Goal: Task Accomplishment & Management: Manage account settings

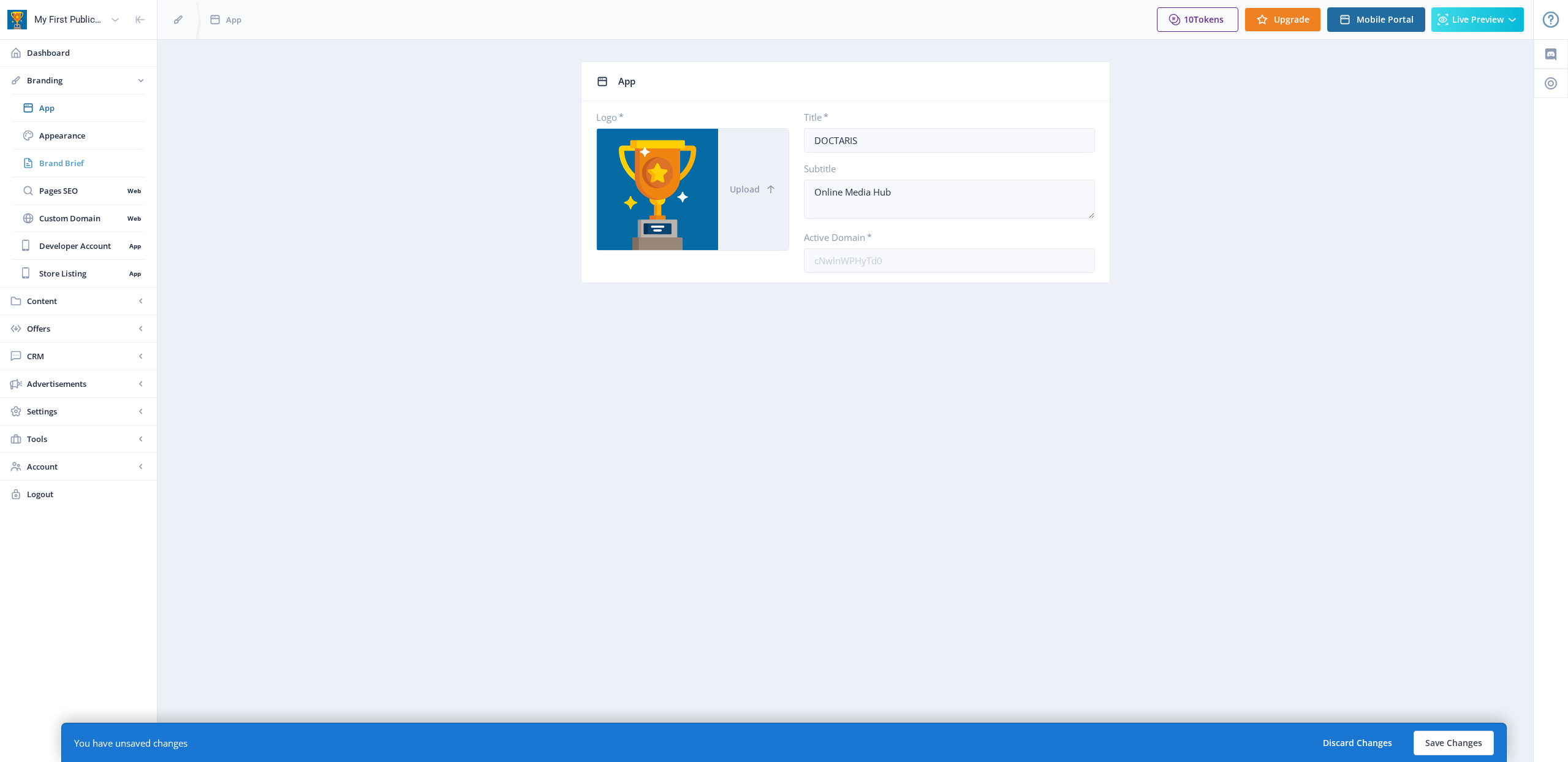
click at [69, 161] on span "Brand Brief" at bounding box center [91, 163] width 105 height 12
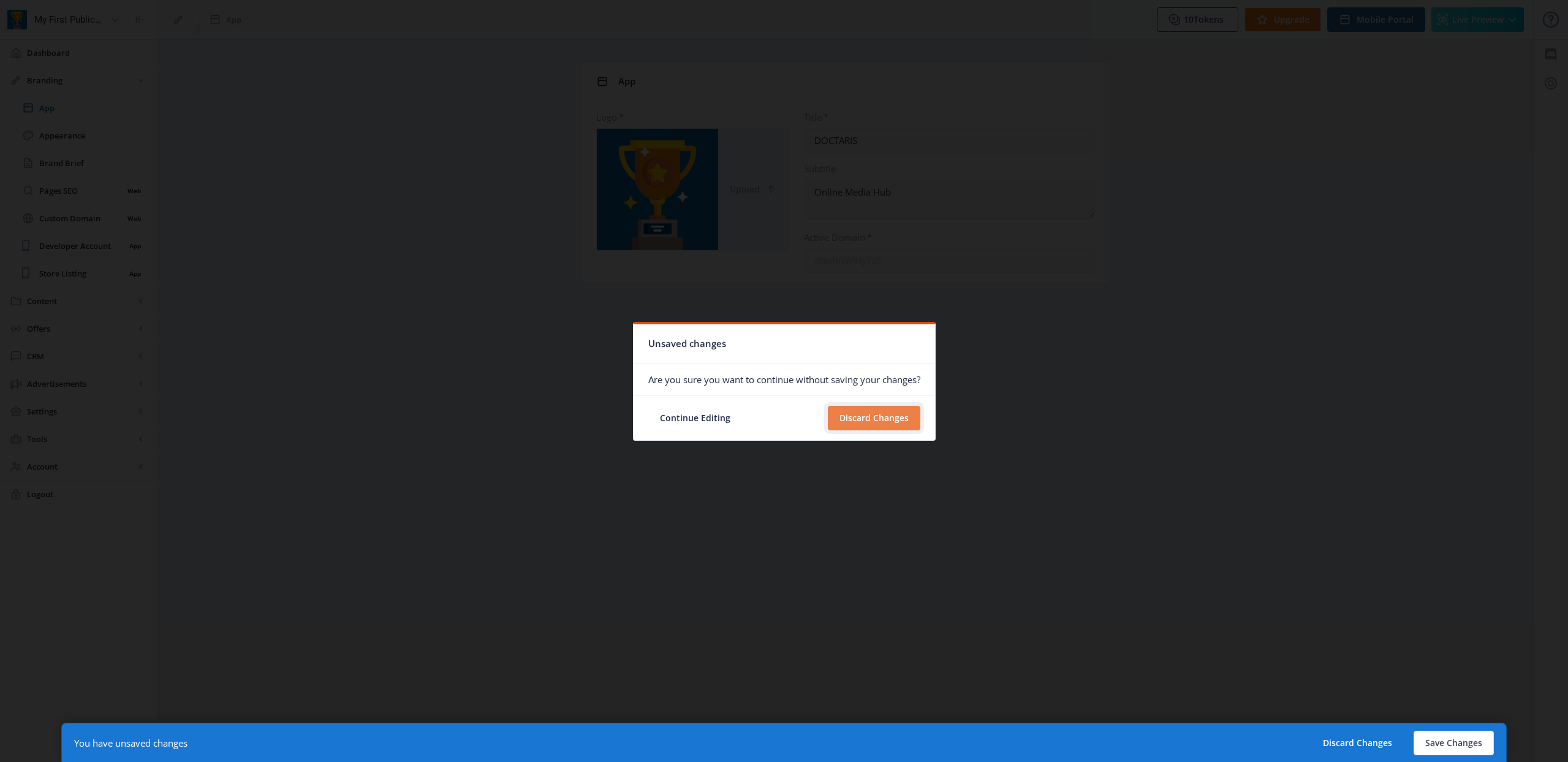
click at [897, 416] on button "Discard Changes" at bounding box center [875, 418] width 93 height 24
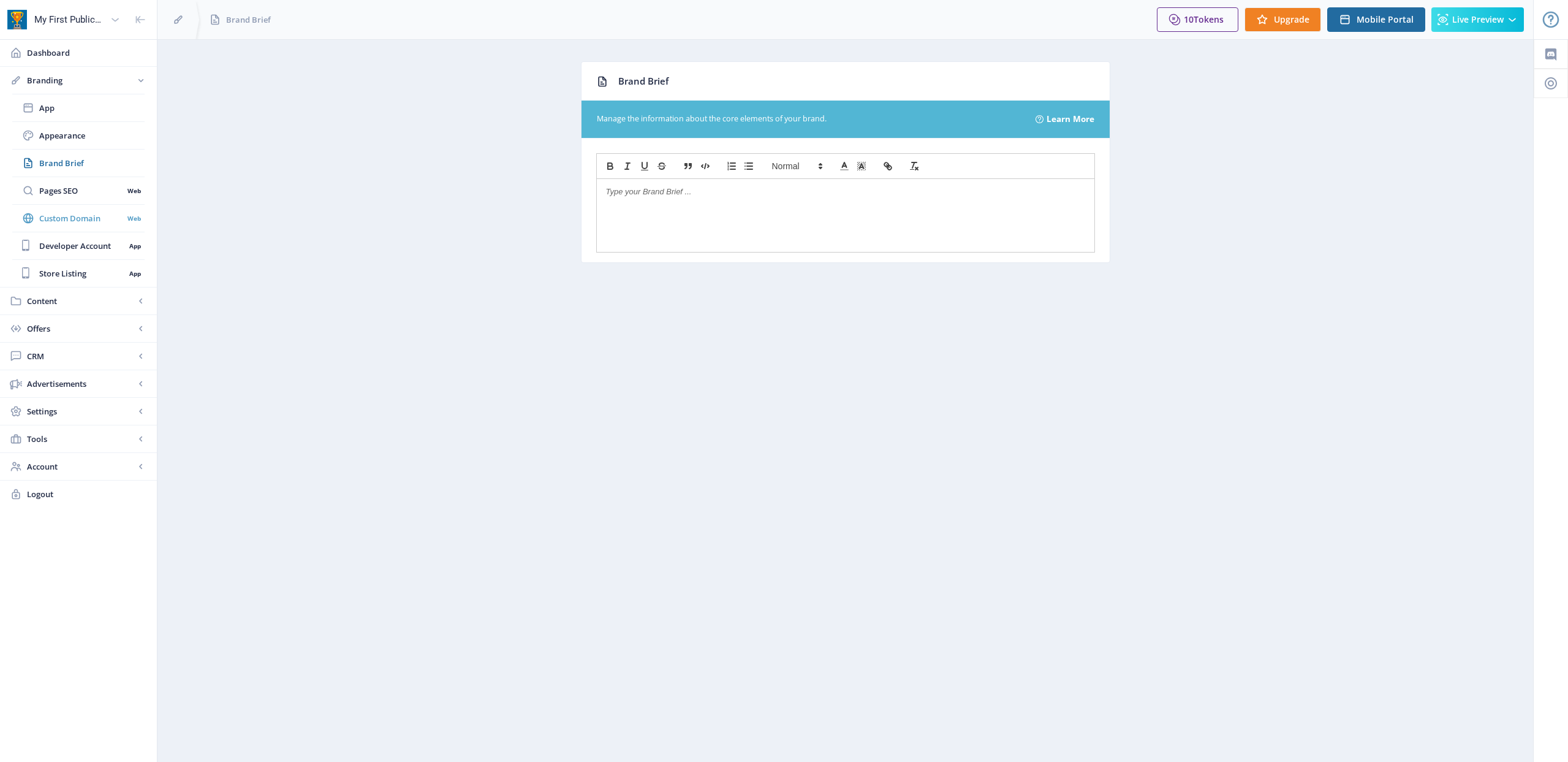
click at [81, 218] on span "Custom Domain" at bounding box center [81, 217] width 84 height 12
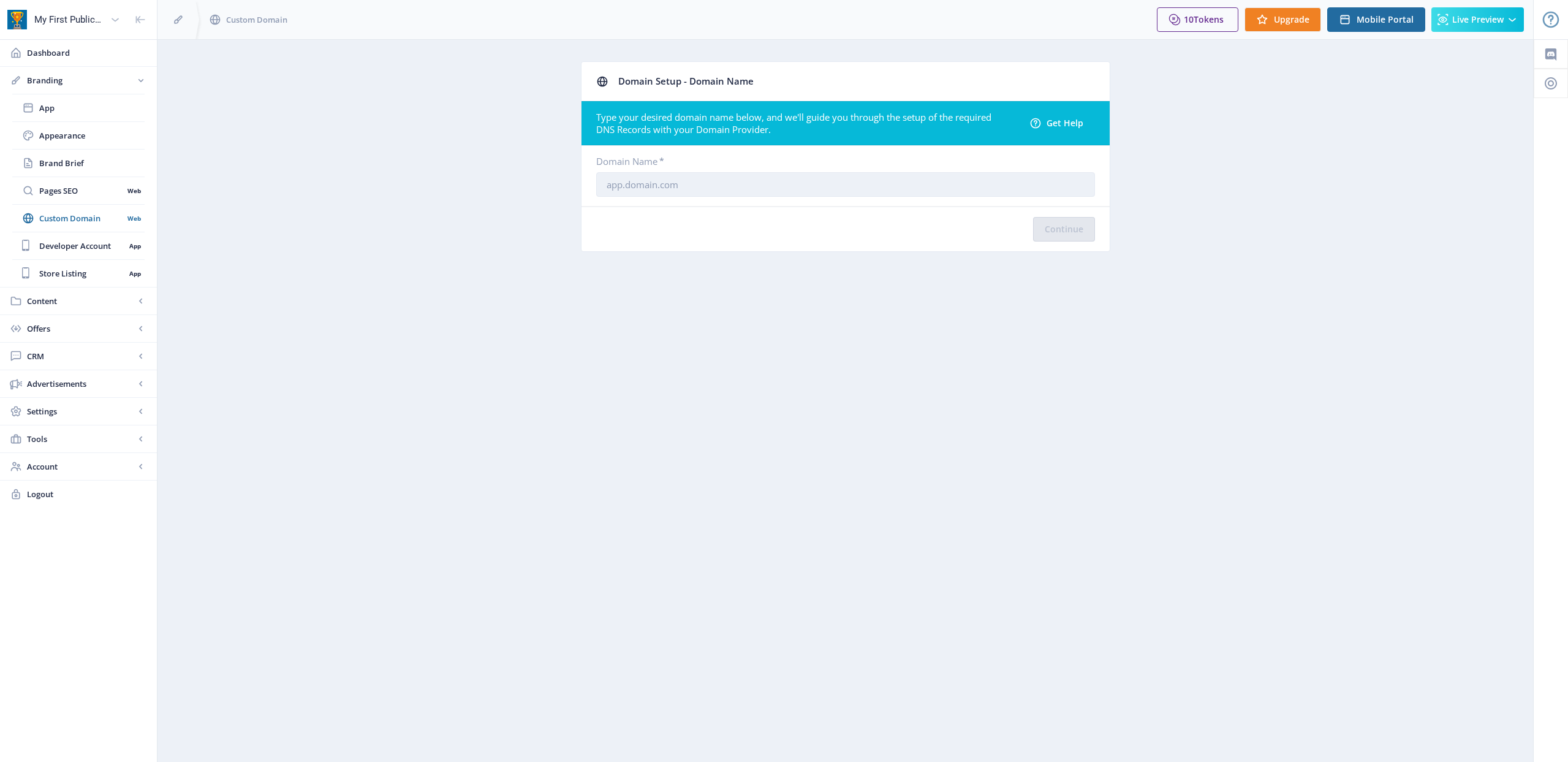
click at [920, 190] on input "text" at bounding box center [846, 184] width 499 height 24
type input "[DOMAIN_NAME]"
click at [1052, 231] on button "Continue" at bounding box center [1064, 229] width 62 height 24
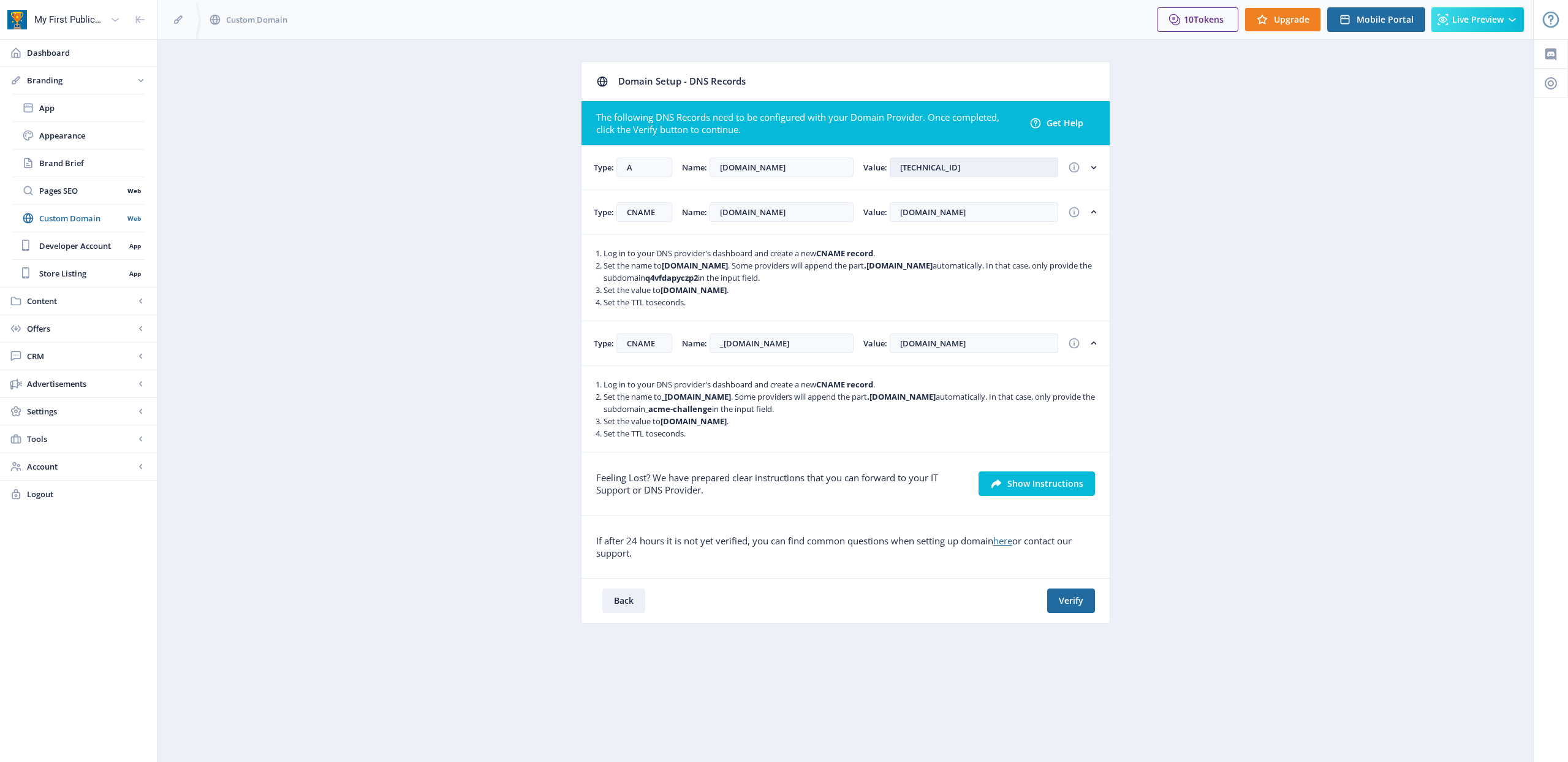
click at [966, 170] on input "[TECHNICAL_ID]" at bounding box center [973, 166] width 168 height 20
click at [803, 217] on input "[DOMAIN_NAME]" at bounding box center [782, 212] width 144 height 20
click at [1004, 215] on input "[DOMAIN_NAME]" at bounding box center [973, 212] width 168 height 20
click at [750, 341] on input "_[DOMAIN_NAME]" at bounding box center [782, 343] width 144 height 20
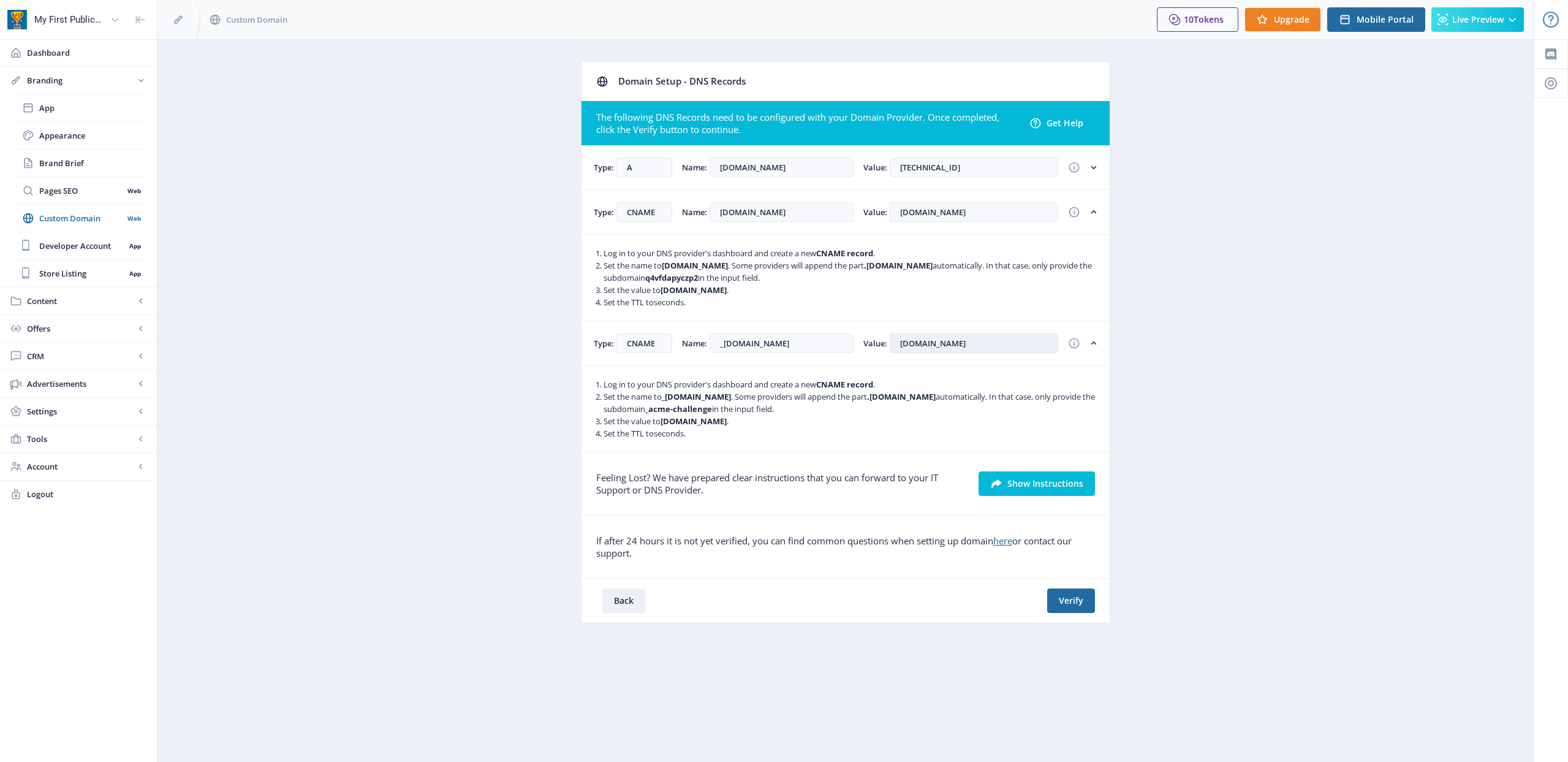
click at [983, 345] on input "[DOMAIN_NAME]" at bounding box center [973, 343] width 168 height 20
click at [1070, 598] on button "Verify" at bounding box center [1071, 600] width 47 height 24
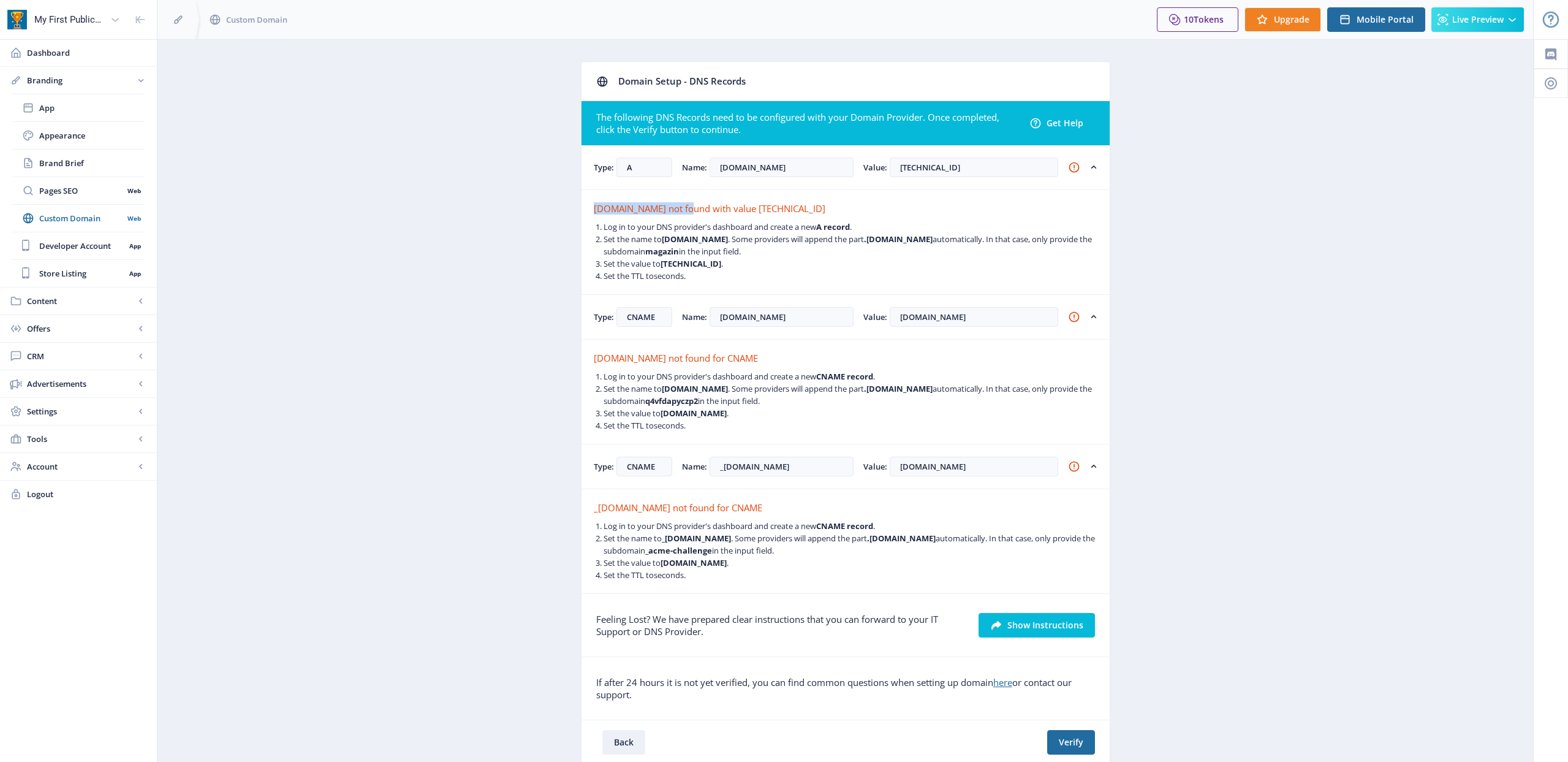
drag, startPoint x: 600, startPoint y: 210, endPoint x: 685, endPoint y: 209, distance: 85.0
click at [685, 209] on div "[DOMAIN_NAME] not found with value [TECHNICAL_ID]" at bounding box center [846, 208] width 504 height 12
copy div "[DOMAIN_NAME]"
click at [1068, 747] on button "Verify" at bounding box center [1071, 742] width 47 height 24
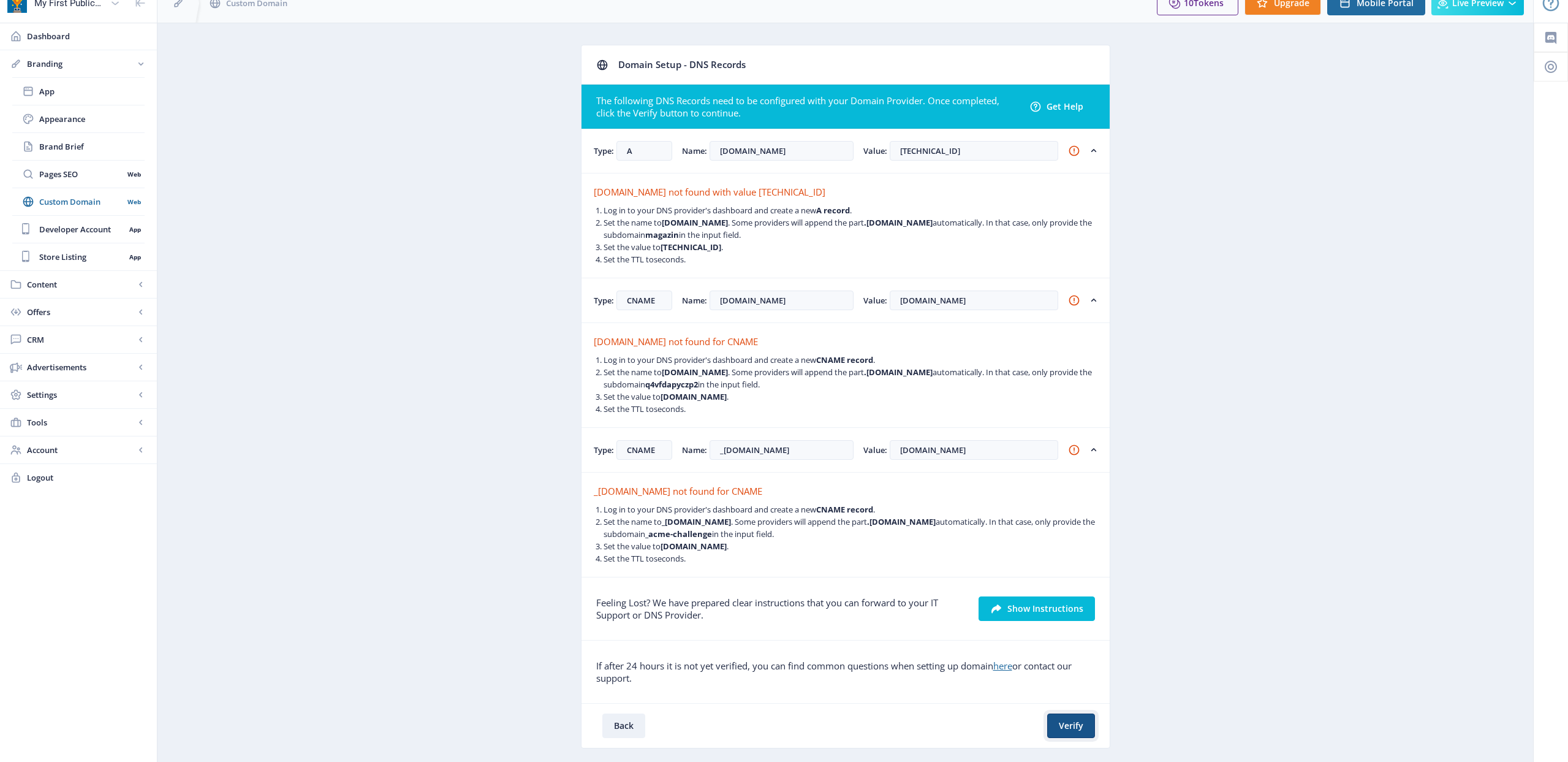
scroll to position [46, 0]
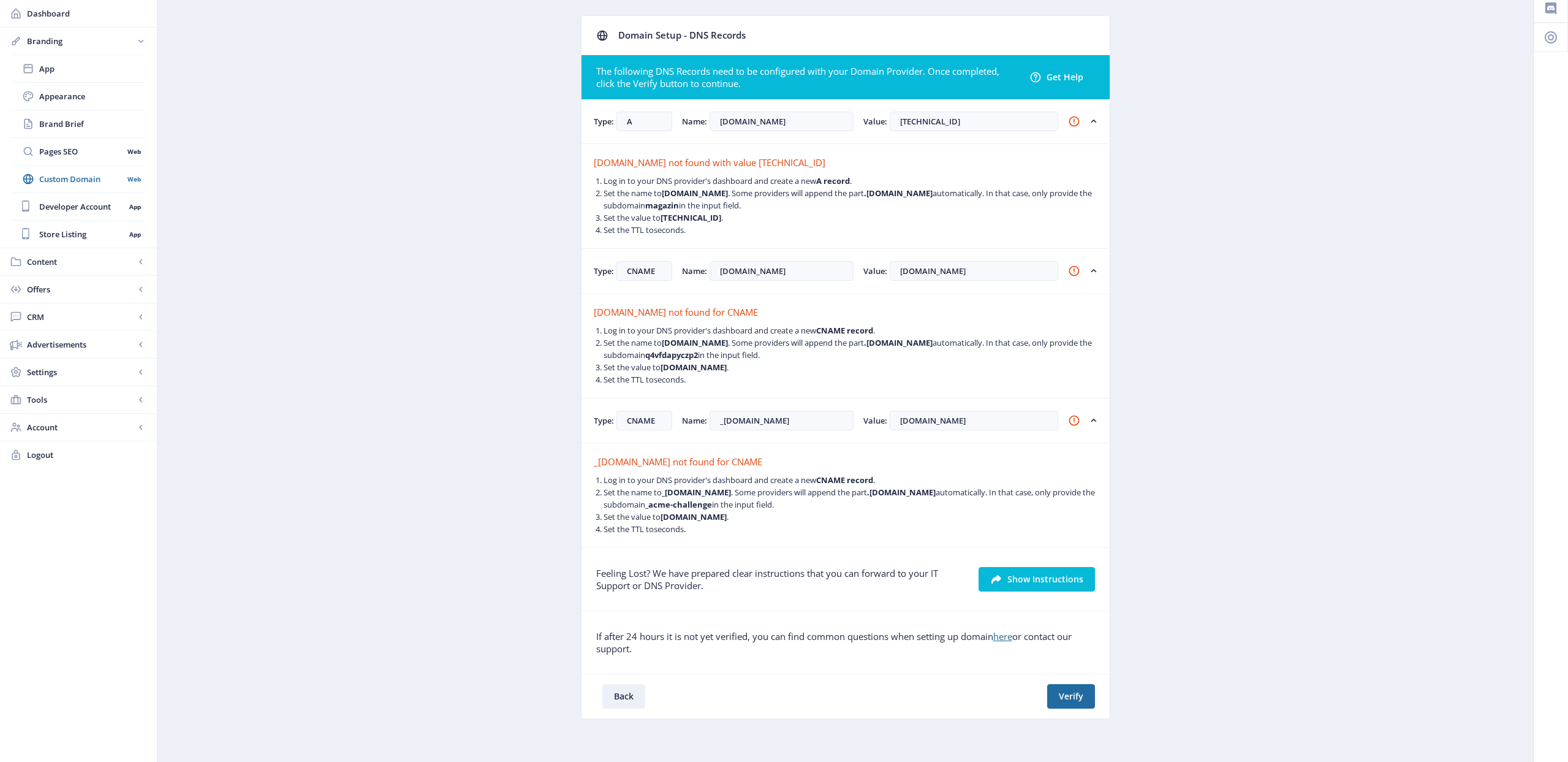
click at [1199, 161] on app-branding-domain "Domain Setup - DNS Records The following DNS Records need to be configured with…" at bounding box center [846, 375] width 1333 height 722
click at [1078, 700] on button "Verify" at bounding box center [1071, 696] width 47 height 24
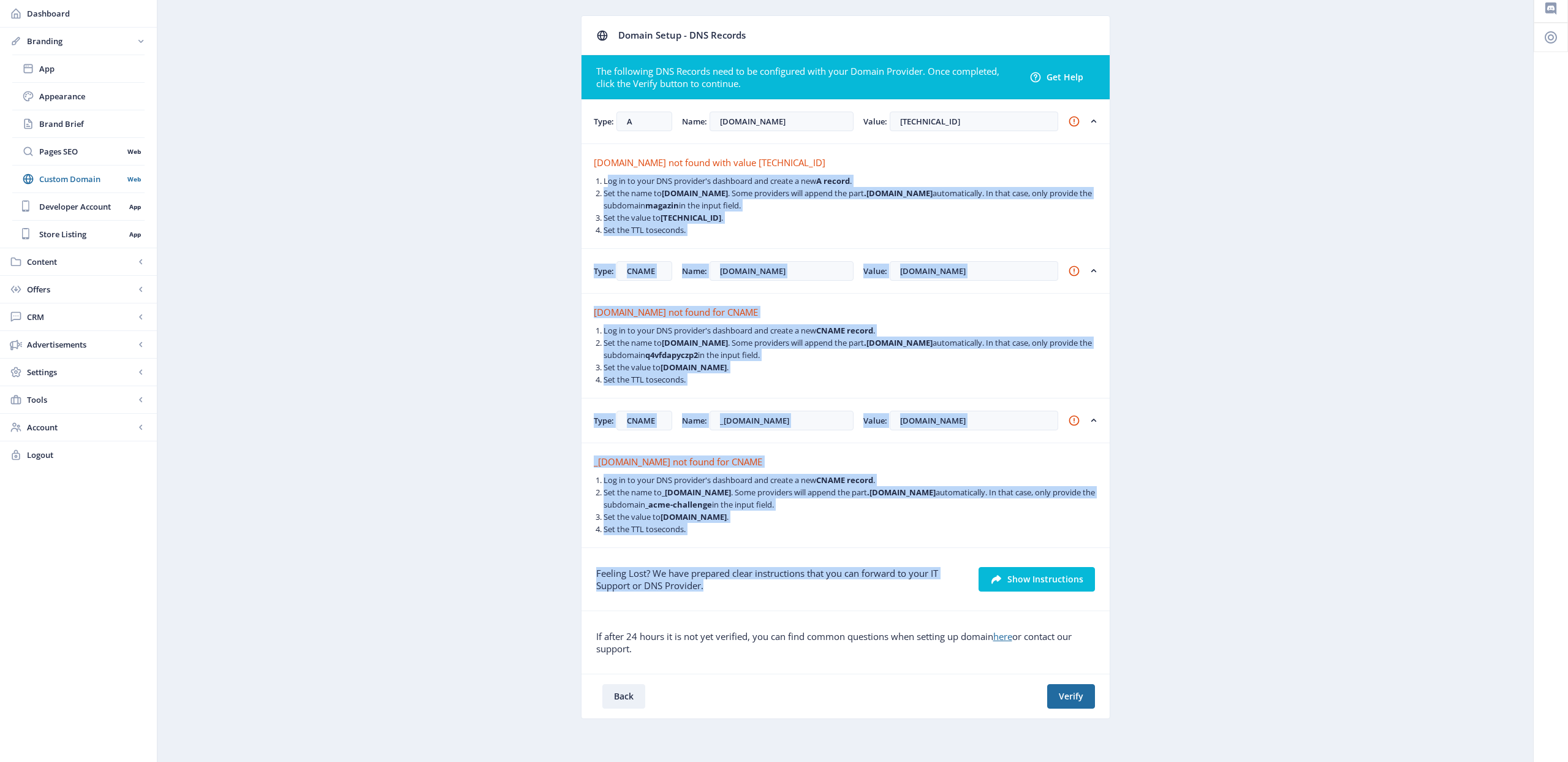
drag, startPoint x: 590, startPoint y: 602, endPoint x: 197, endPoint y: 176, distance: 579.6
click at [210, 177] on app-branding-domain "Domain Setup - DNS Records The following DNS Records need to be configured with…" at bounding box center [846, 375] width 1333 height 722
click at [55, 176] on span "Custom Domain" at bounding box center [81, 178] width 84 height 12
click at [59, 179] on span "Custom Domain" at bounding box center [81, 178] width 84 height 12
click at [1235, 182] on app-branding-domain "Domain Setup - DNS Records The following DNS Records need to be configured with…" at bounding box center [846, 375] width 1333 height 722
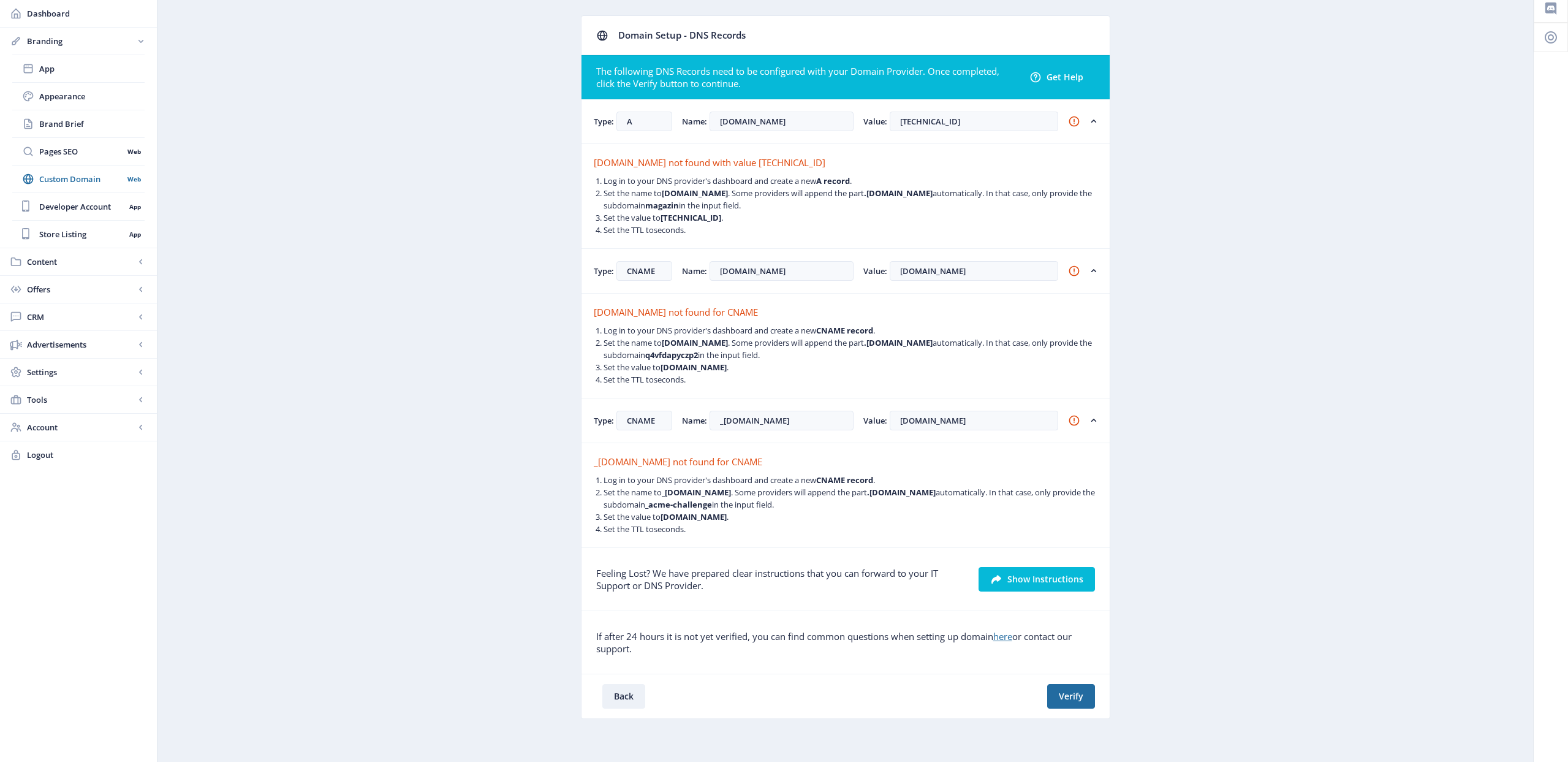
click at [1098, 123] on rect at bounding box center [1093, 121] width 12 height 12
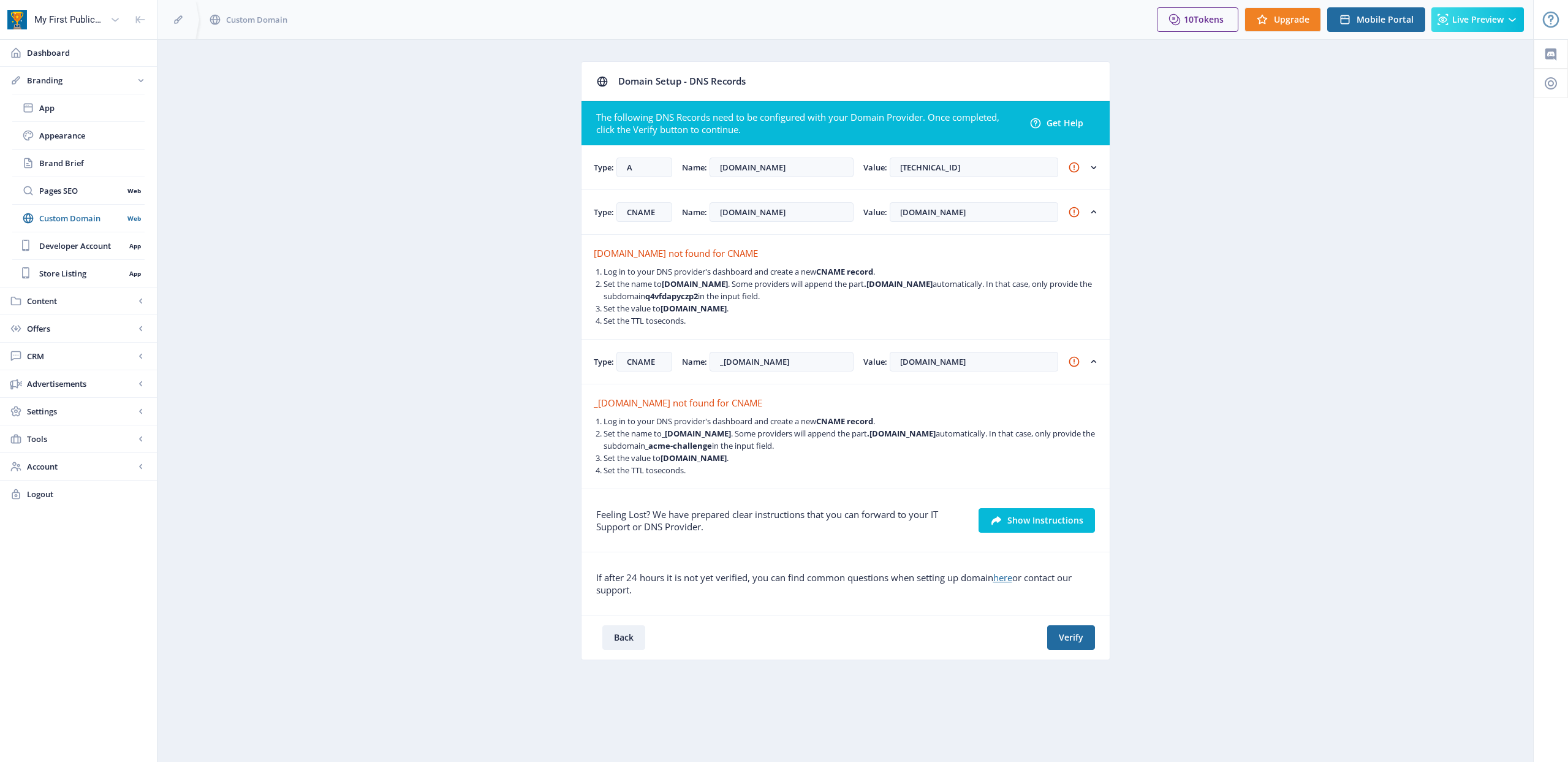
click at [1093, 216] on rect at bounding box center [1093, 212] width 12 height 12
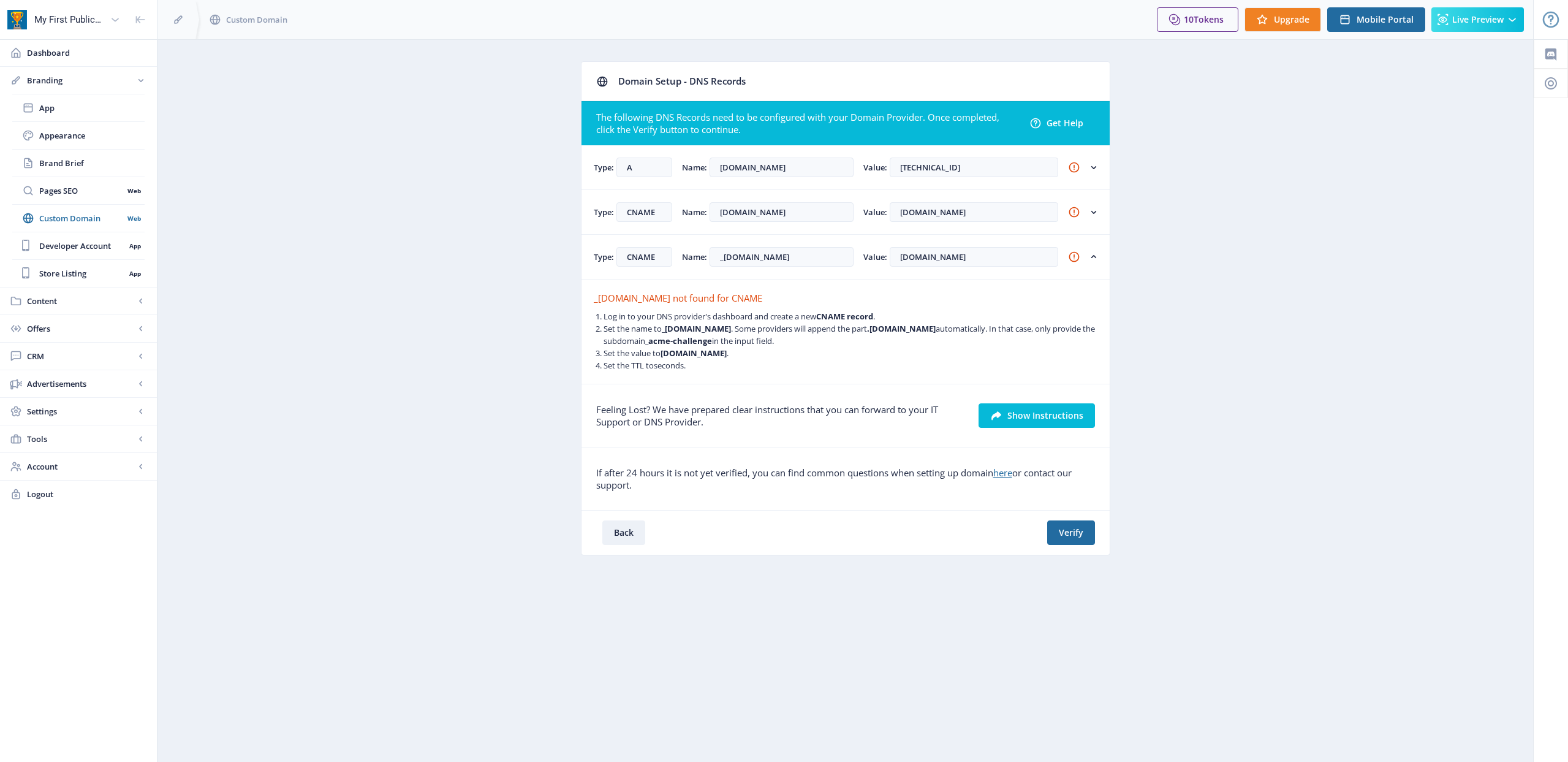
click at [1095, 263] on nb-accordion-item-header "Type: CNAME Name: _[DOMAIN_NAME] Value: [DOMAIN_NAME]" at bounding box center [846, 257] width 528 height 45
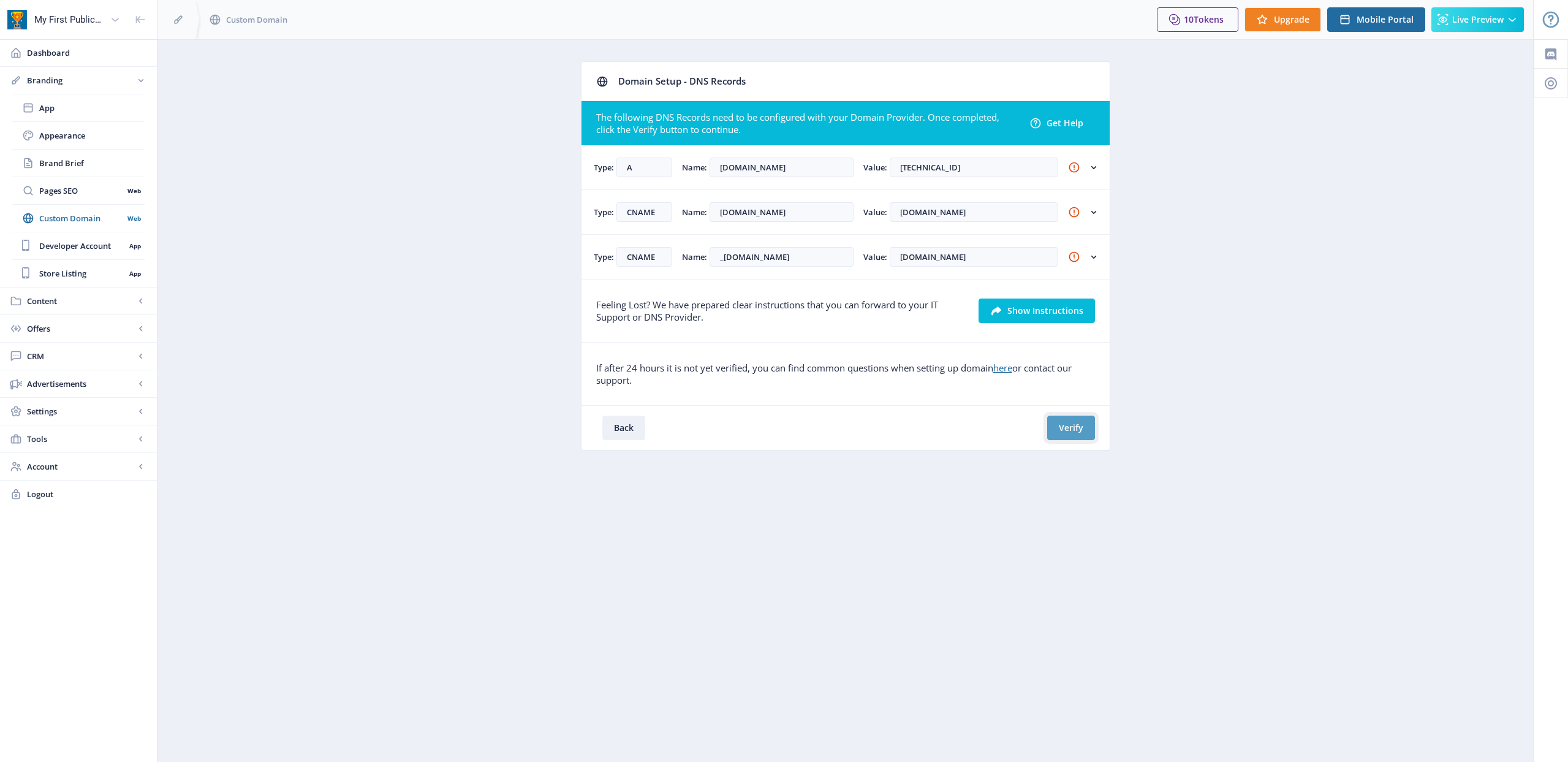
click at [1078, 425] on button "Verify" at bounding box center [1071, 427] width 47 height 24
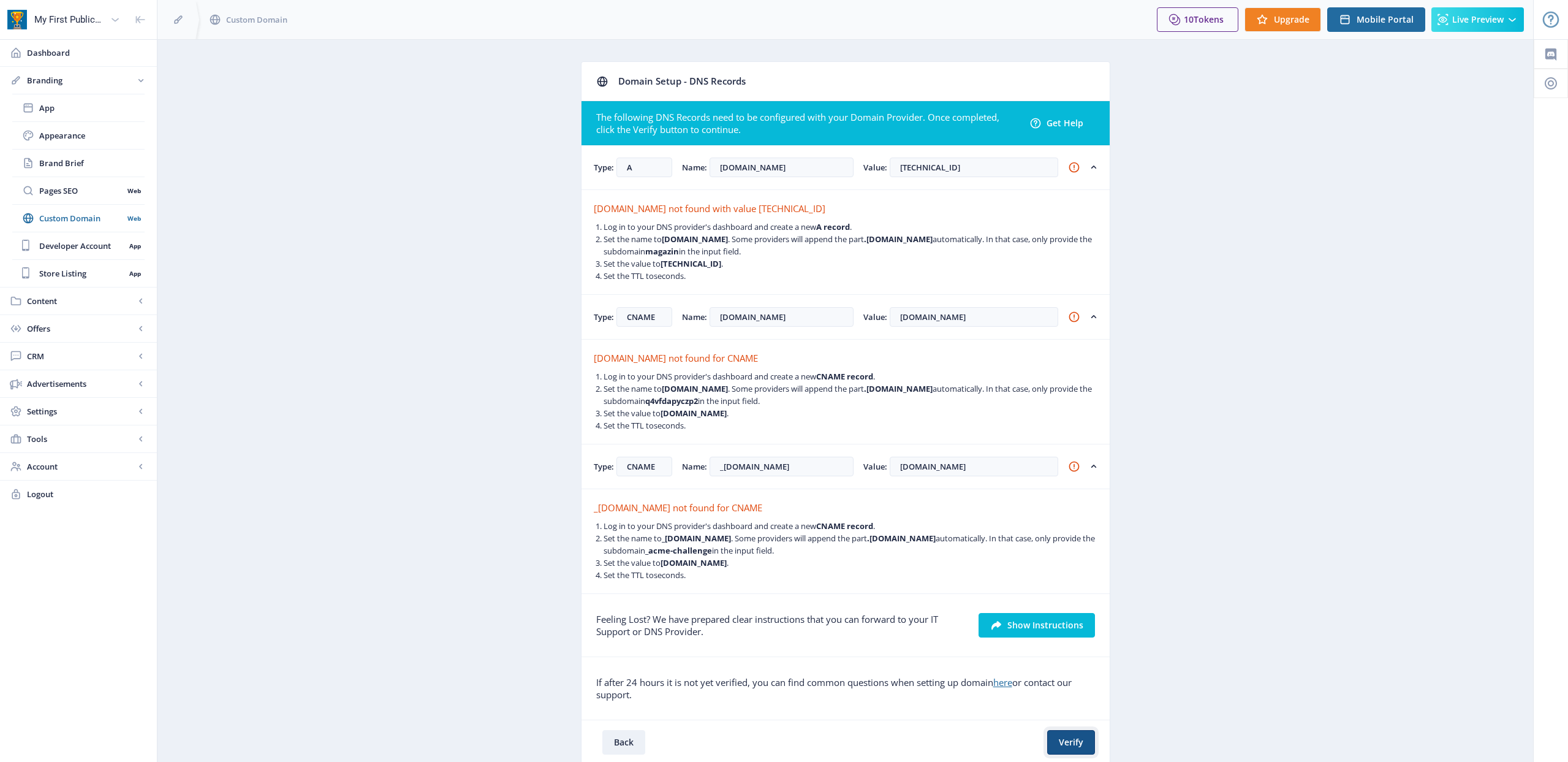
scroll to position [46, 0]
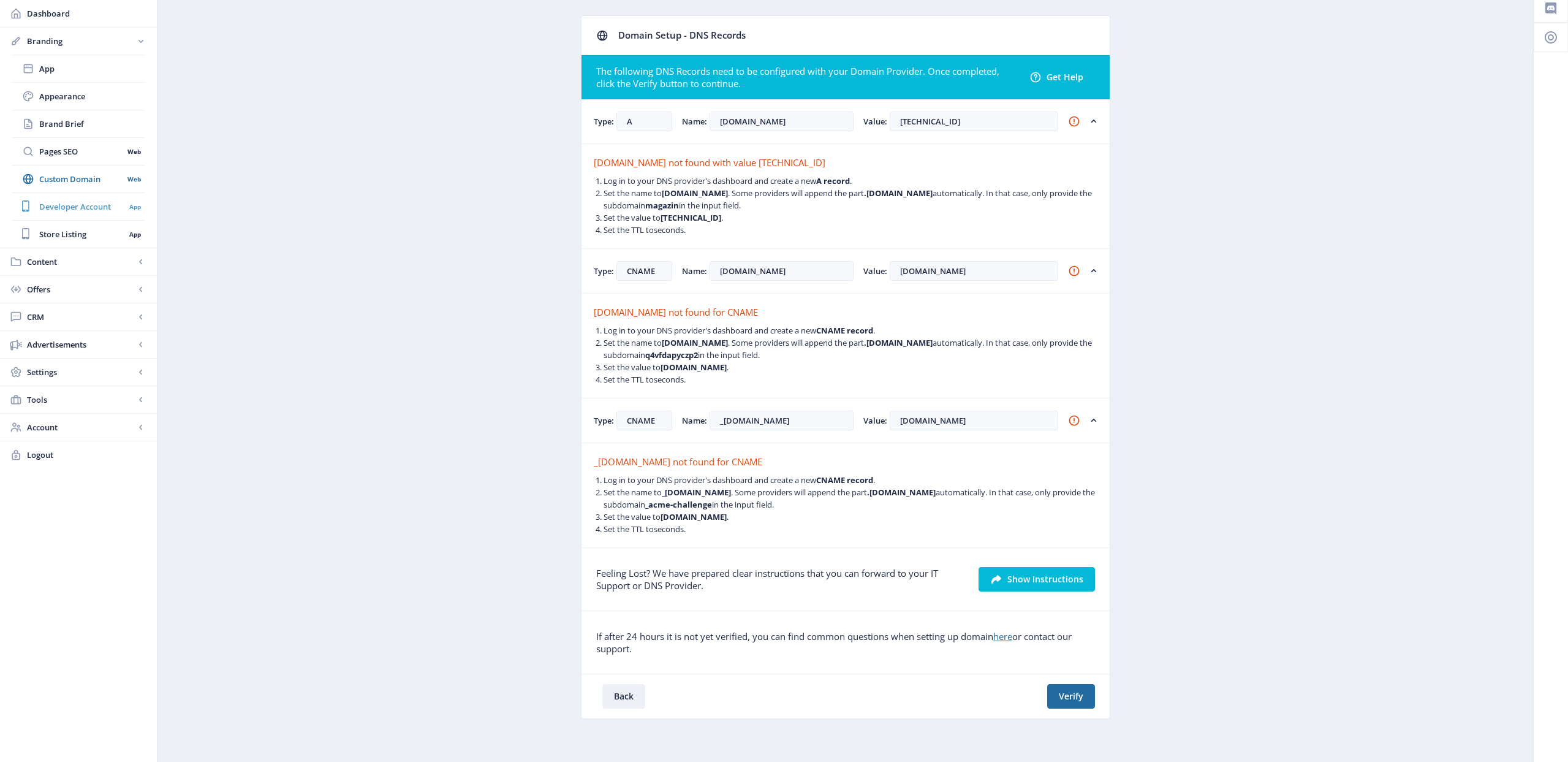
click at [85, 208] on span "Developer Account" at bounding box center [82, 206] width 86 height 12
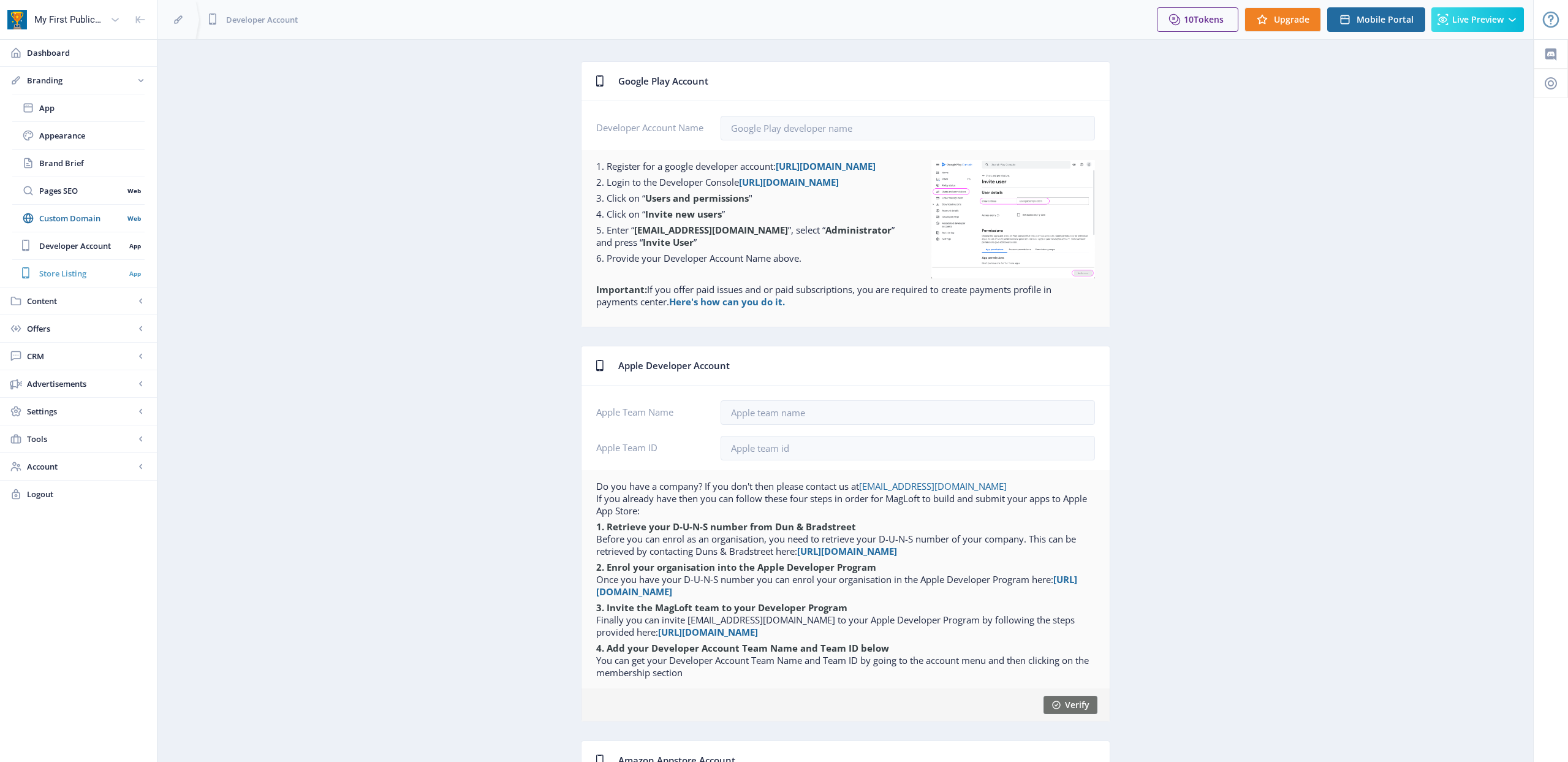
click at [62, 279] on span "Store Listing" at bounding box center [82, 272] width 86 height 12
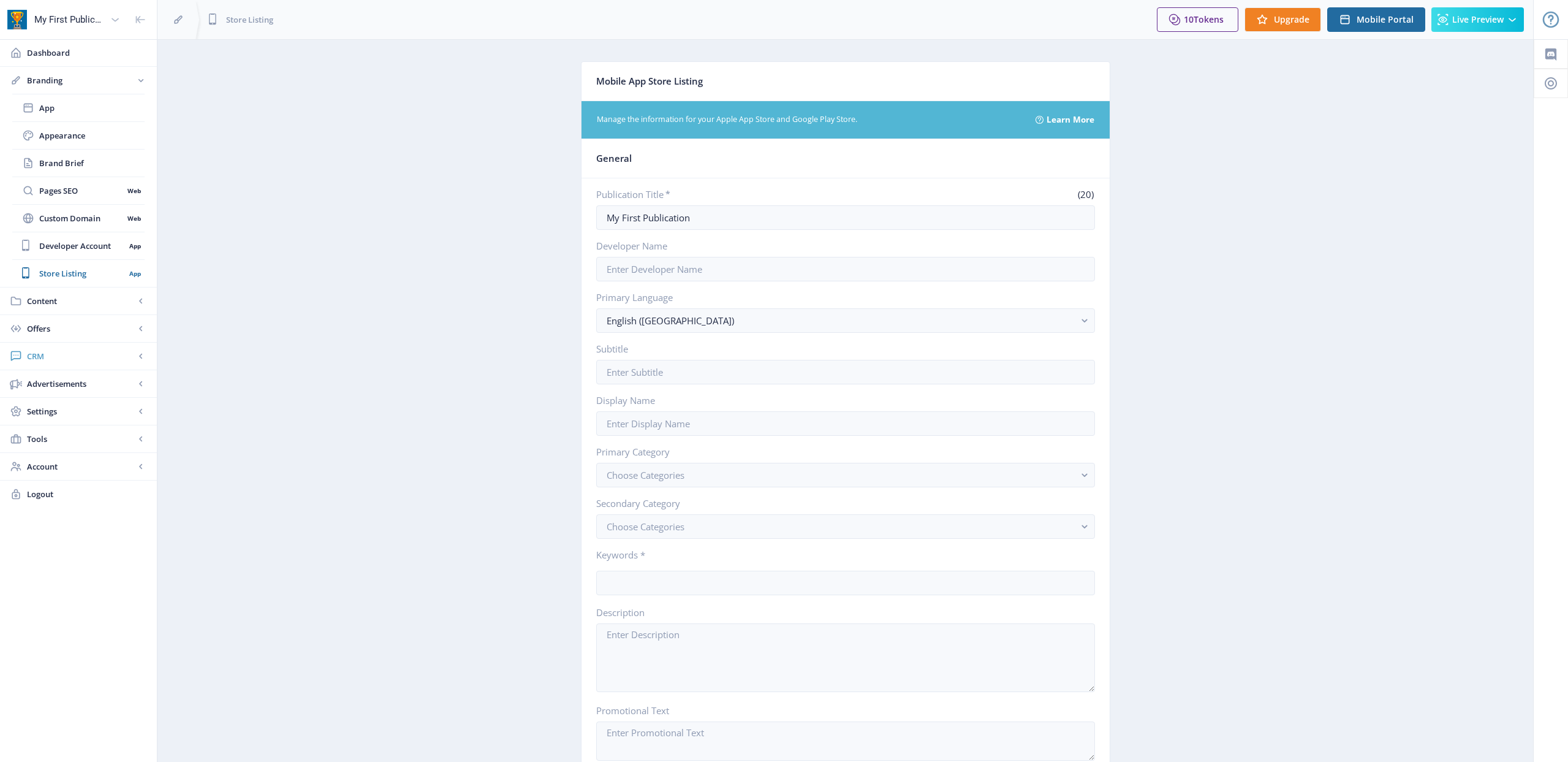
click at [84, 350] on span "CRM" at bounding box center [81, 356] width 108 height 12
click at [67, 203] on link "Readers" at bounding box center [78, 190] width 132 height 27
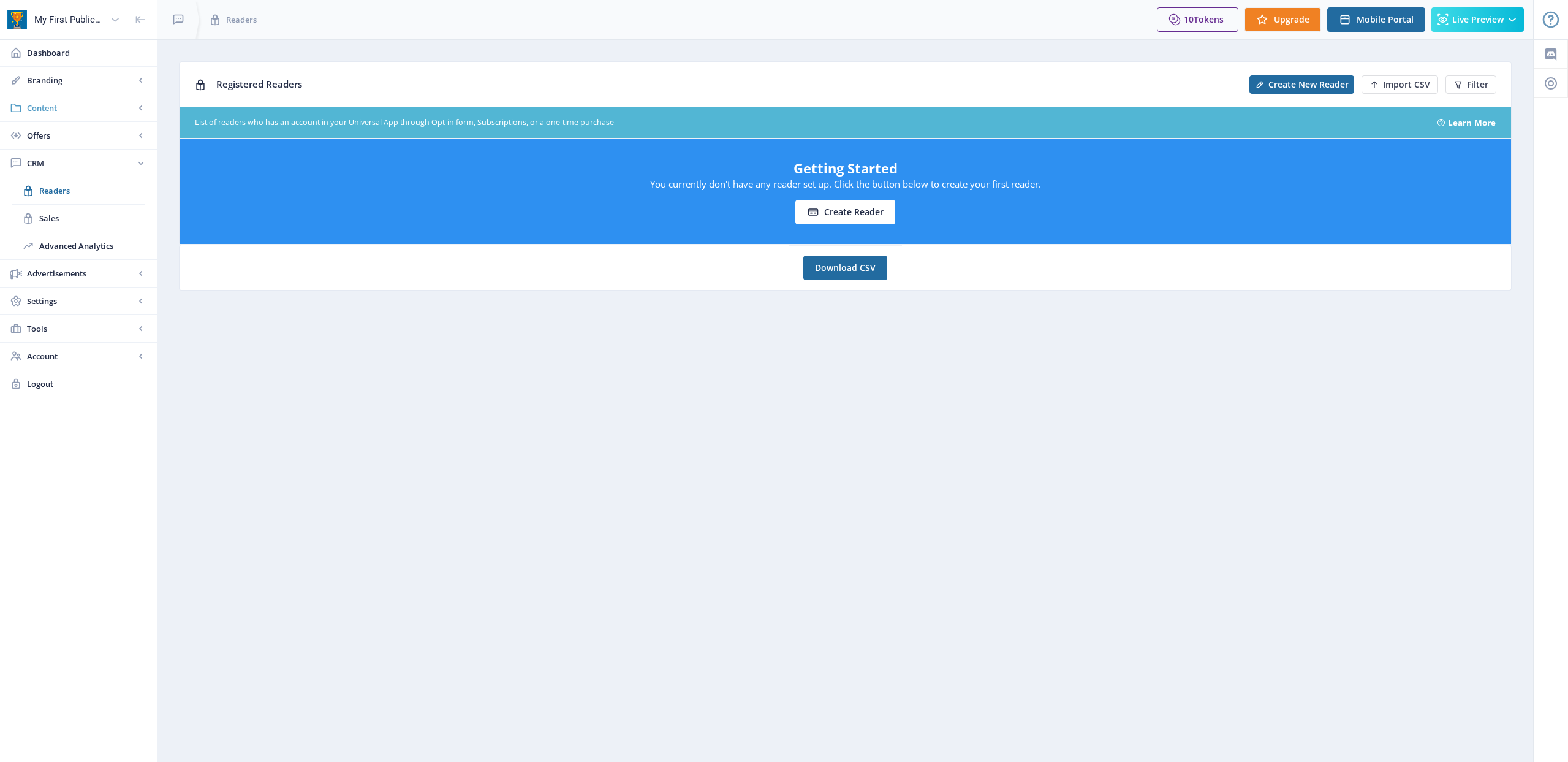
click at [55, 112] on span "Content" at bounding box center [81, 107] width 108 height 12
click at [60, 171] on link "Collections" at bounding box center [78, 163] width 132 height 27
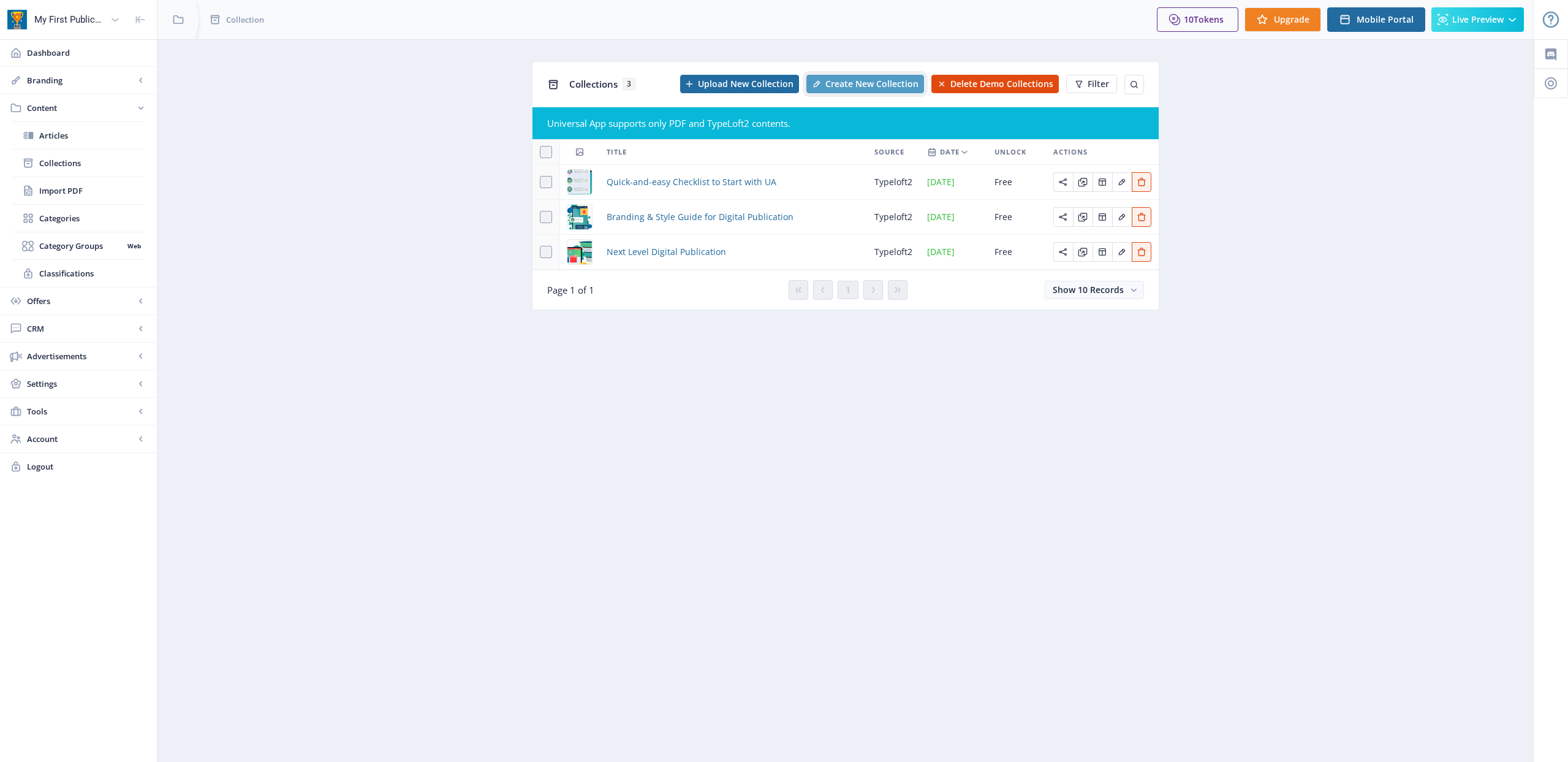
click at [870, 87] on span "Create New Collection" at bounding box center [872, 84] width 93 height 10
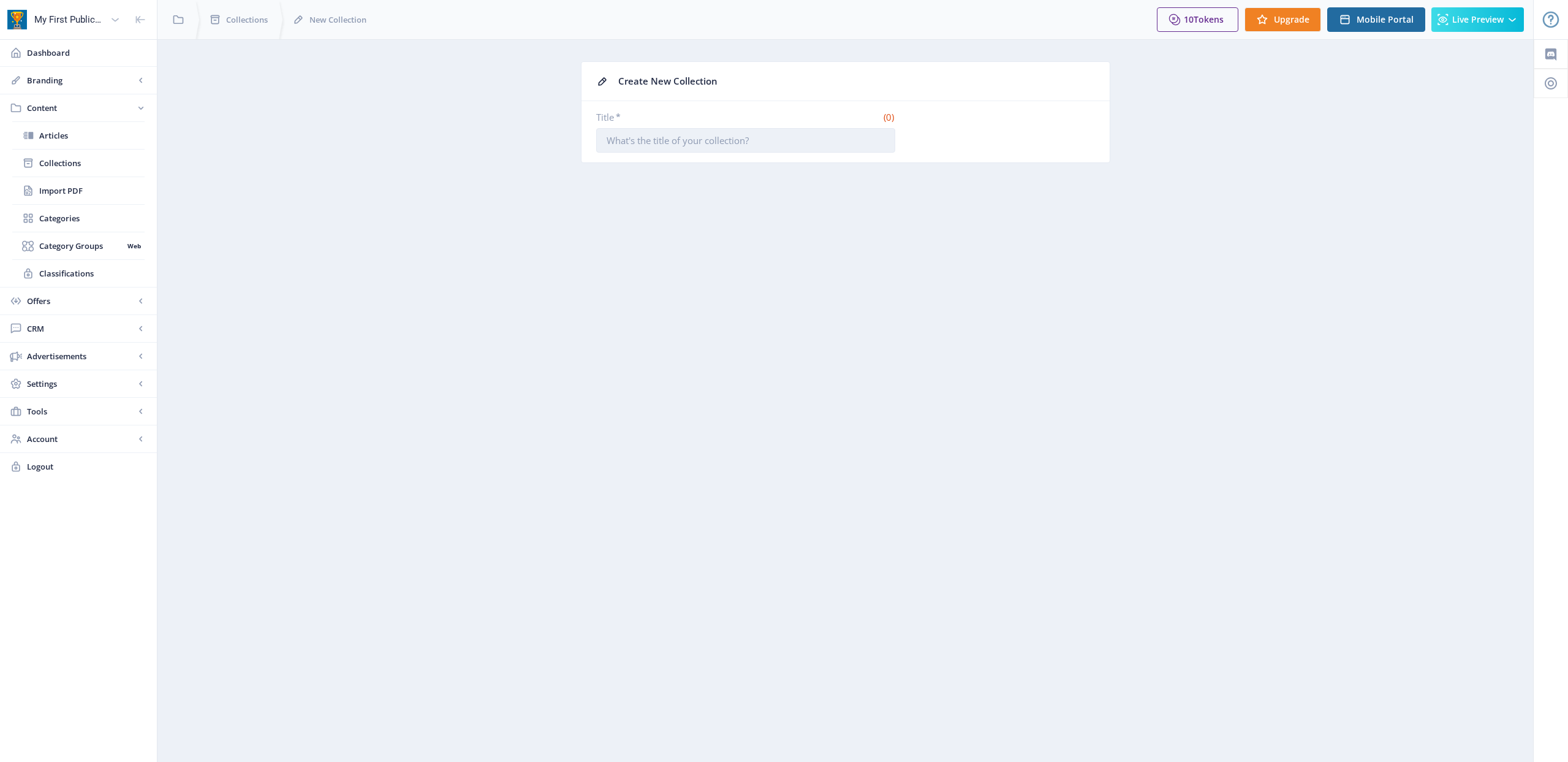
click at [679, 140] on input "Title *" at bounding box center [746, 140] width 299 height 24
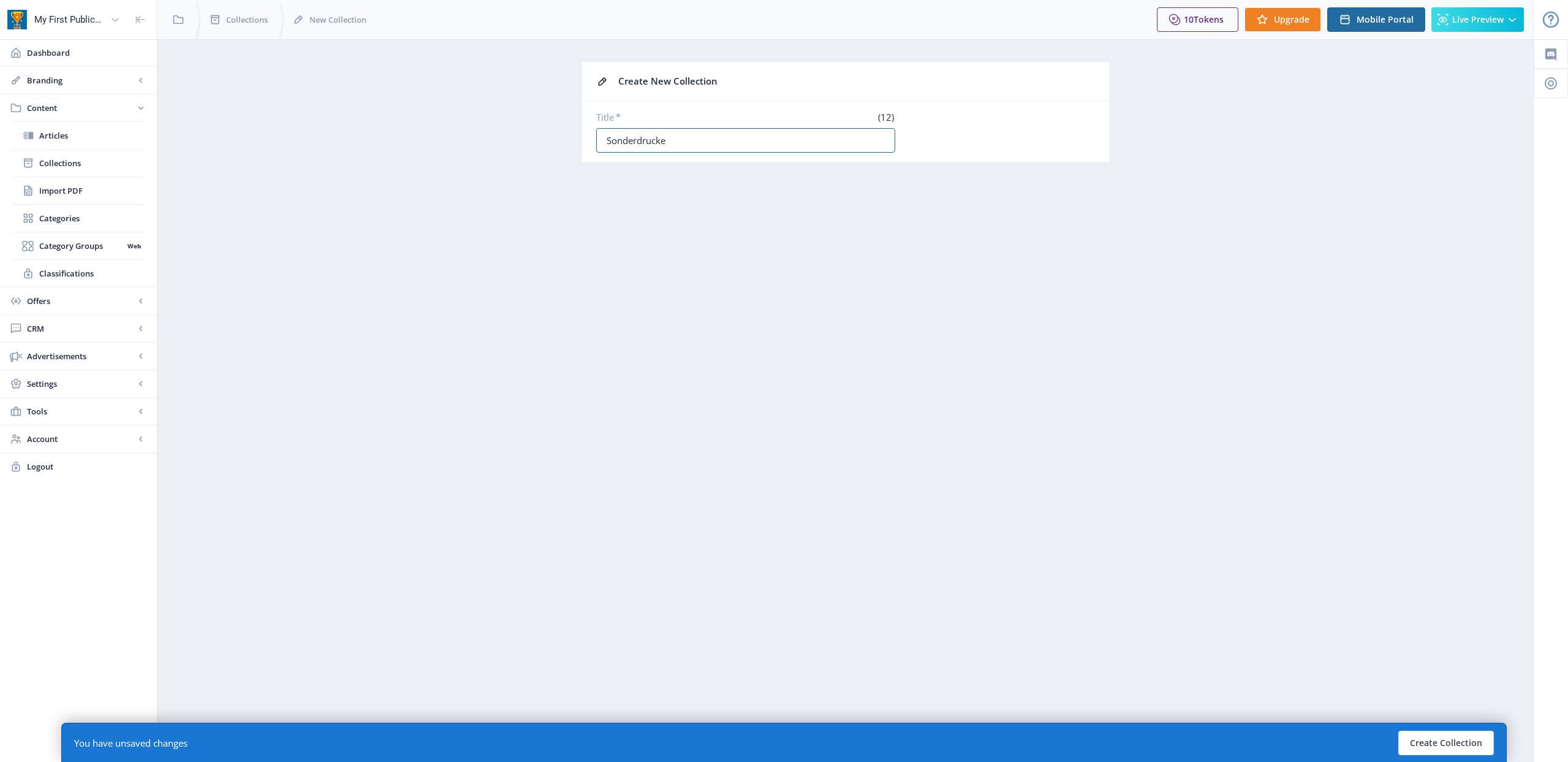
type input "Sonderdrucke"
click at [933, 148] on div "Title * (12) Sonderdrucke" at bounding box center [846, 131] width 499 height 42
click at [1442, 742] on button "Create Collection" at bounding box center [1446, 742] width 96 height 24
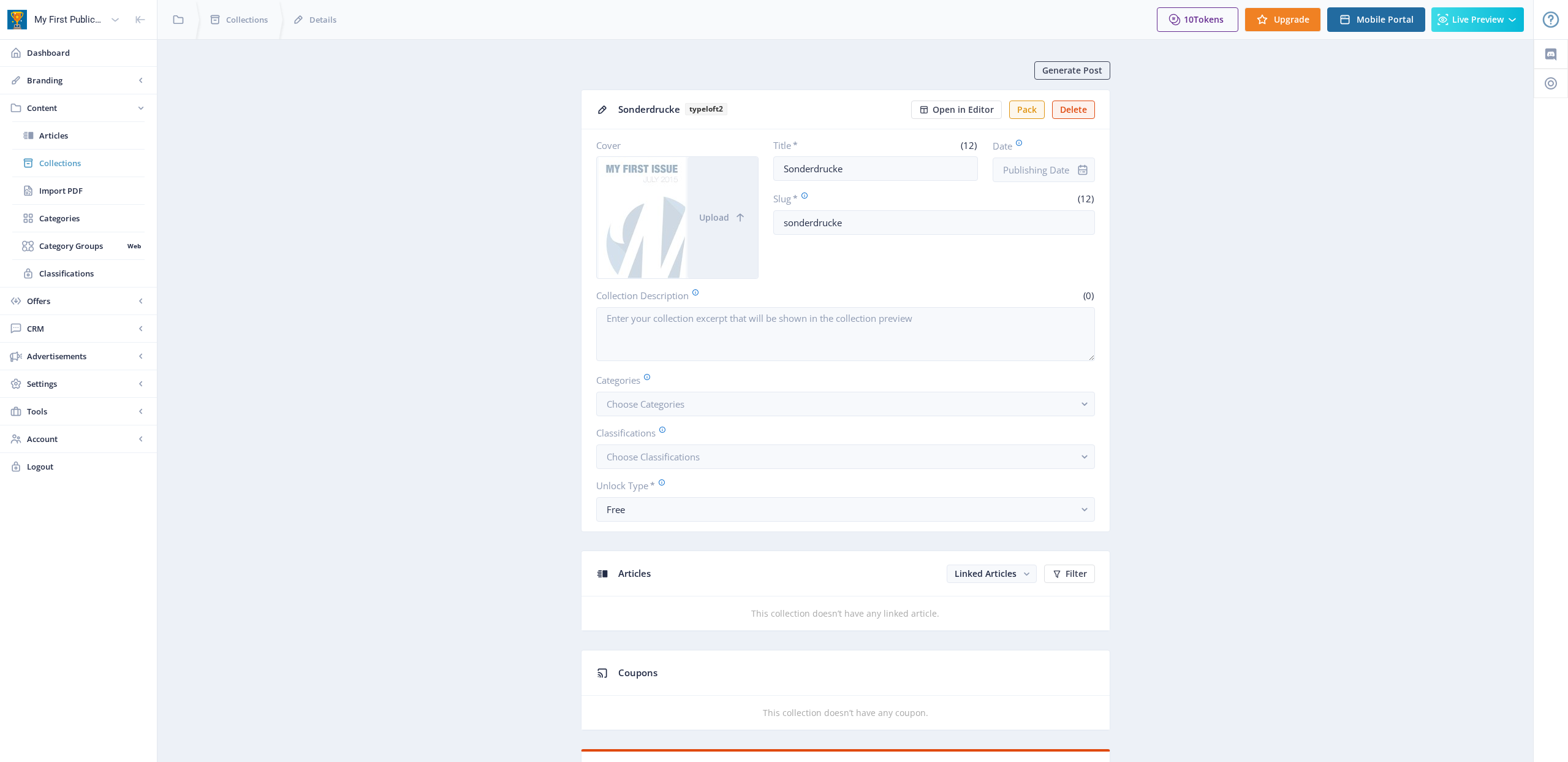
click at [57, 167] on span "Collections" at bounding box center [91, 163] width 105 height 12
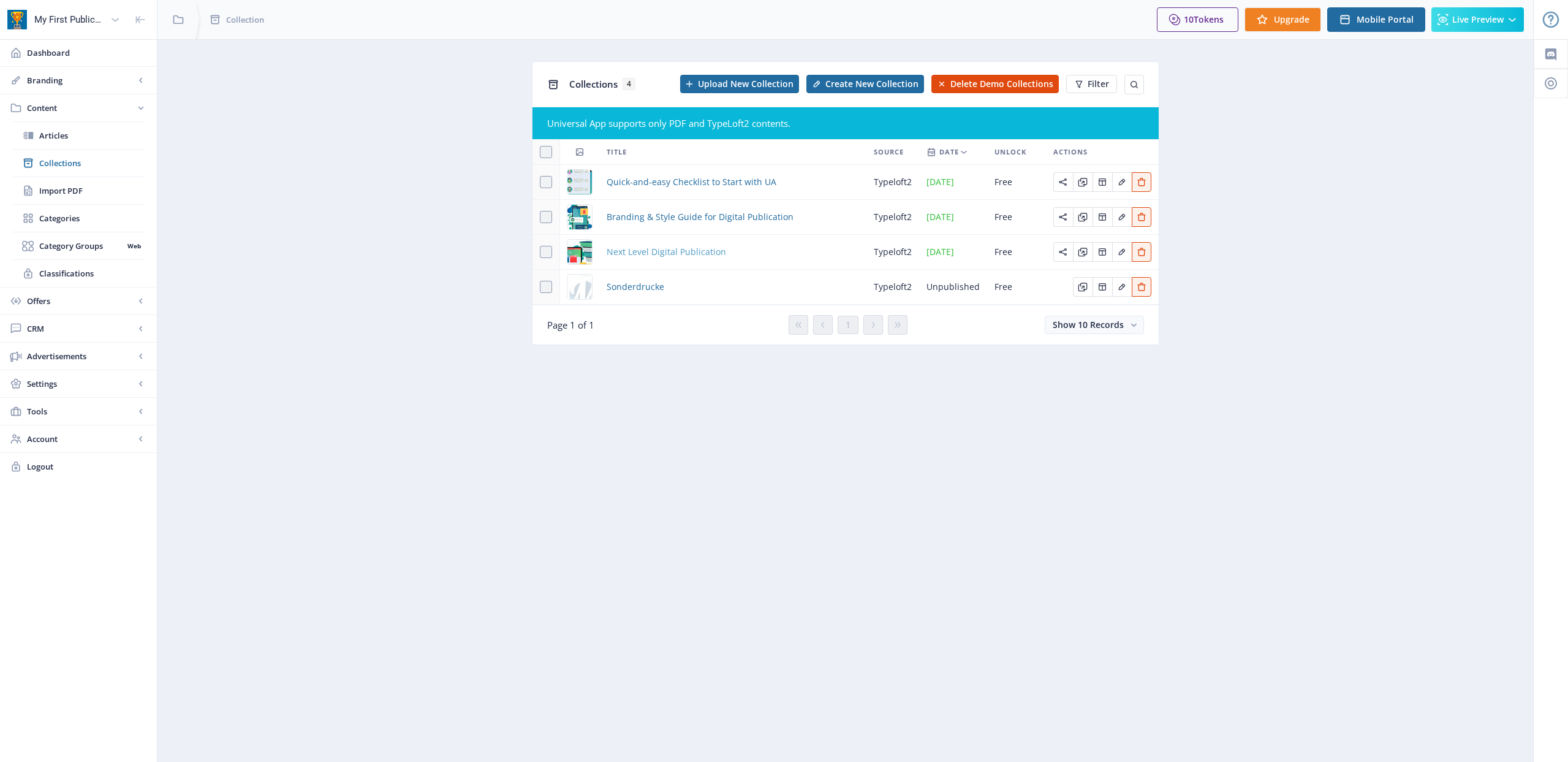
click at [661, 256] on span "Next Level Digital Publication" at bounding box center [666, 252] width 120 height 15
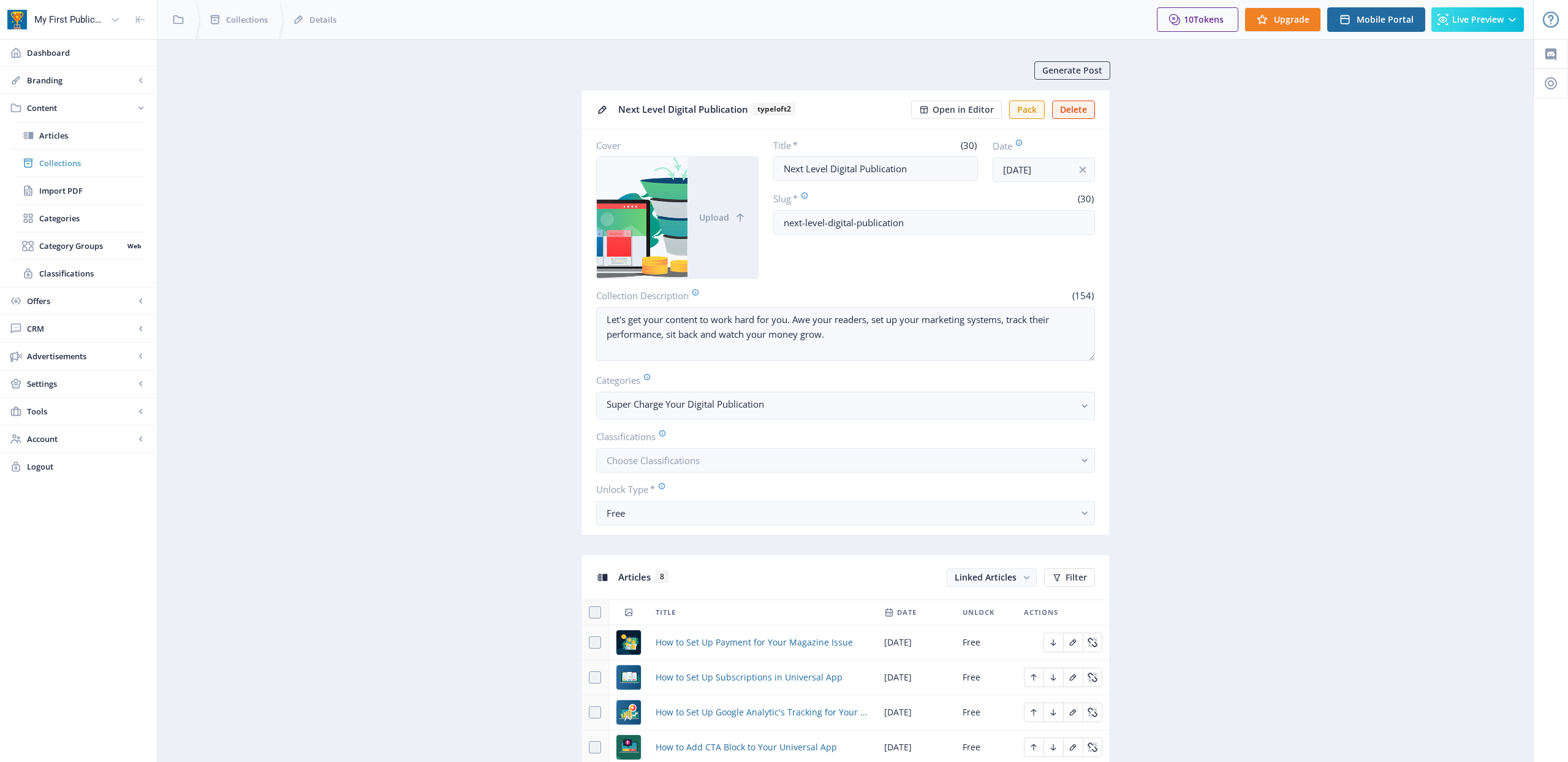
click at [72, 164] on span "Collections" at bounding box center [91, 163] width 105 height 12
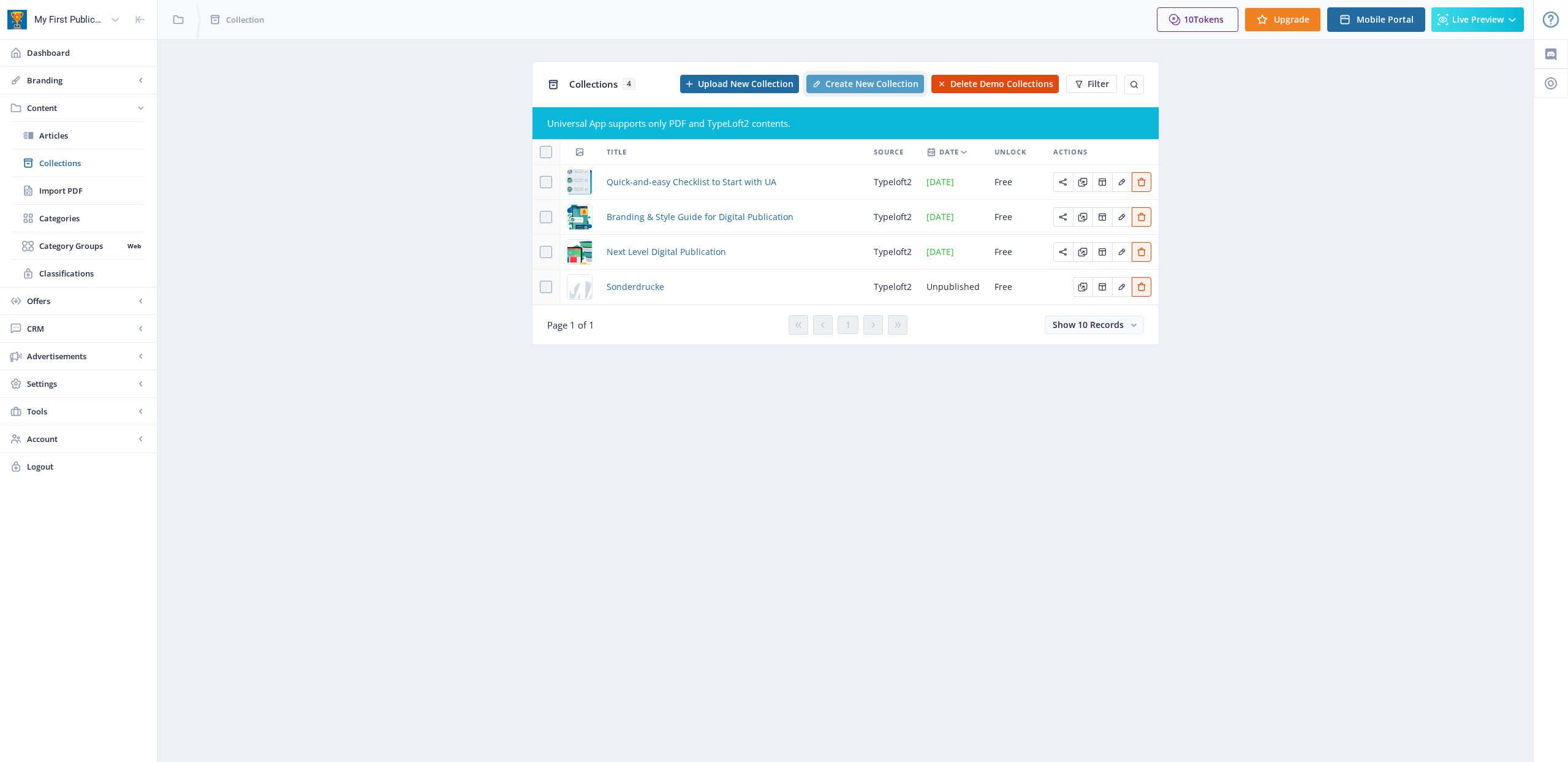
click at [852, 84] on span "Create New Collection" at bounding box center [872, 84] width 93 height 10
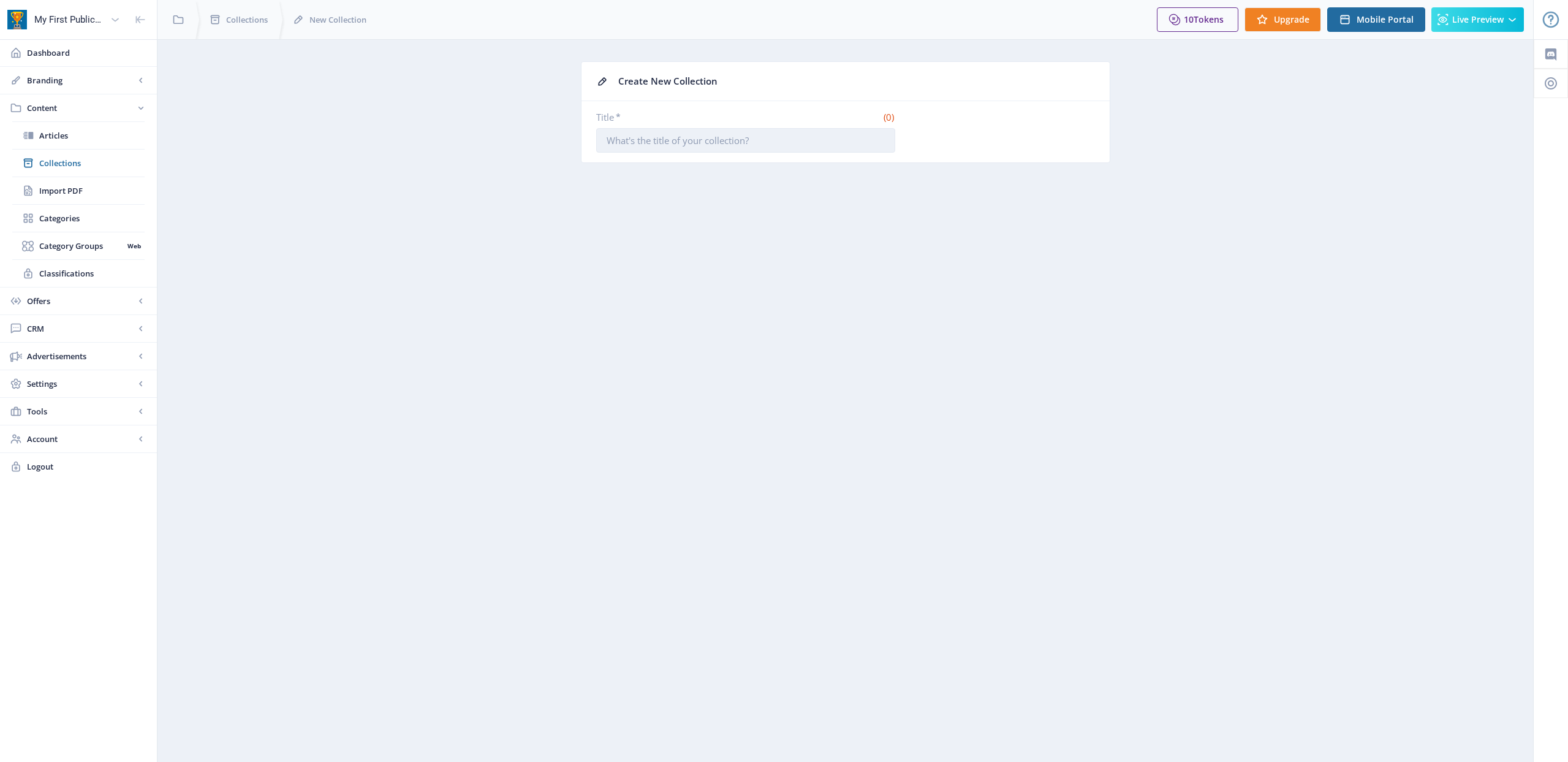
click at [689, 134] on input "Title *" at bounding box center [746, 140] width 299 height 24
paste input "CAUSAMEDIC®"
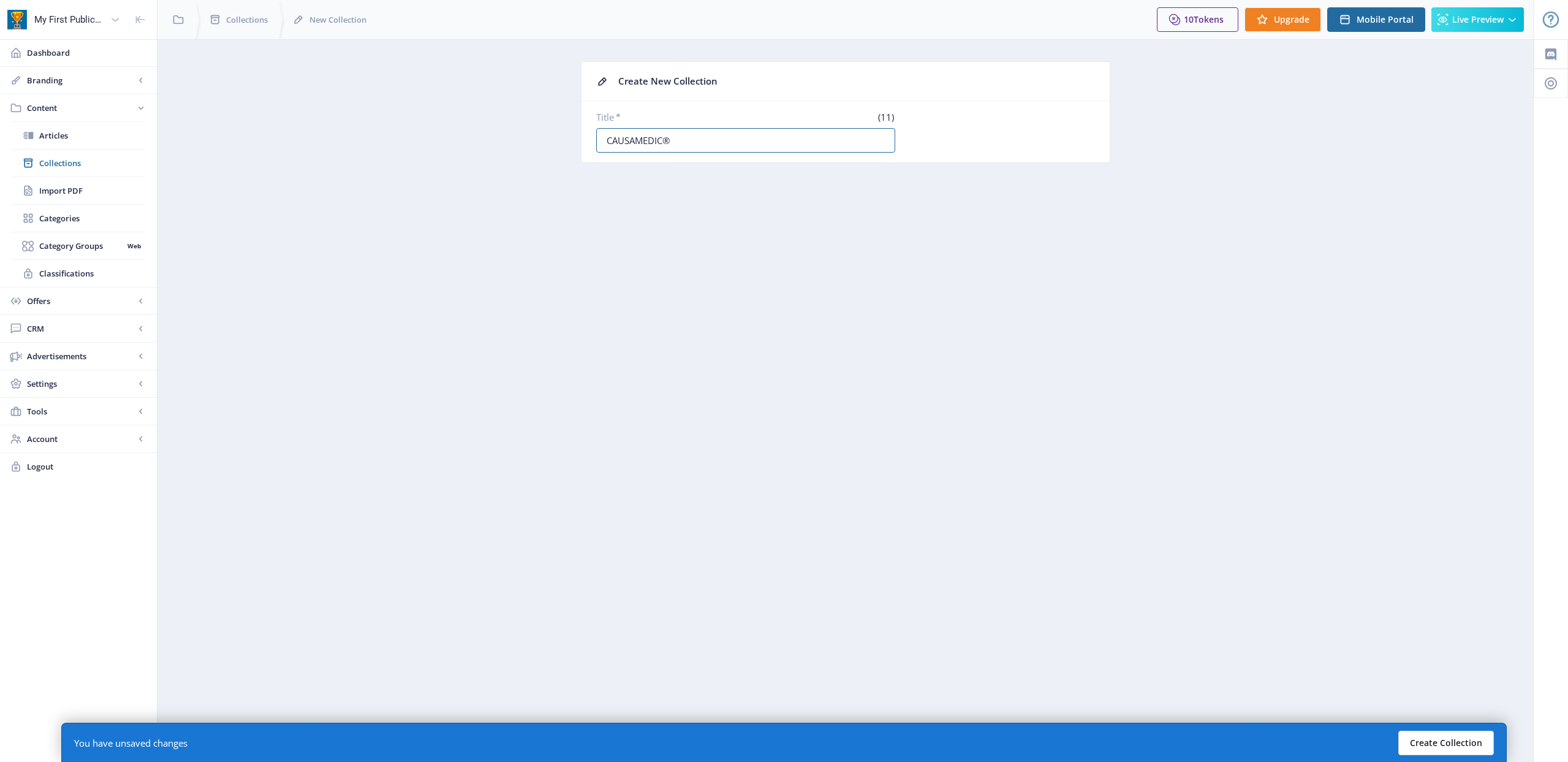
type input "CAUSAMEDIC®"
click at [1413, 740] on button "Create Collection" at bounding box center [1446, 742] width 96 height 24
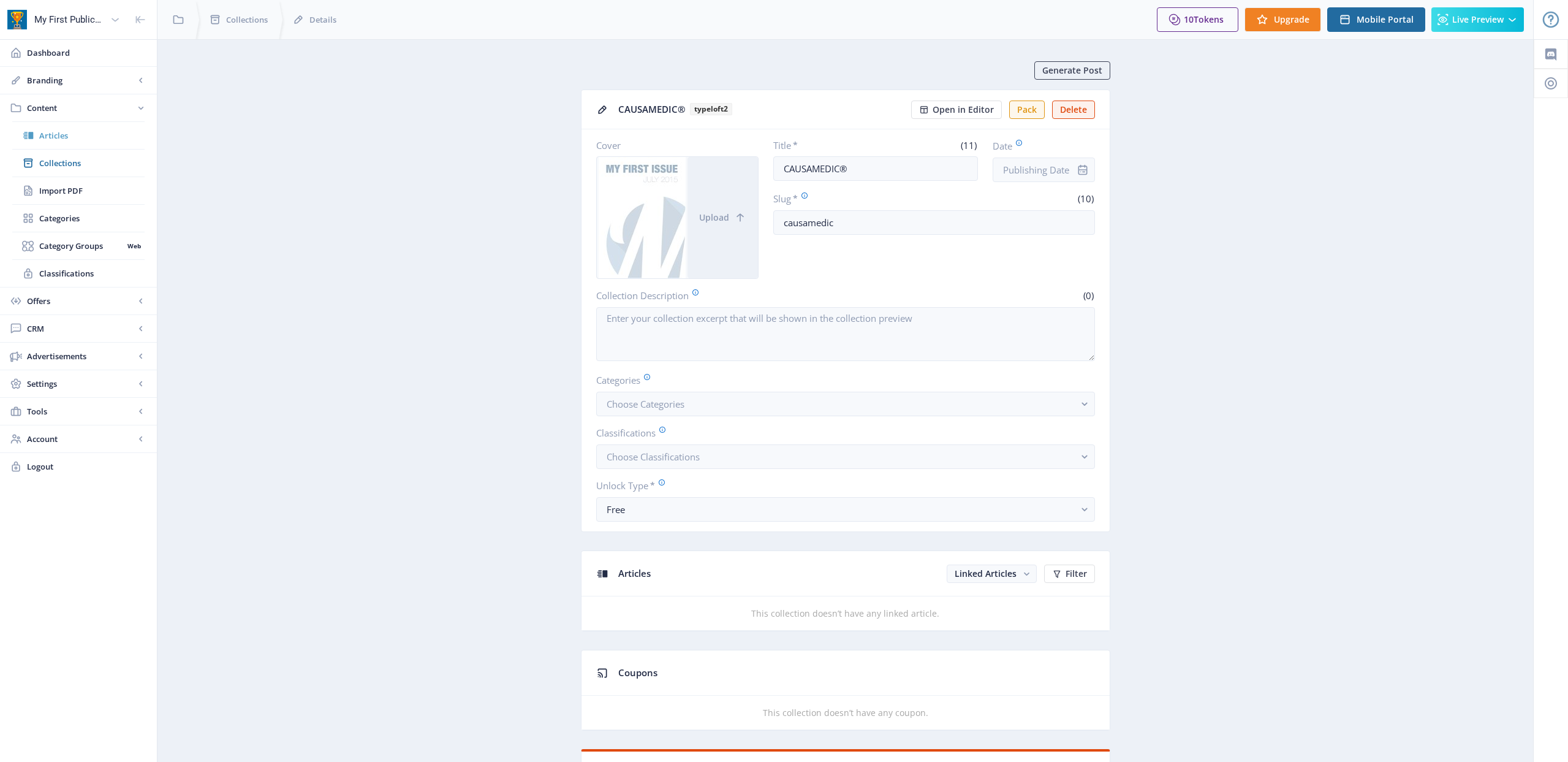
click at [57, 138] on span "Articles" at bounding box center [91, 135] width 105 height 12
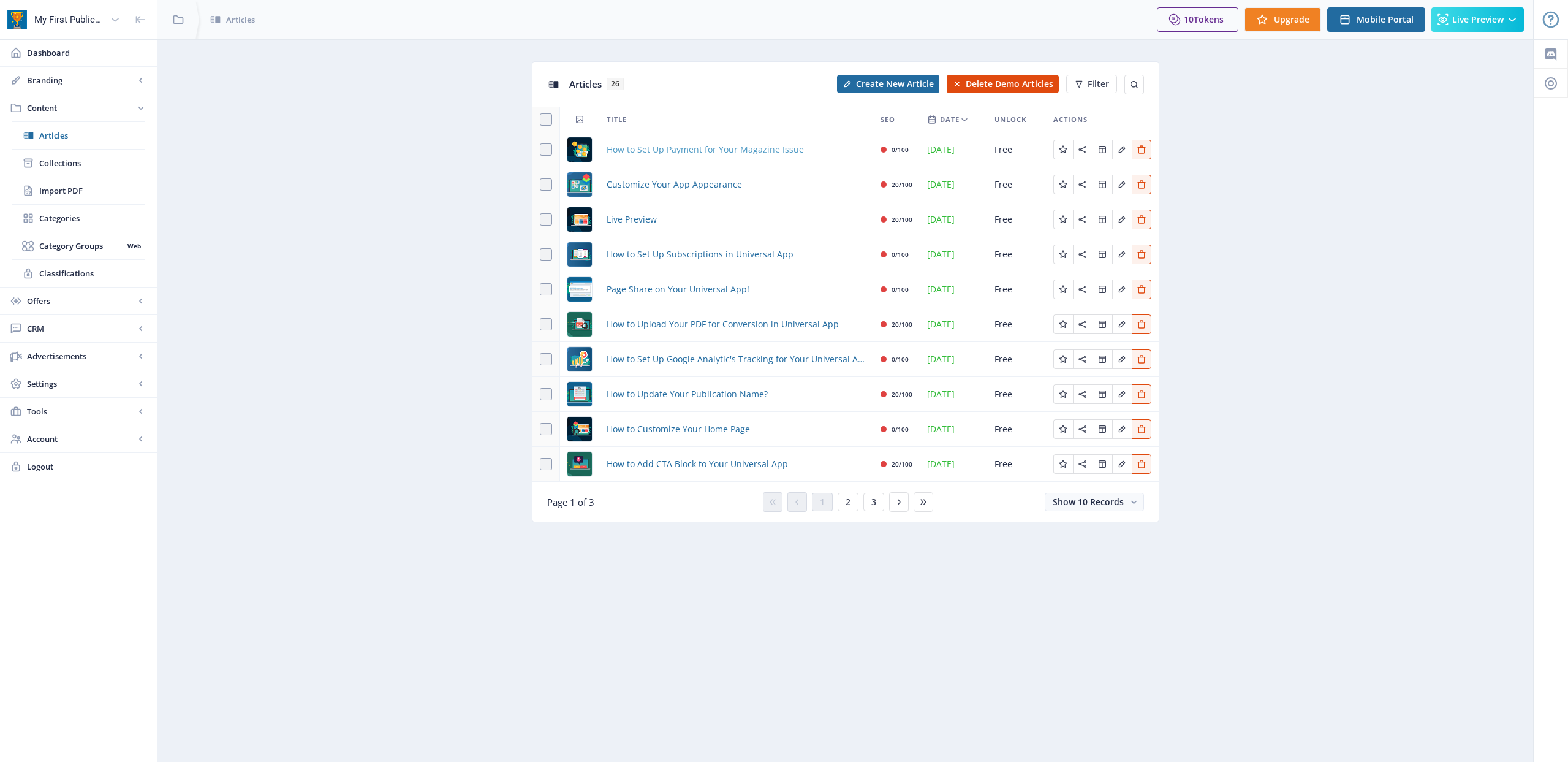
click at [636, 155] on span "How to Set Up Payment for Your Magazine Issue" at bounding box center [705, 150] width 197 height 15
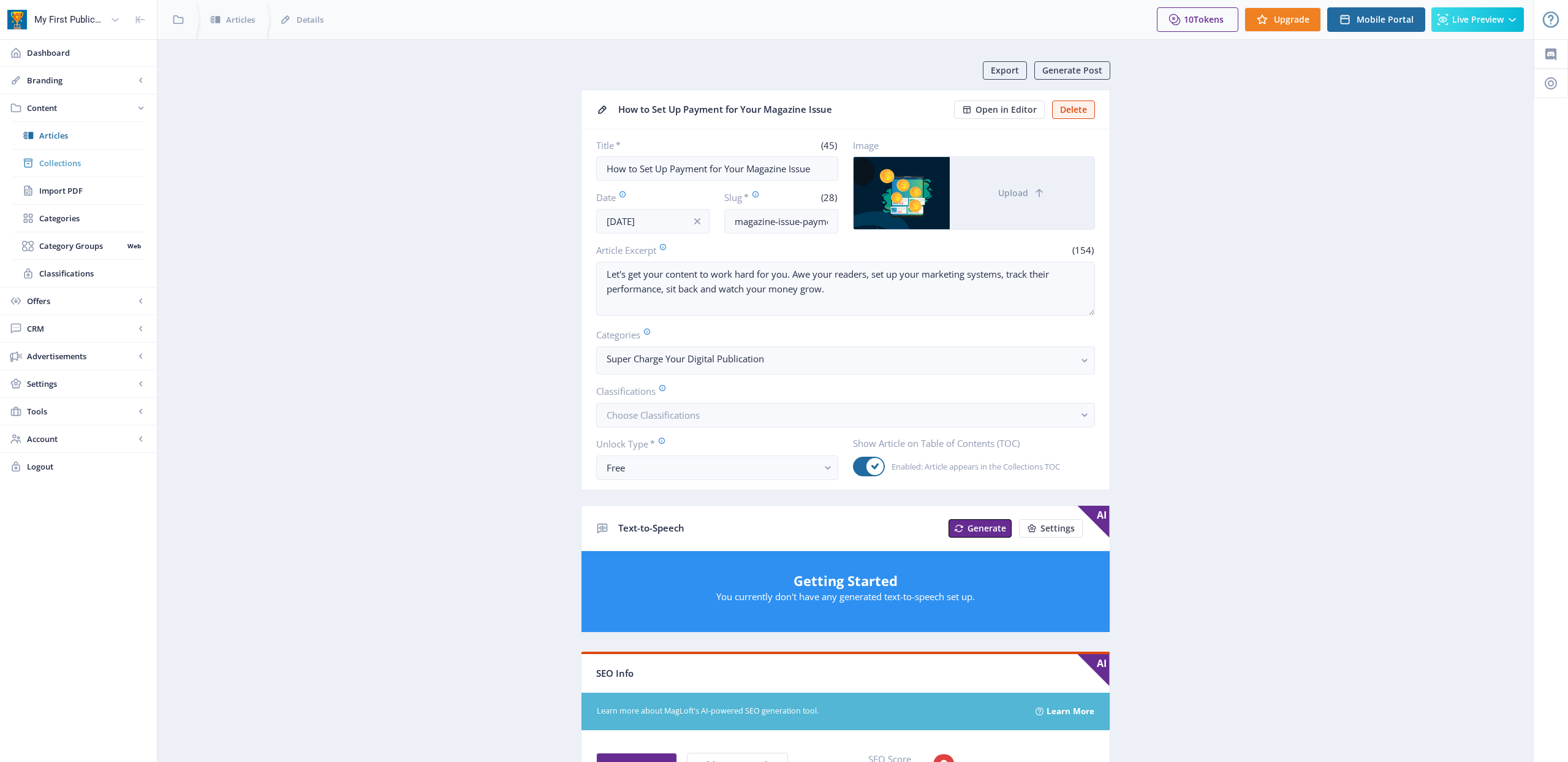
click at [64, 168] on span "Collections" at bounding box center [91, 163] width 105 height 12
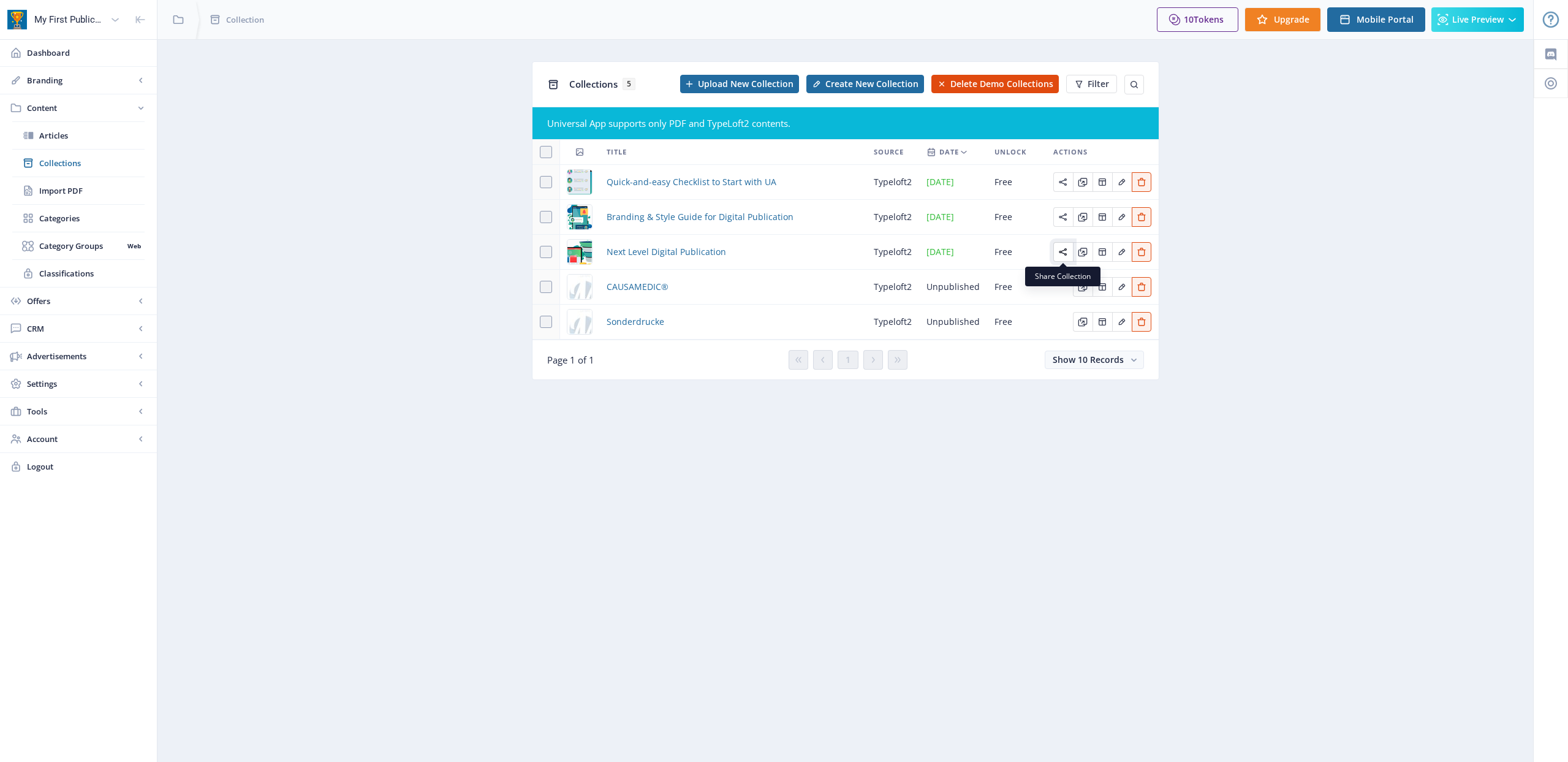
click at [1062, 256] on icon "Edit page" at bounding box center [1063, 252] width 10 height 10
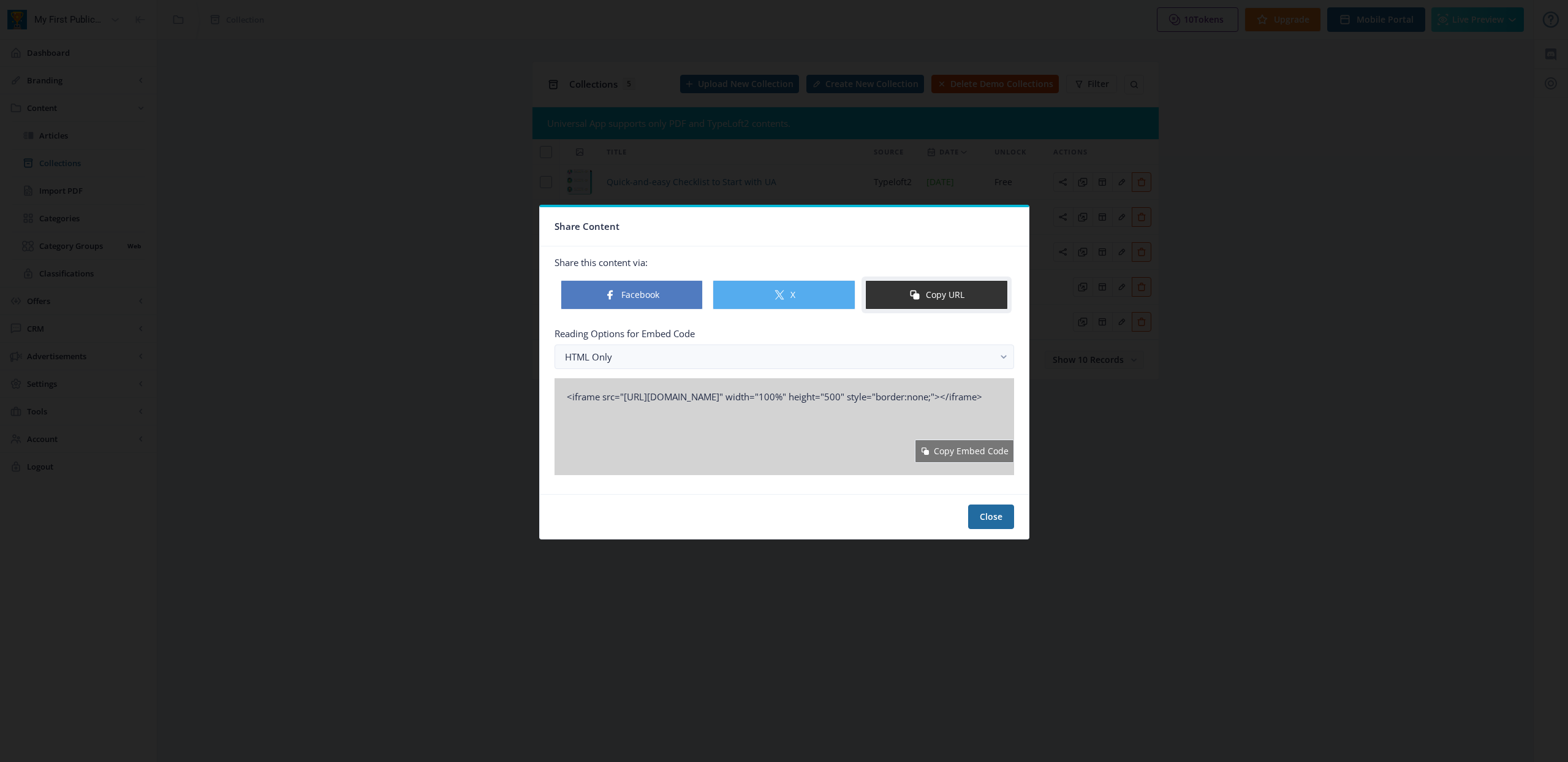
click at [914, 291] on icon at bounding box center [915, 295] width 12 height 12
click at [489, 134] on div at bounding box center [784, 381] width 1568 height 762
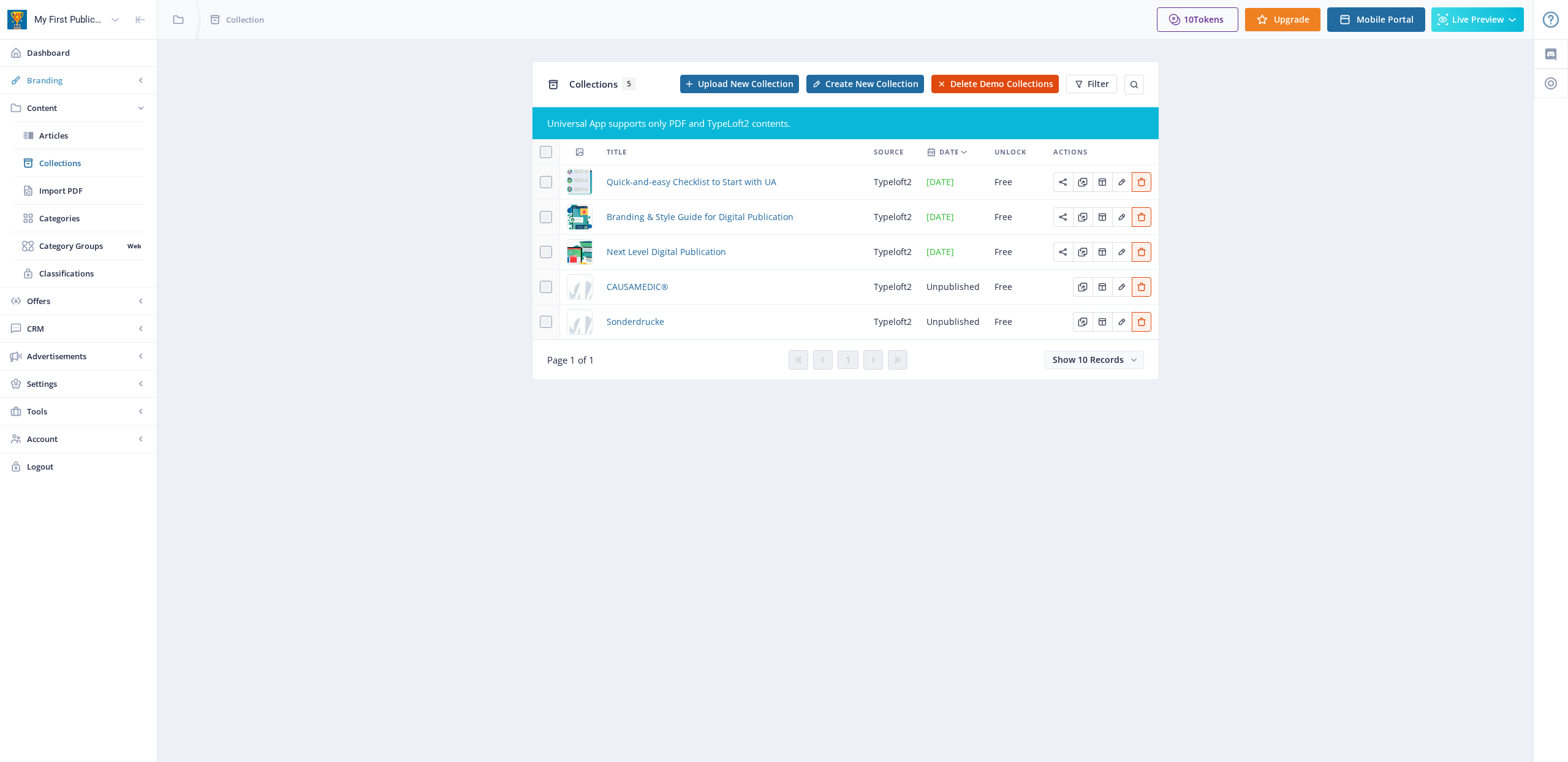
click at [47, 85] on span "Branding" at bounding box center [81, 80] width 108 height 12
click at [66, 212] on span "Custom Domain" at bounding box center [81, 217] width 84 height 12
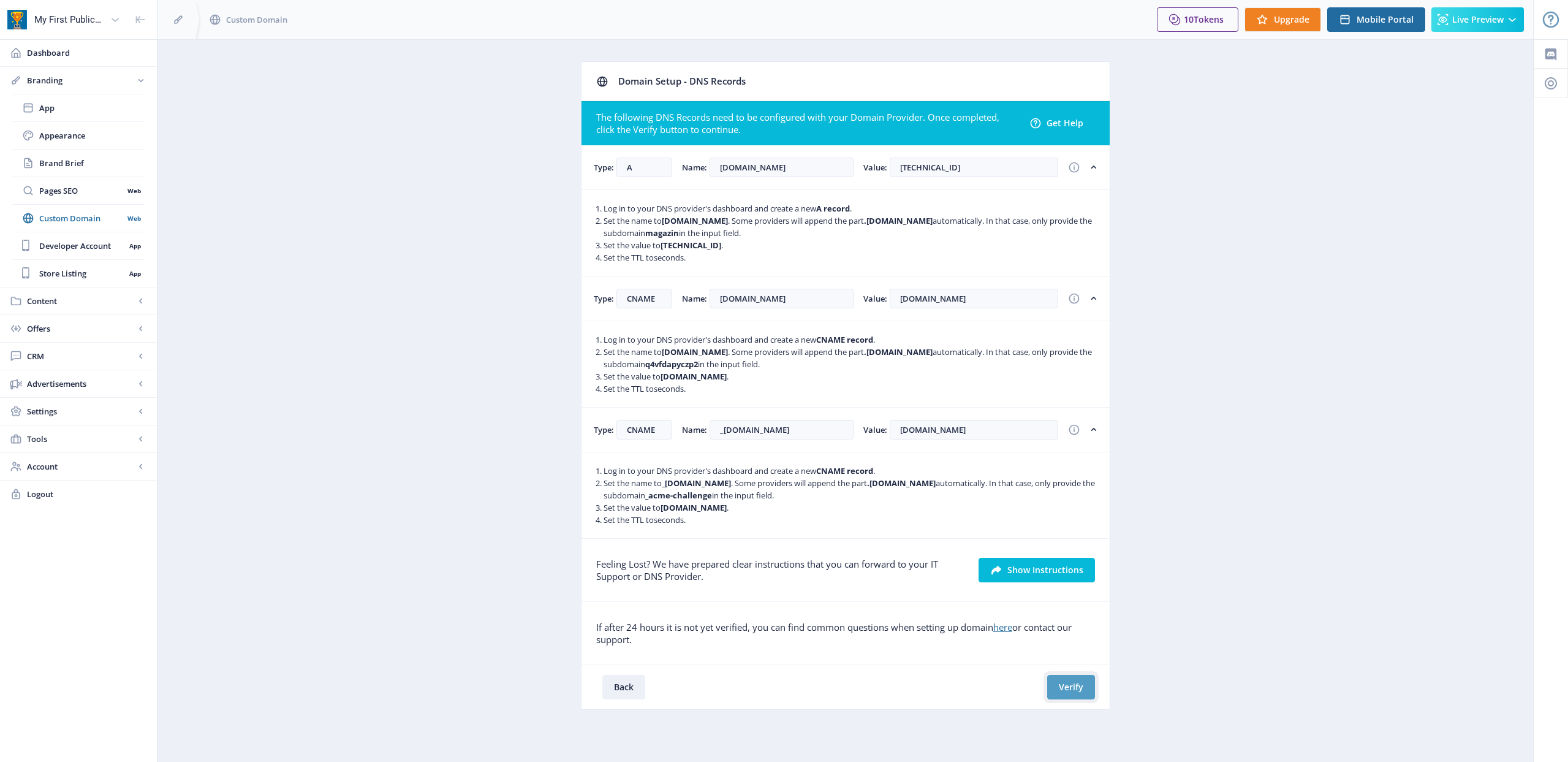
click at [1083, 688] on button "Verify" at bounding box center [1071, 687] width 47 height 24
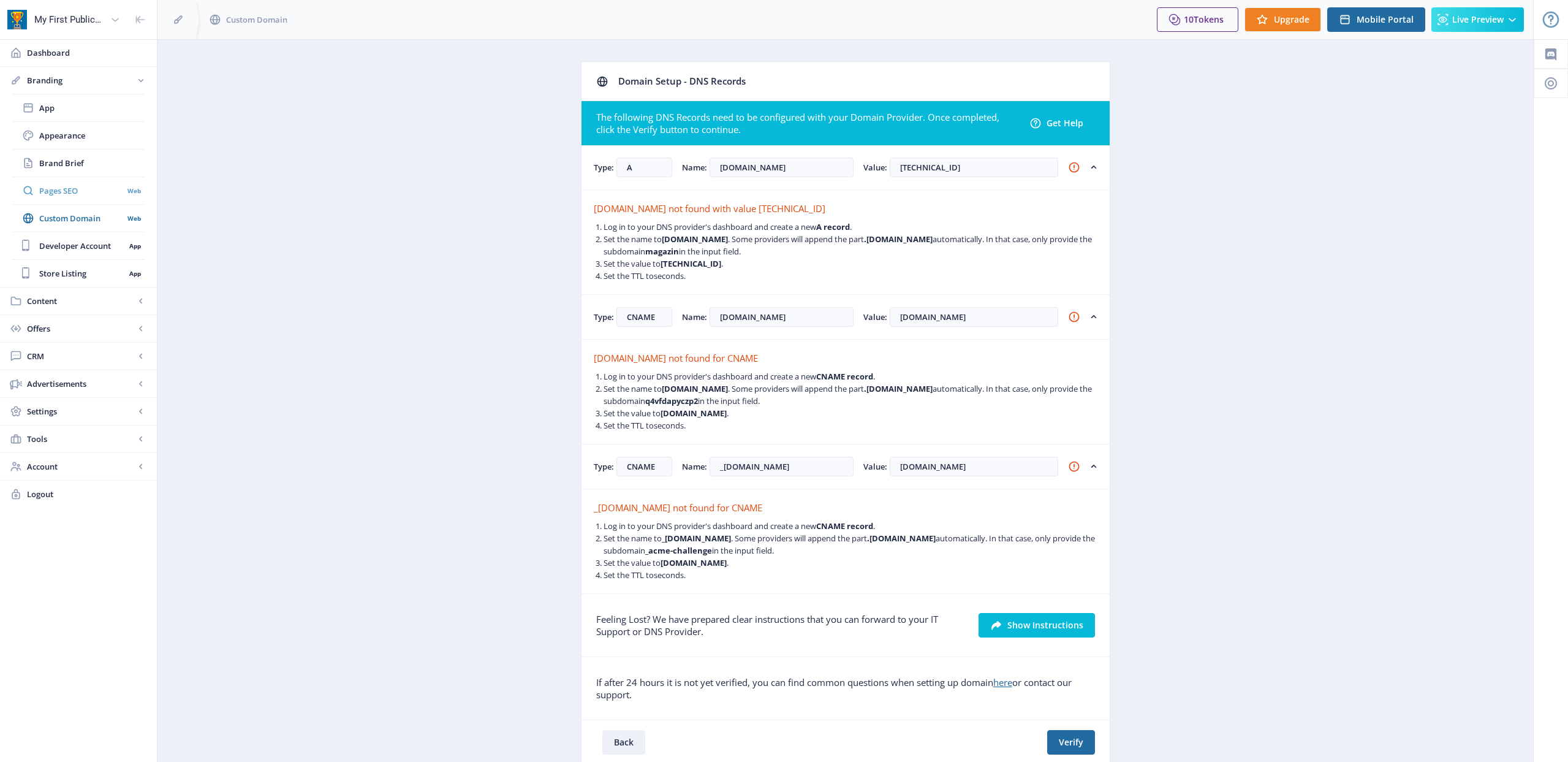
click at [71, 198] on link "Pages SEO Web" at bounding box center [78, 190] width 132 height 27
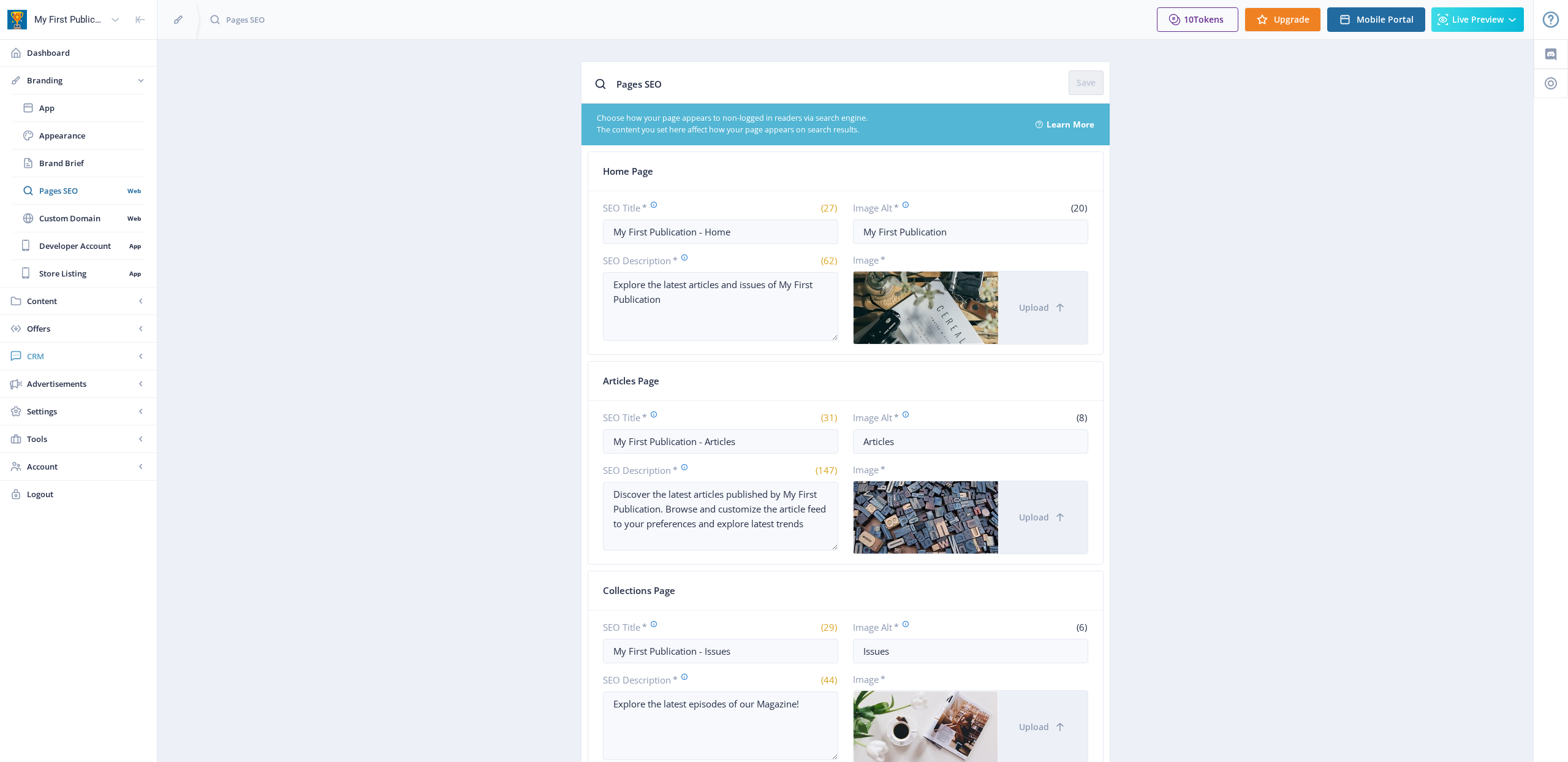
click at [46, 350] on span "CRM" at bounding box center [81, 356] width 108 height 12
click at [89, 268] on span "Advertisements" at bounding box center [81, 272] width 108 height 12
click at [66, 276] on span "Settings" at bounding box center [81, 272] width 108 height 12
click at [59, 495] on span "Tools" at bounding box center [81, 493] width 108 height 12
click at [86, 273] on span "Font Library" at bounding box center [91, 272] width 105 height 12
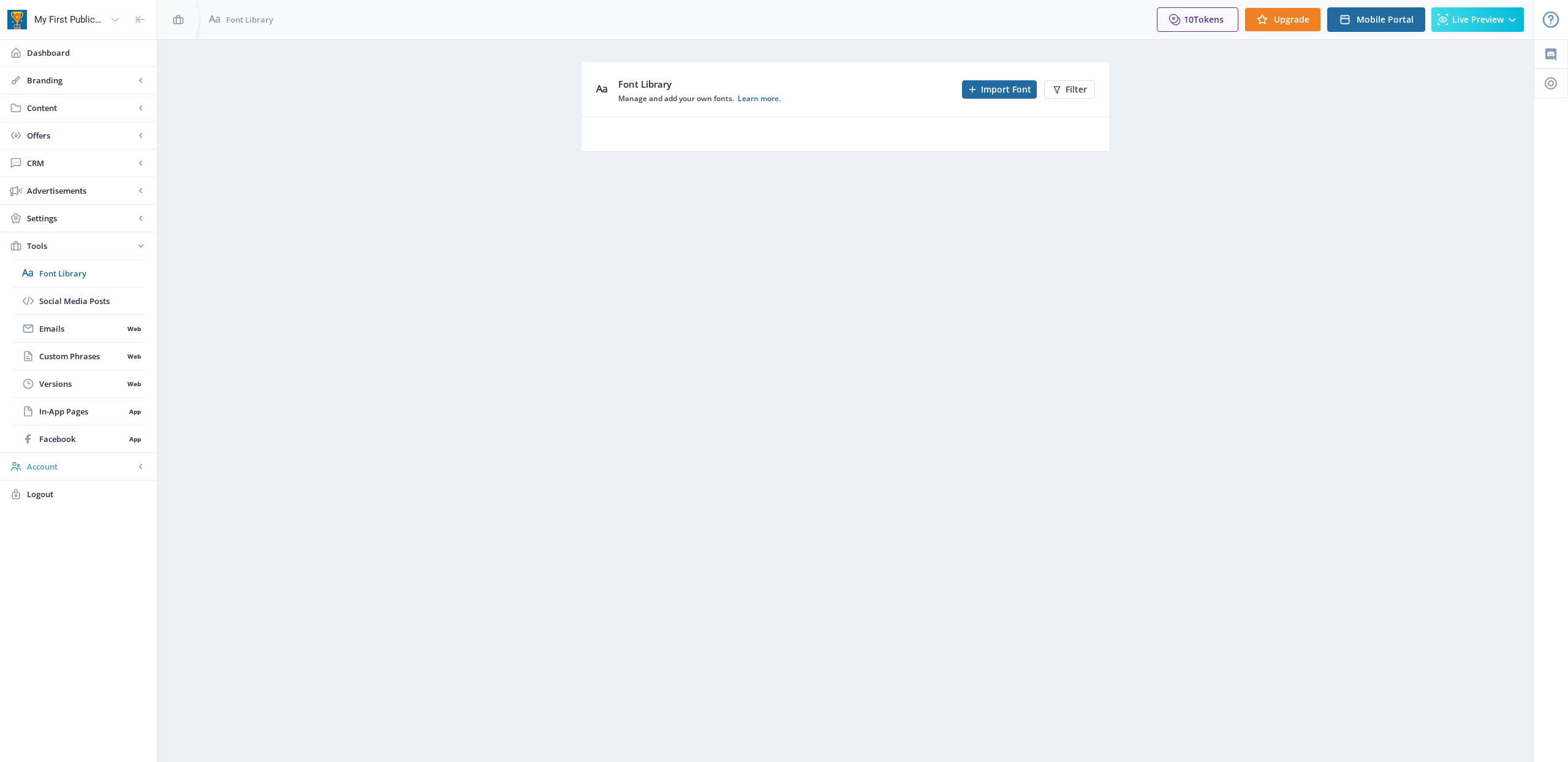
click at [47, 467] on span "Account" at bounding box center [81, 466] width 108 height 12
click at [55, 64] on link "Dashboard" at bounding box center [78, 52] width 157 height 27
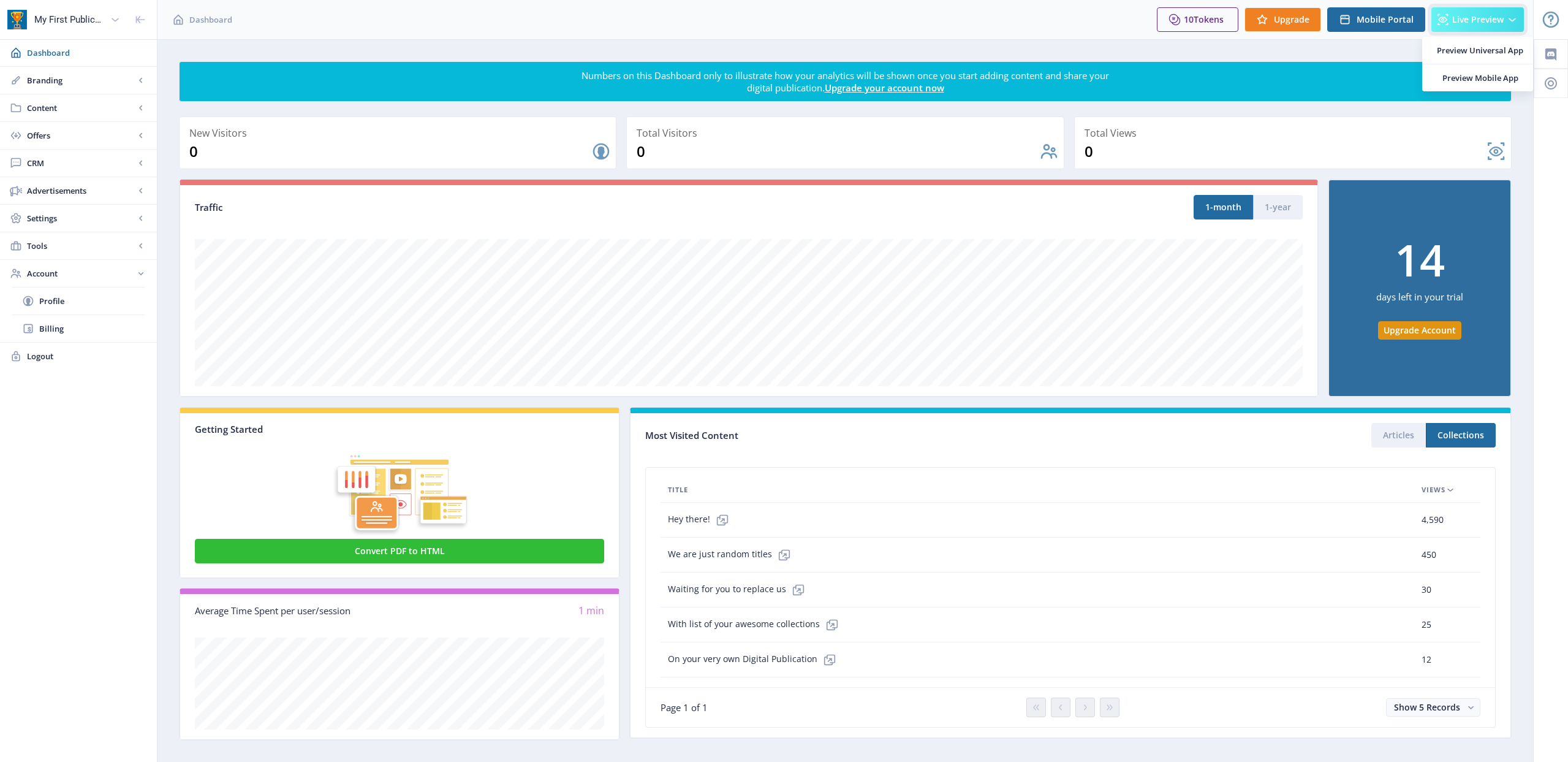
click at [1500, 17] on span "Live Preview" at bounding box center [1478, 20] width 51 height 10
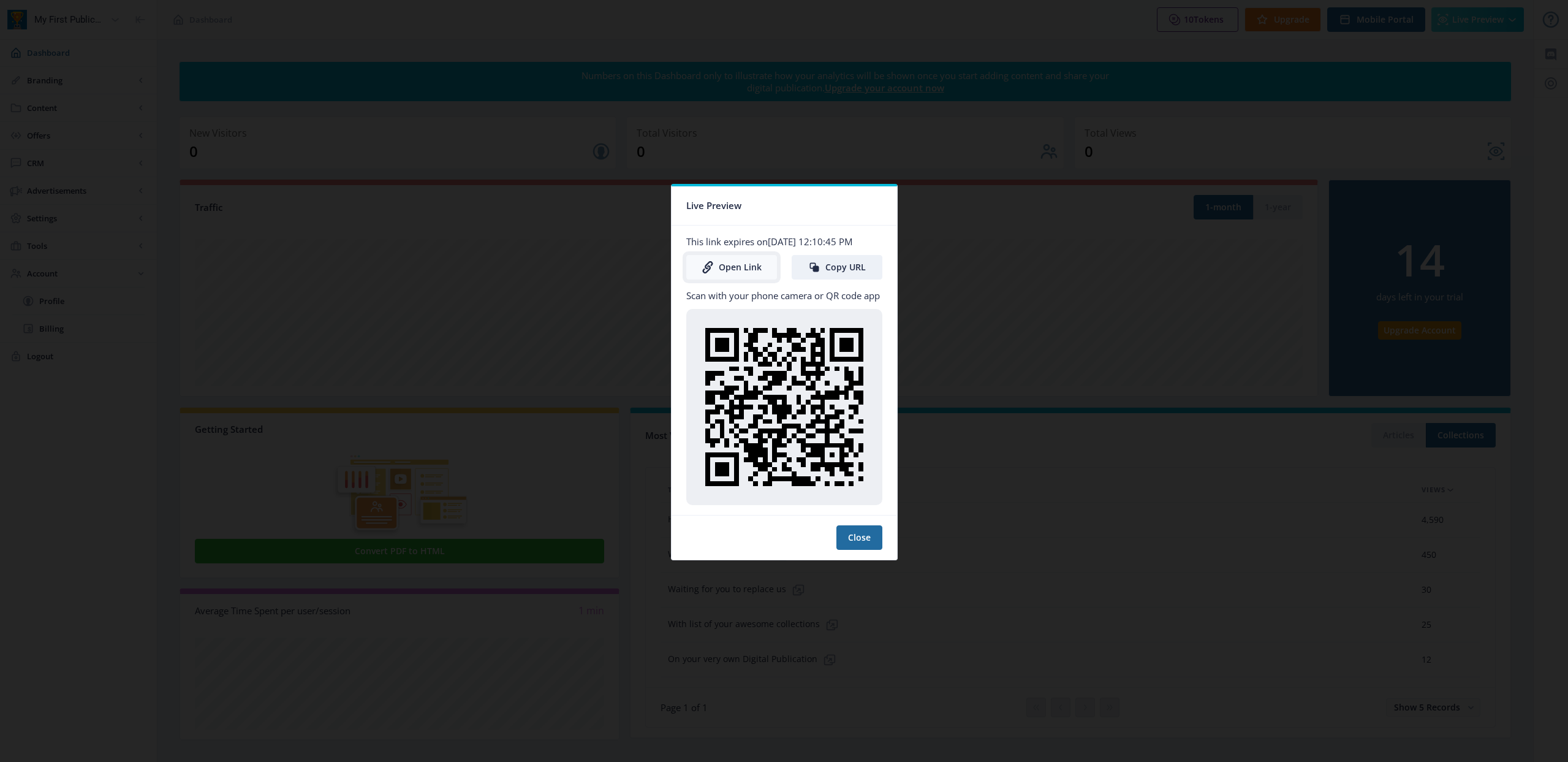
click at [749, 272] on link "Open Link" at bounding box center [731, 267] width 91 height 24
click at [956, 273] on div at bounding box center [784, 381] width 1568 height 762
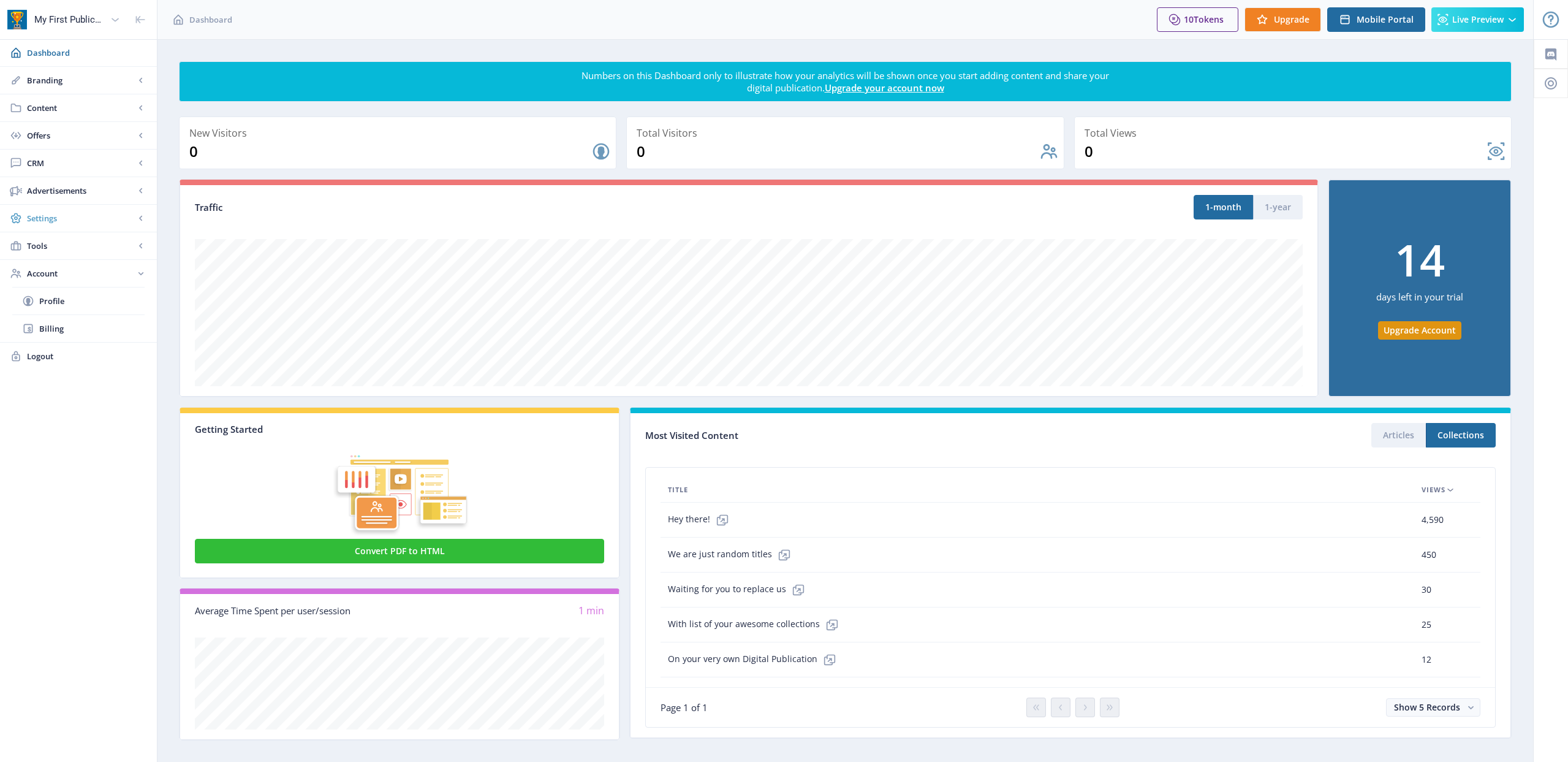
click at [65, 220] on span "Settings" at bounding box center [81, 217] width 108 height 12
click at [70, 278] on span "Payments" at bounding box center [68, 272] width 59 height 12
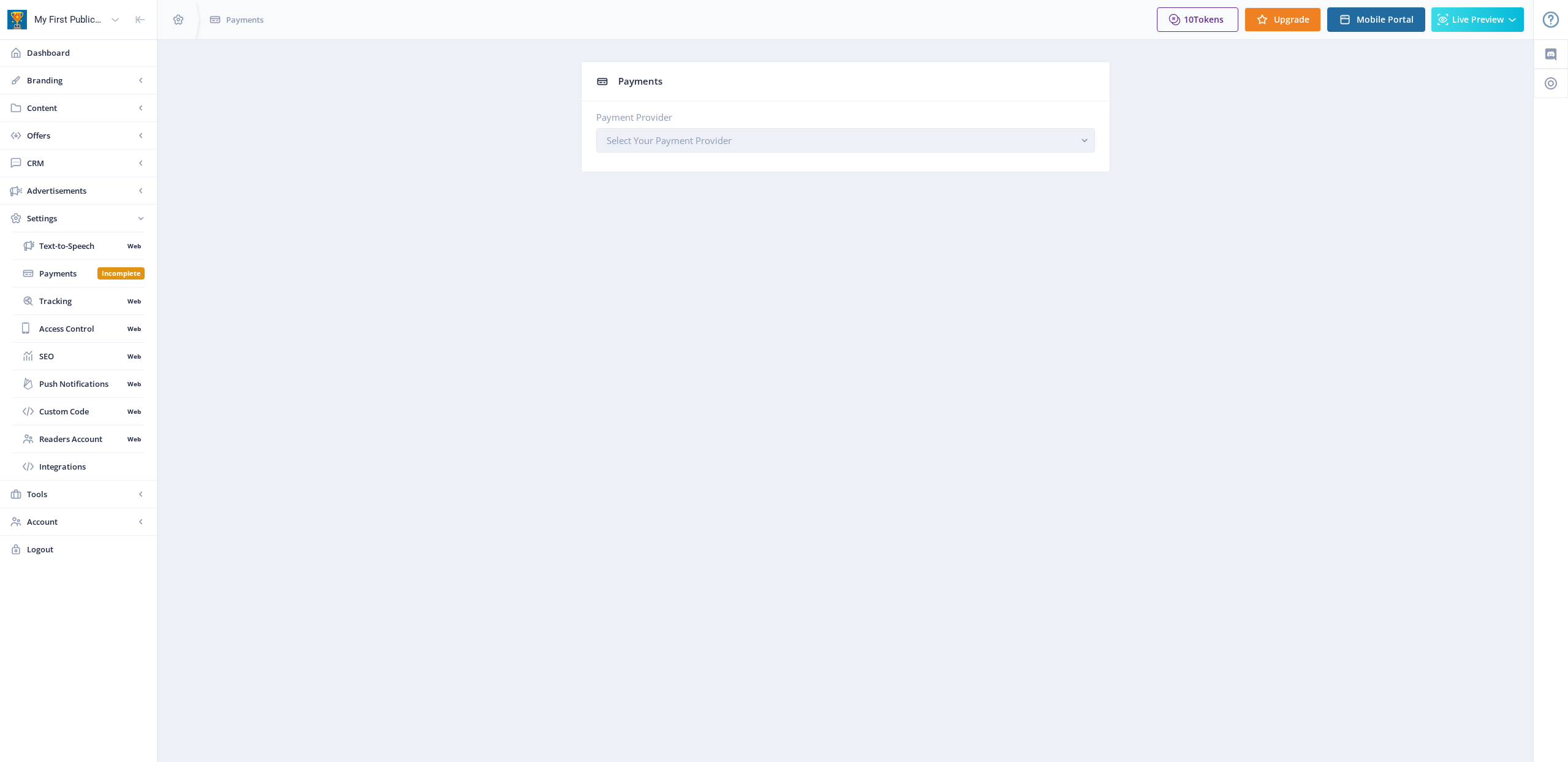
click at [658, 143] on span "Select Your Payment Provider" at bounding box center [669, 139] width 125 height 12
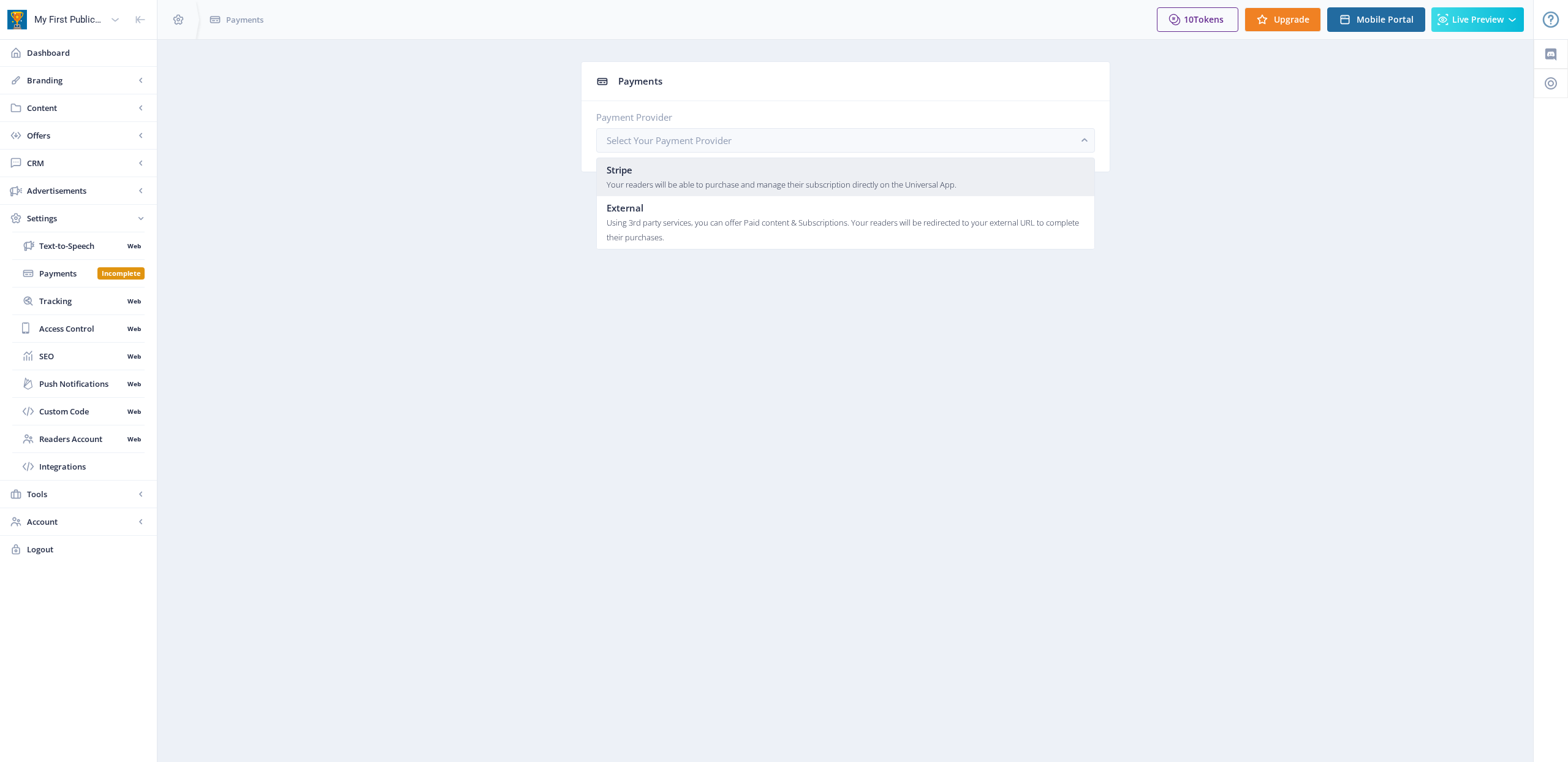
click at [632, 177] on div "Your readers will be able to purchase and manage their subscription directly on…" at bounding box center [782, 185] width 350 height 15
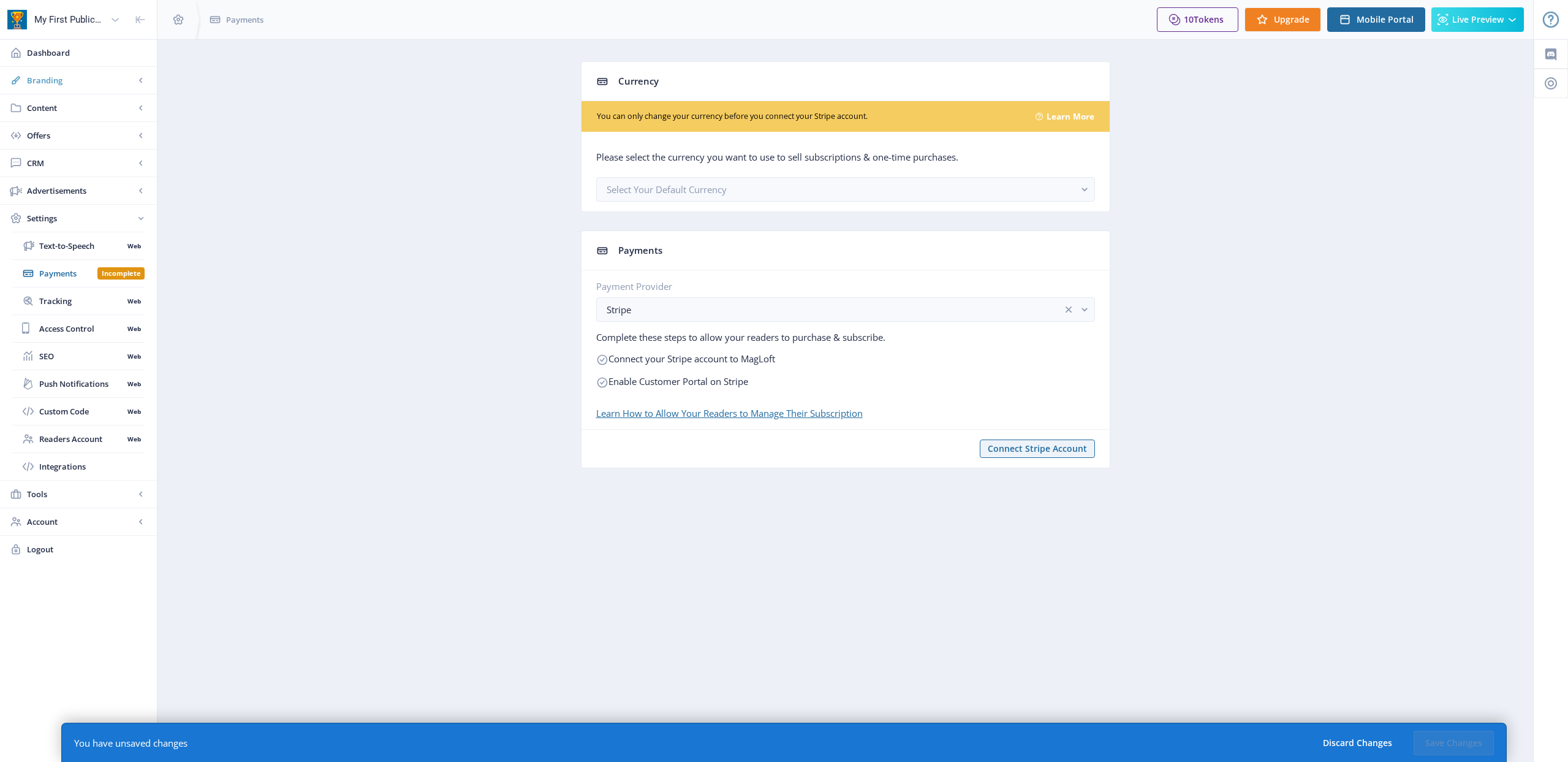
click at [63, 76] on span "Branding" at bounding box center [81, 80] width 108 height 12
click at [72, 136] on span "Appearance" at bounding box center [91, 135] width 105 height 12
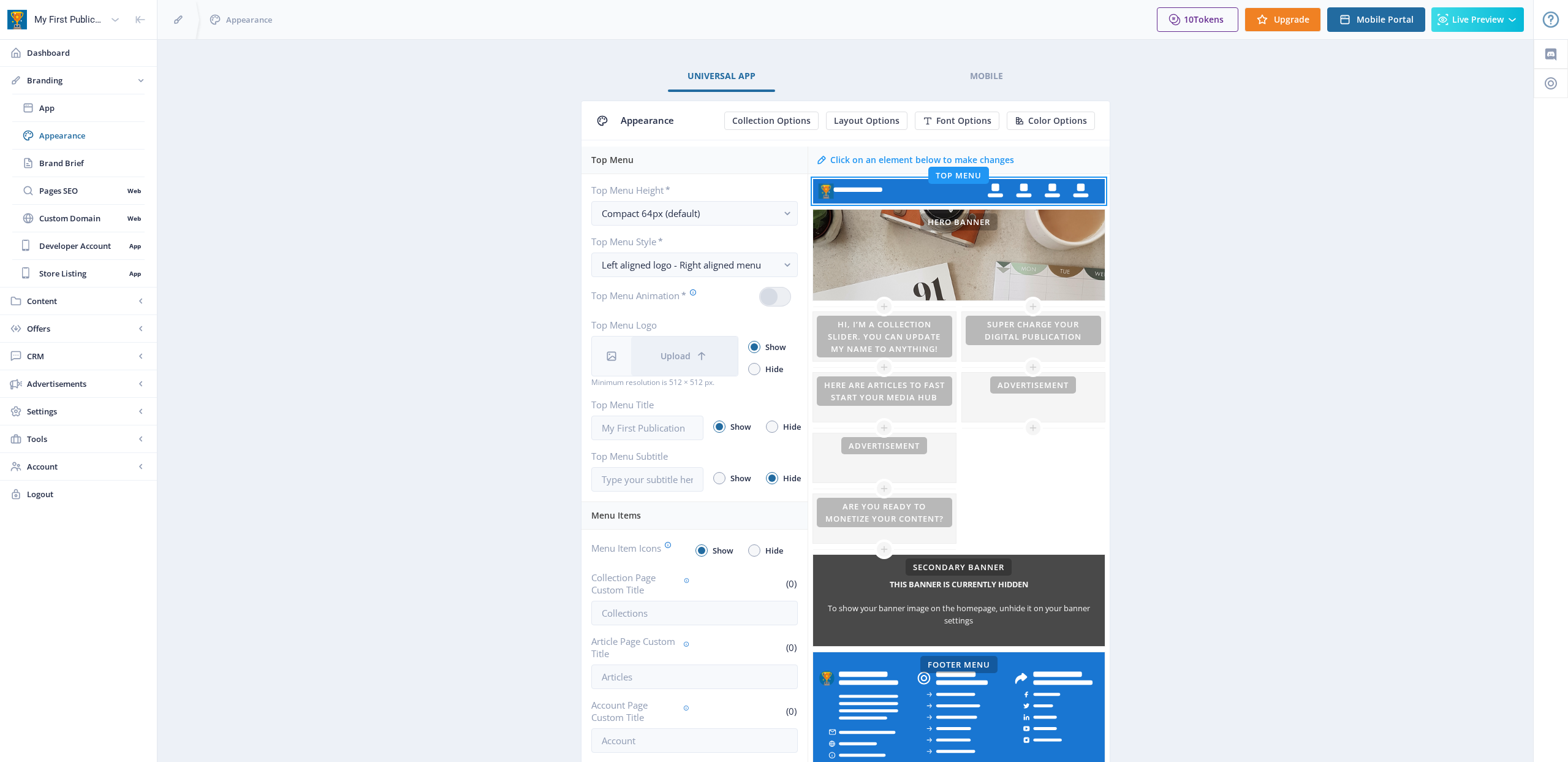
click at [409, 186] on app-branding-designer "Universal App Mobile Appearance Collection Options Layout Options Font Options …" at bounding box center [846, 564] width 1333 height 1006
click at [59, 107] on span "App" at bounding box center [91, 107] width 105 height 12
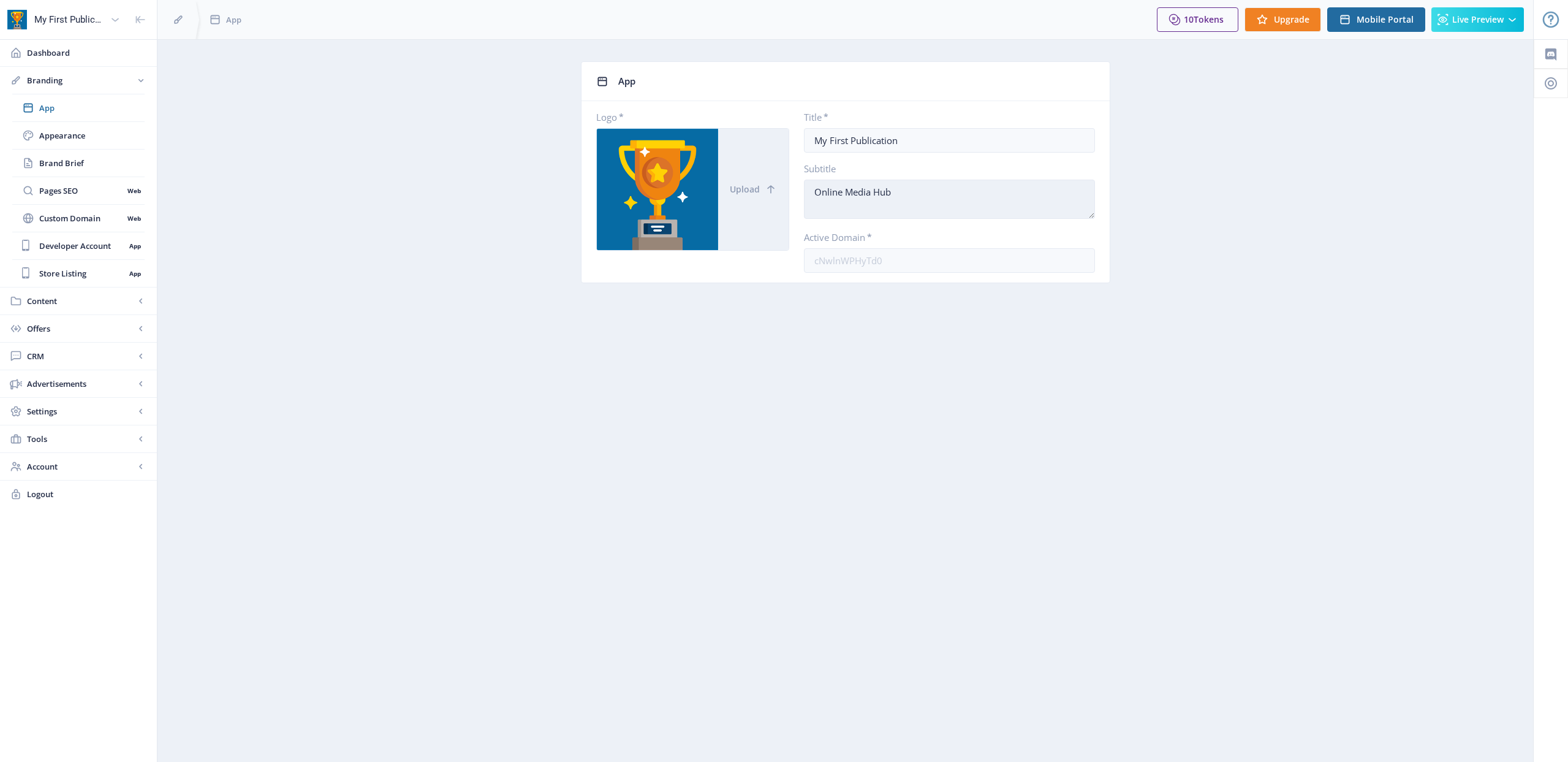
click at [874, 188] on textarea "Online Media Hub" at bounding box center [949, 199] width 291 height 39
click at [71, 165] on span "Brand Brief" at bounding box center [91, 163] width 105 height 12
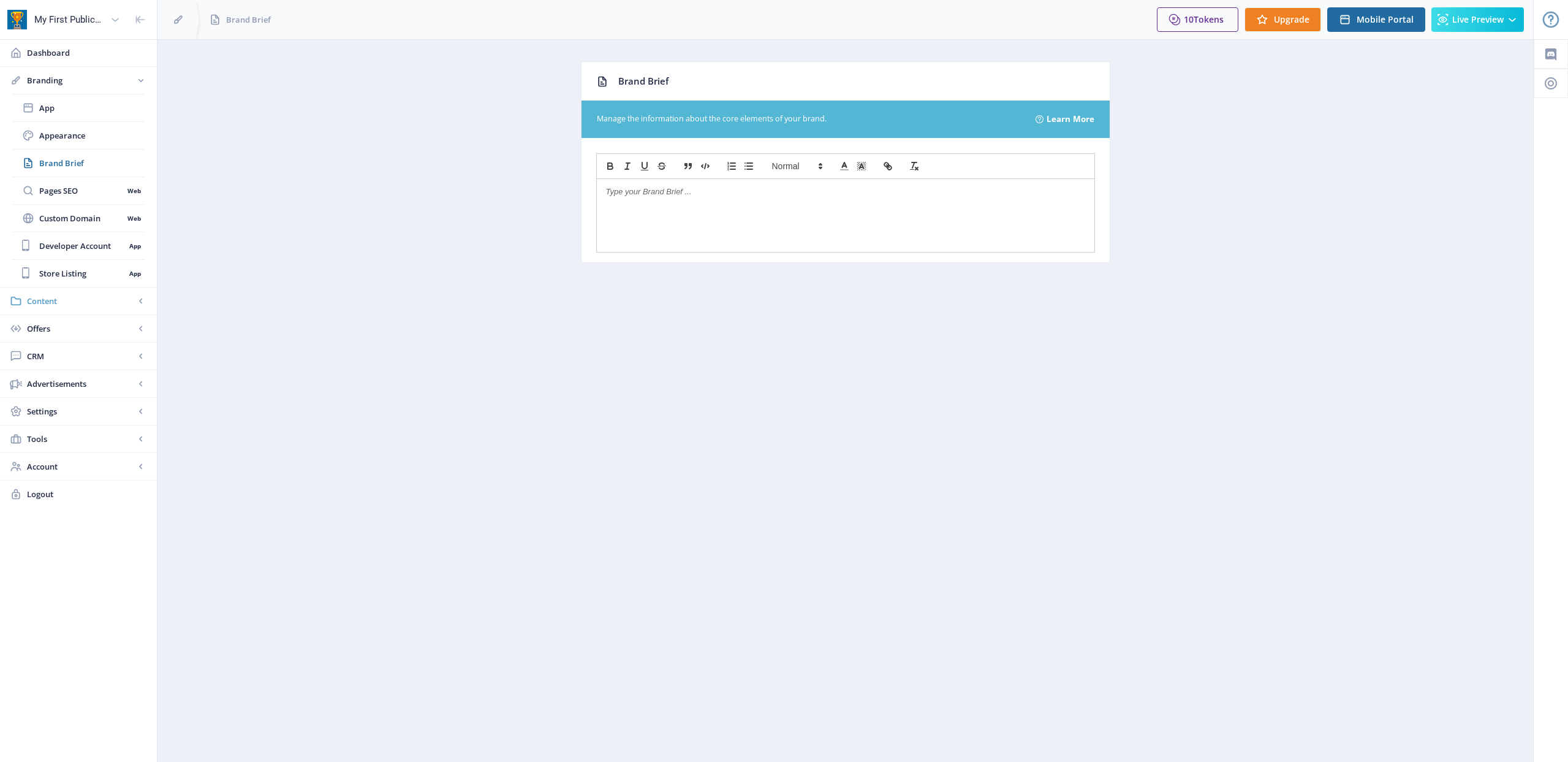
click at [55, 296] on span "Content" at bounding box center [81, 300] width 108 height 12
click at [73, 217] on span "Categories" at bounding box center [91, 217] width 105 height 12
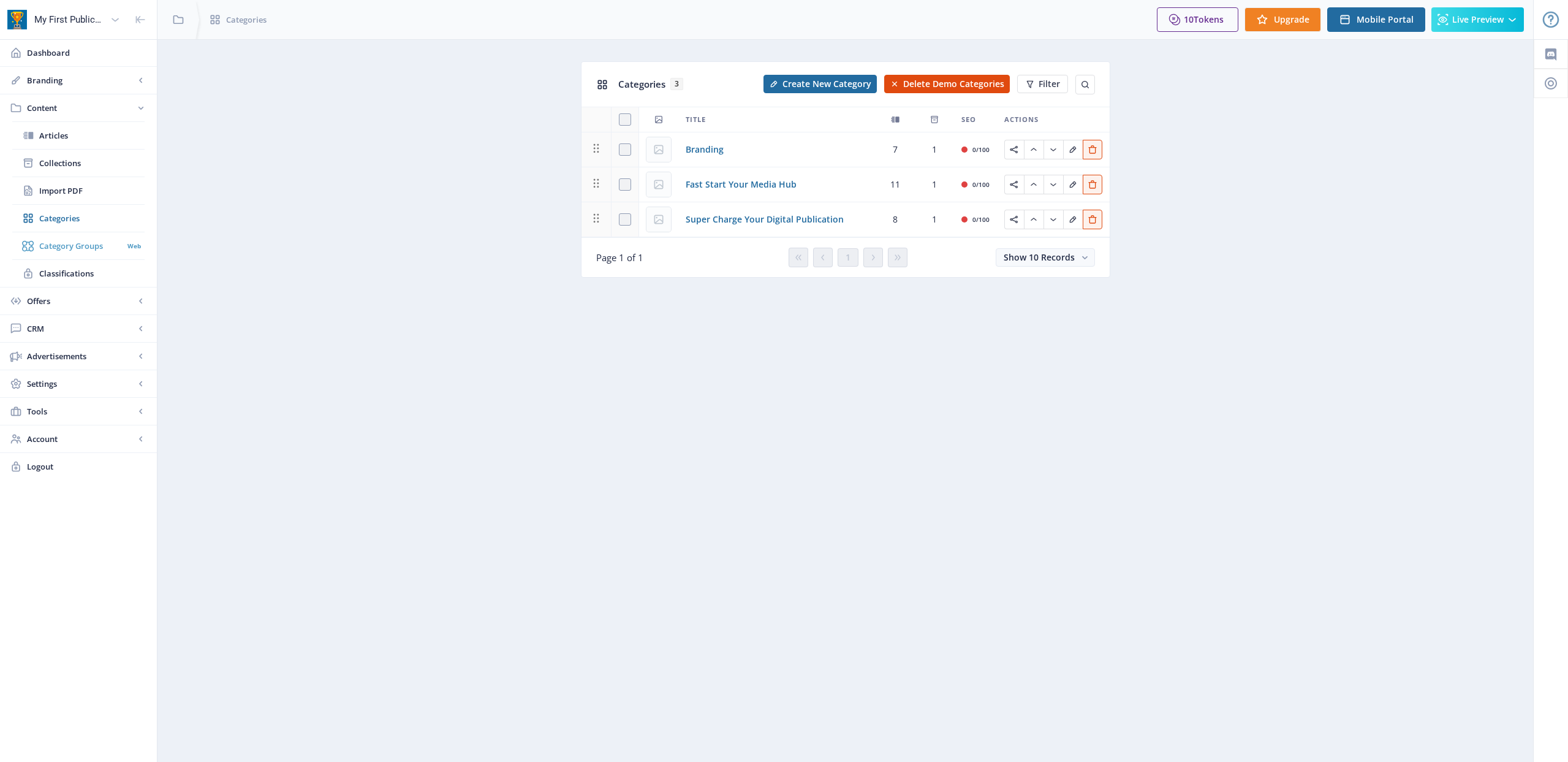
click at [72, 250] on span "Category Groups" at bounding box center [81, 245] width 84 height 12
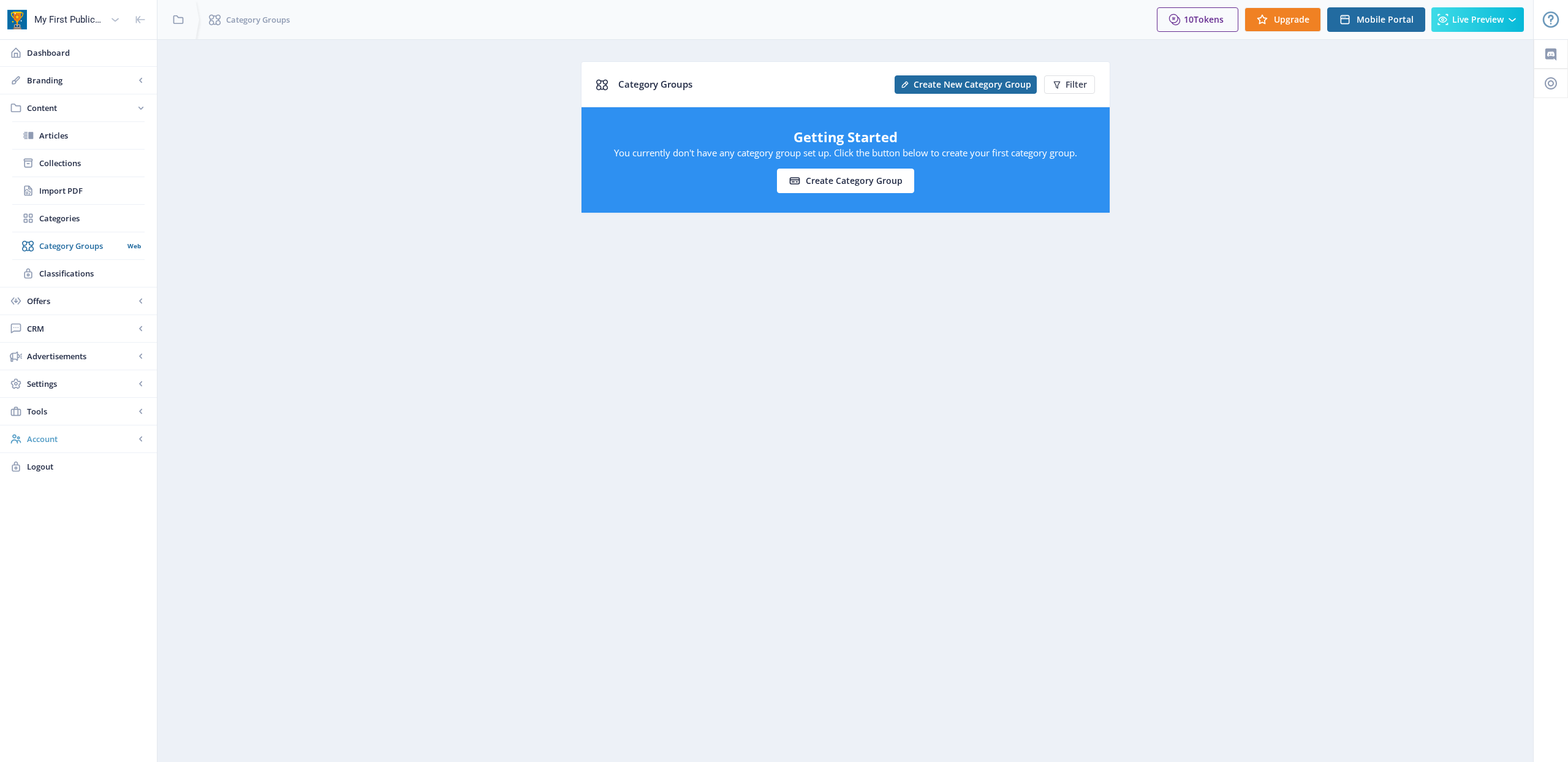
click at [113, 447] on link "Account" at bounding box center [78, 439] width 157 height 27
click at [55, 298] on span "Profile" at bounding box center [91, 300] width 105 height 12
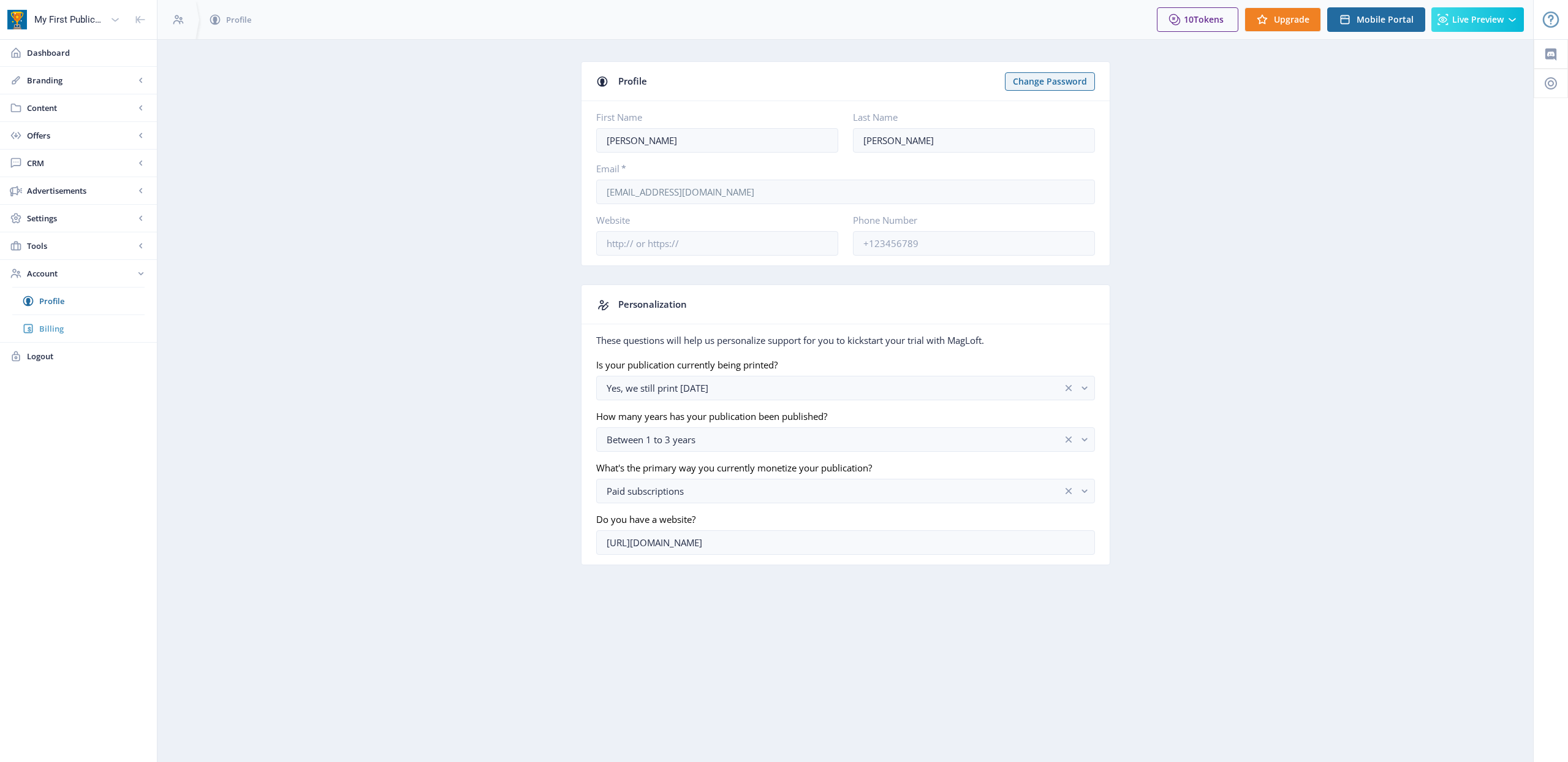
click at [45, 329] on span "Billing" at bounding box center [91, 328] width 105 height 12
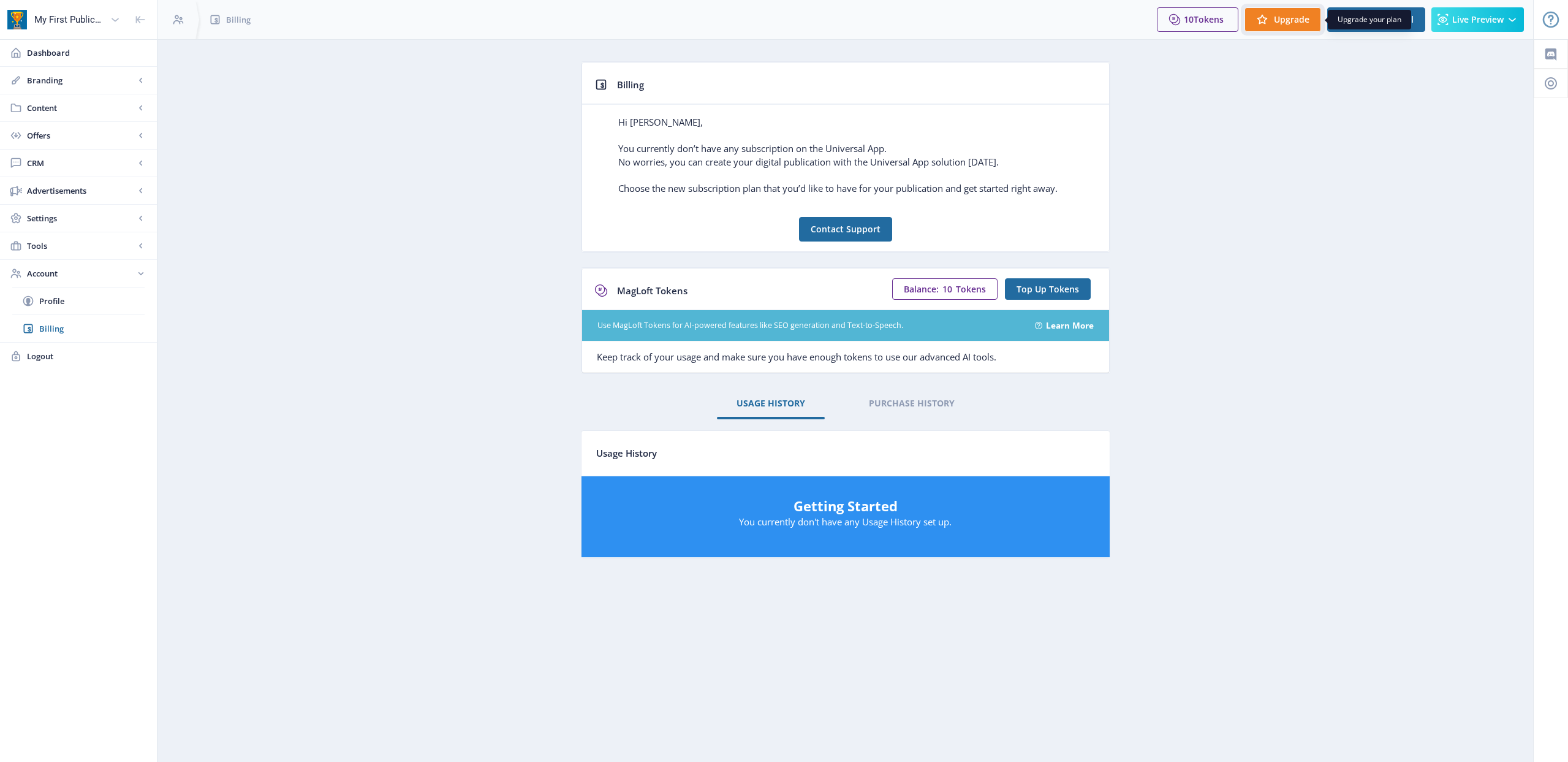
click at [1281, 19] on span "Upgrade" at bounding box center [1292, 20] width 35 height 10
click at [1247, 73] on app-account-billing "Billing Hi [PERSON_NAME], You currently don’t have any subscription on the Univ…" at bounding box center [846, 333] width 1333 height 543
click at [1299, 19] on span "Upgrade" at bounding box center [1292, 20] width 35 height 10
click at [45, 250] on span "Tools" at bounding box center [81, 245] width 108 height 12
click at [63, 333] on span "Emails" at bounding box center [81, 328] width 84 height 12
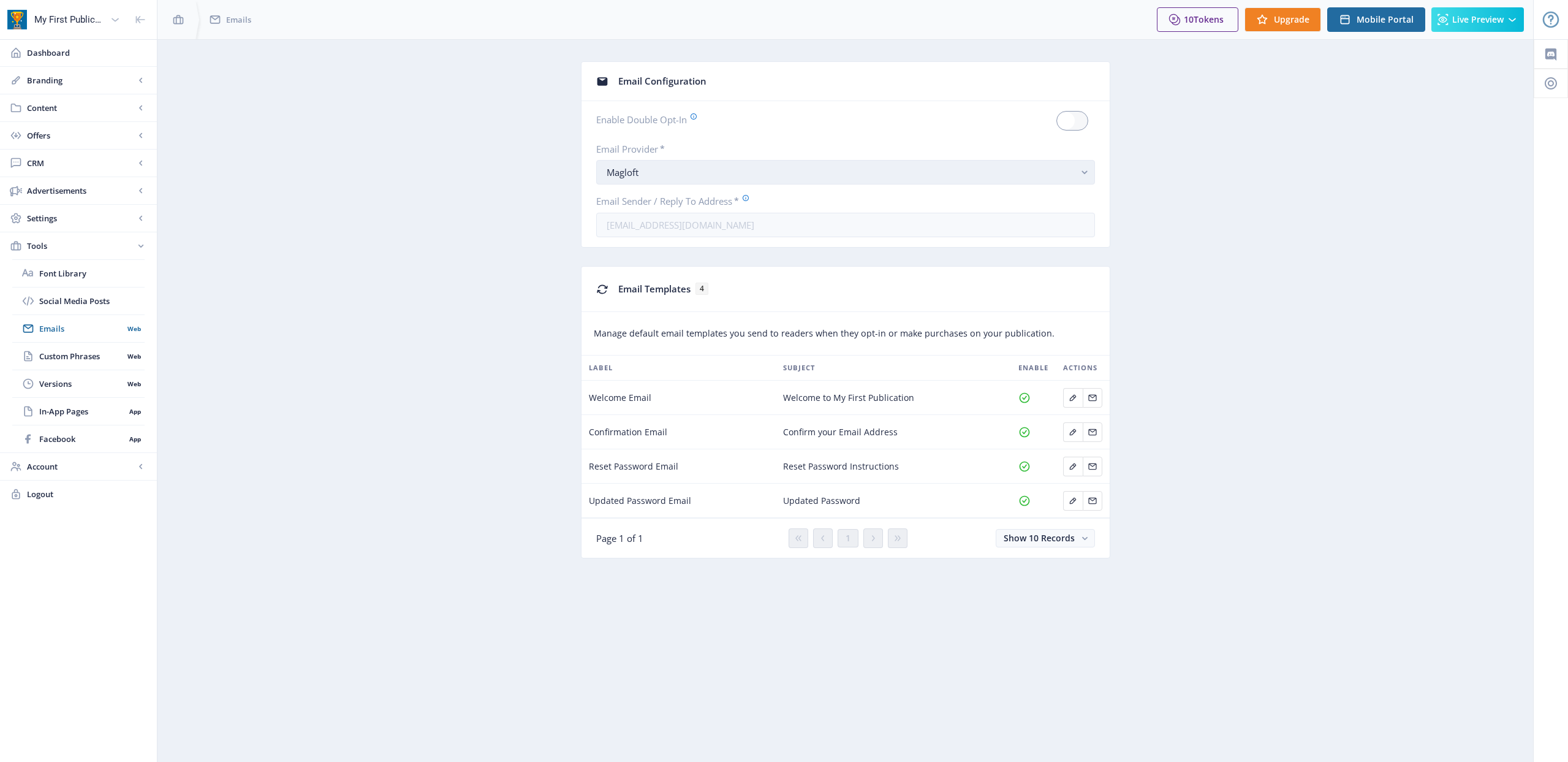
click at [659, 179] on button "Magloft" at bounding box center [846, 172] width 499 height 24
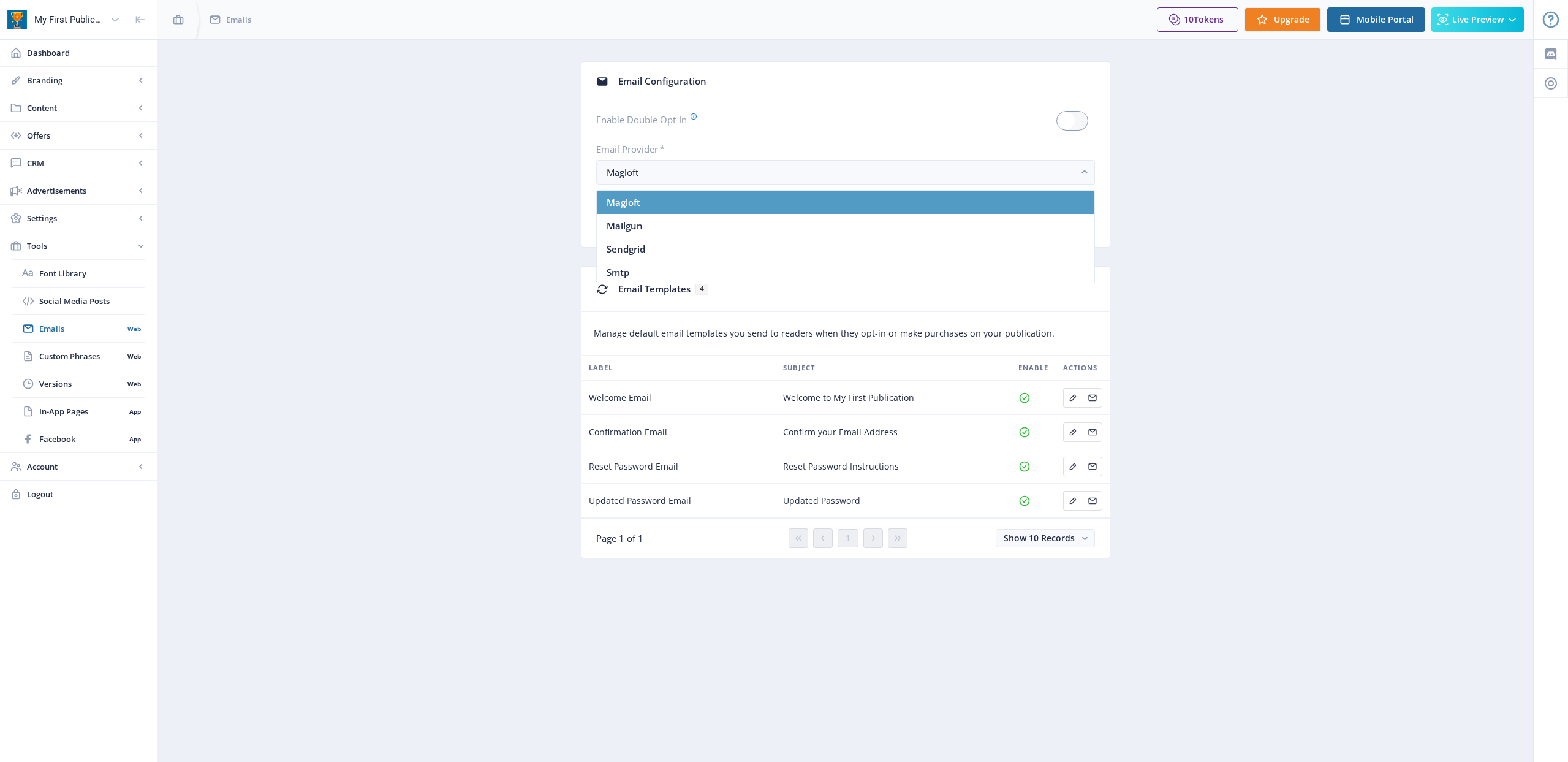
click at [643, 200] on nb-option "Magloft" at bounding box center [845, 202] width 497 height 23
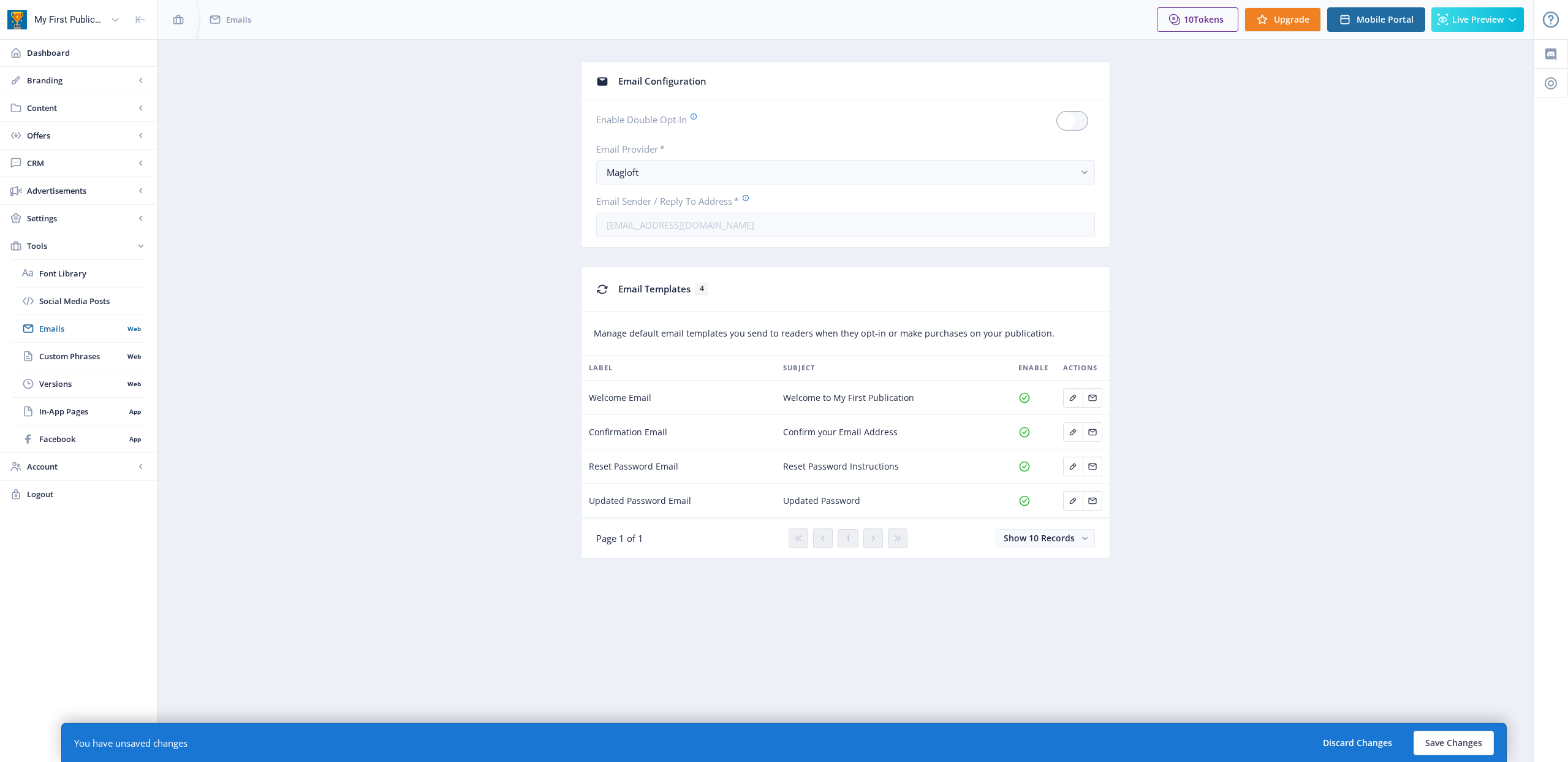
click at [431, 224] on app-tools-emails "Email Configuration Enable Double Opt-In Email Provider * Magloft Email Sender …" at bounding box center [846, 319] width 1333 height 516
click at [54, 218] on span "Settings" at bounding box center [81, 217] width 108 height 12
click at [68, 245] on span "Text-to-Speech" at bounding box center [81, 245] width 84 height 12
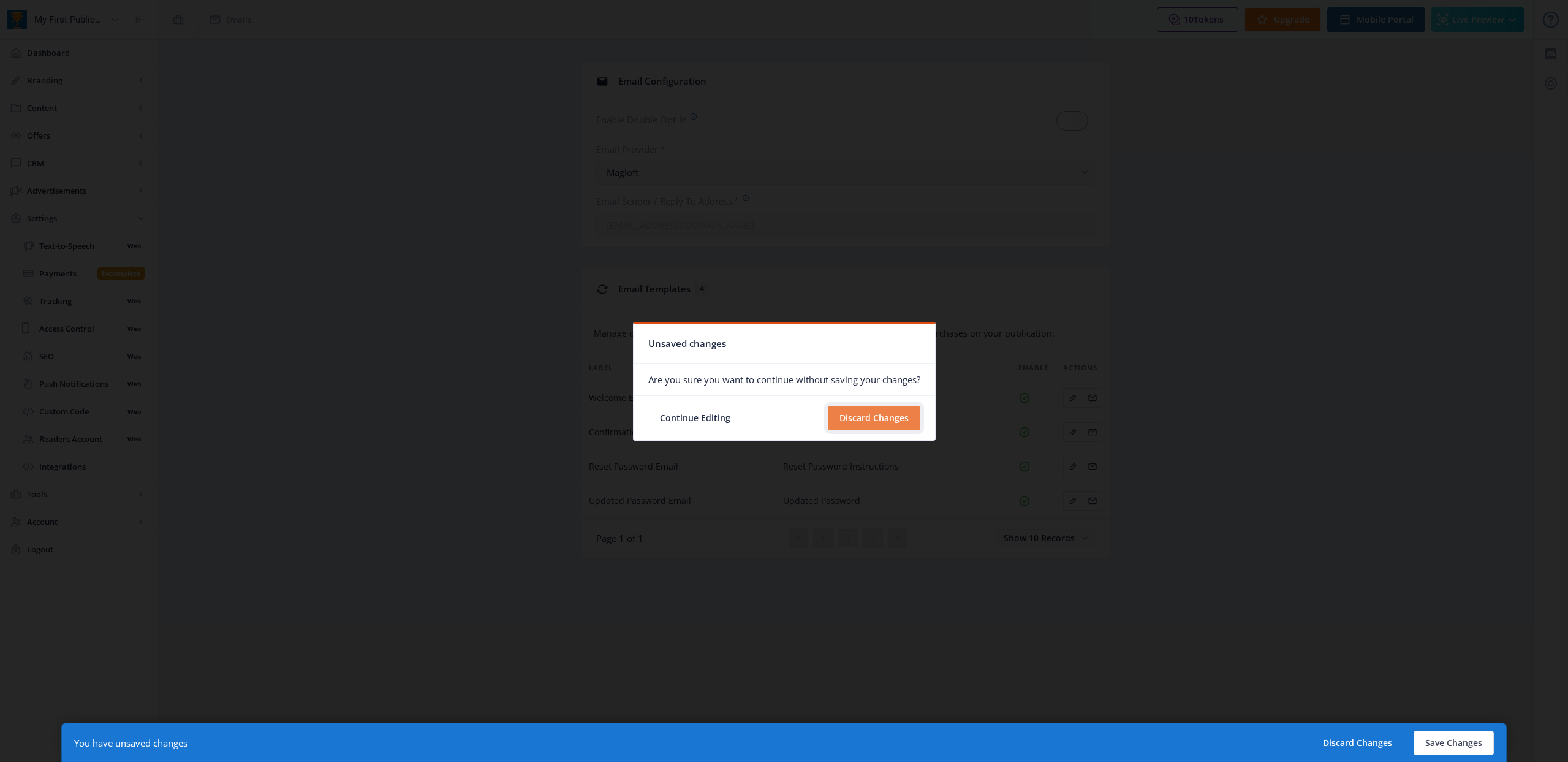
click at [888, 425] on button "Discard Changes" at bounding box center [875, 418] width 93 height 24
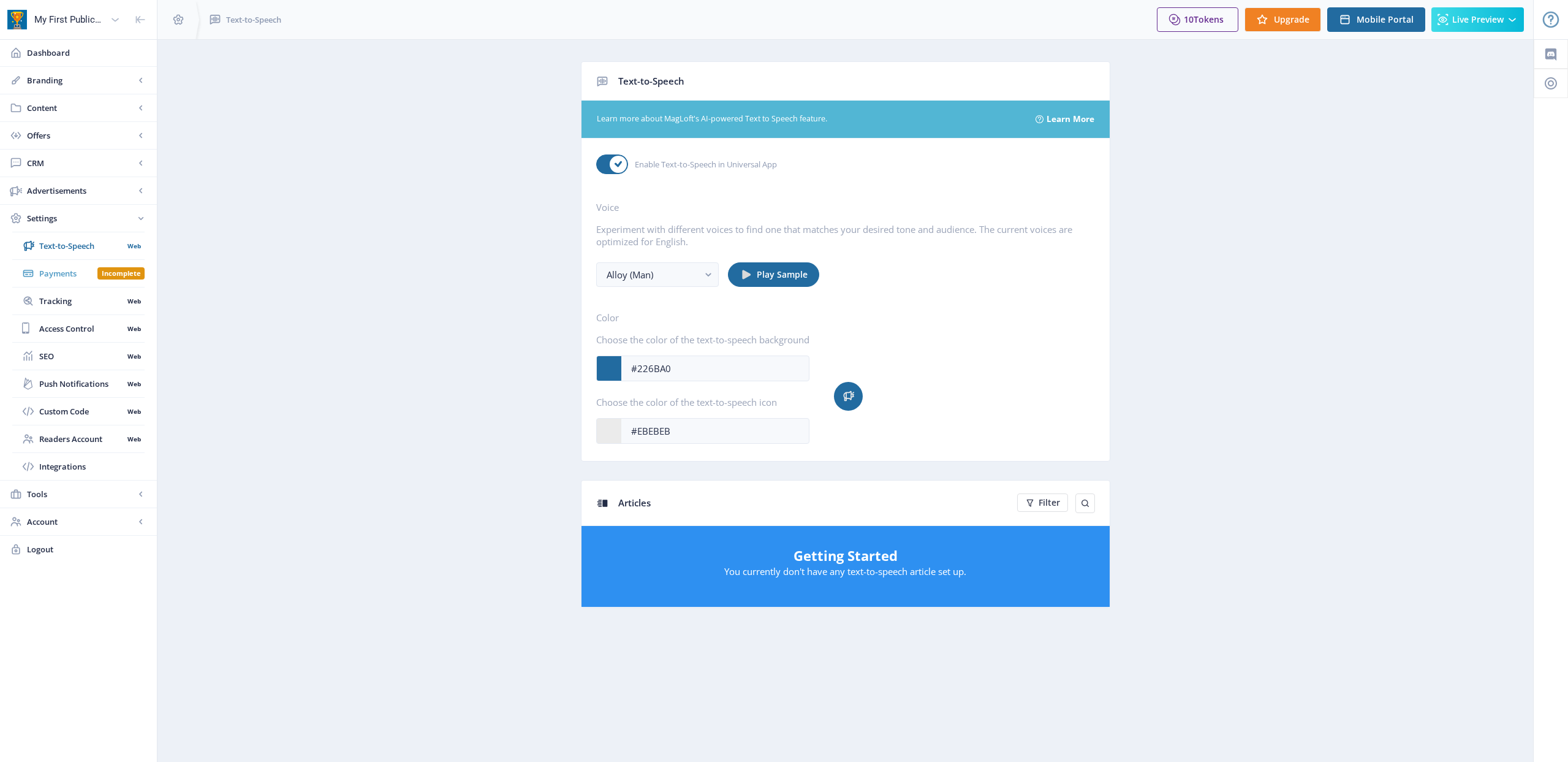
click at [57, 278] on span "Payments" at bounding box center [68, 272] width 59 height 12
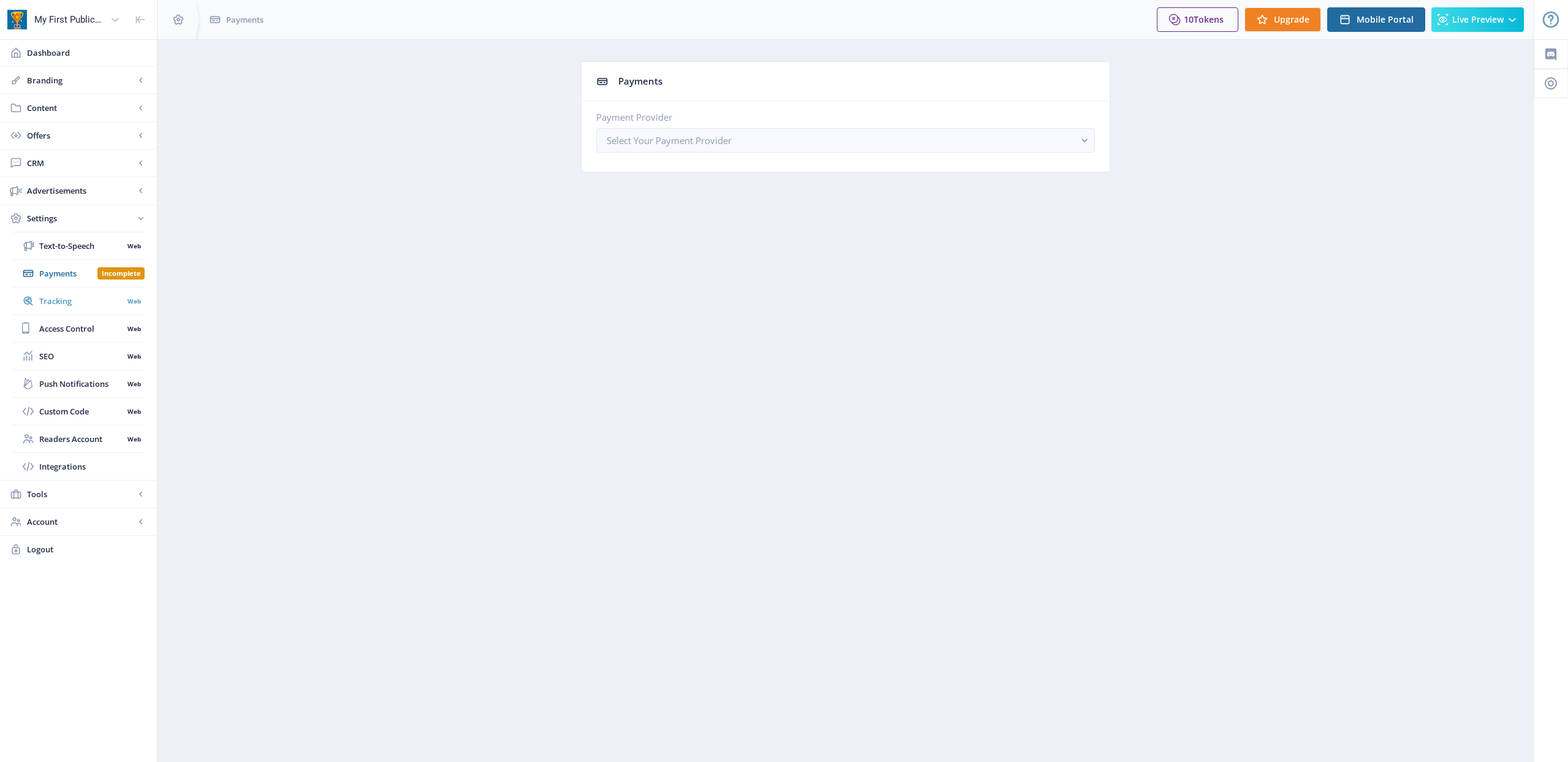
click at [50, 301] on span "Tracking" at bounding box center [81, 300] width 84 height 12
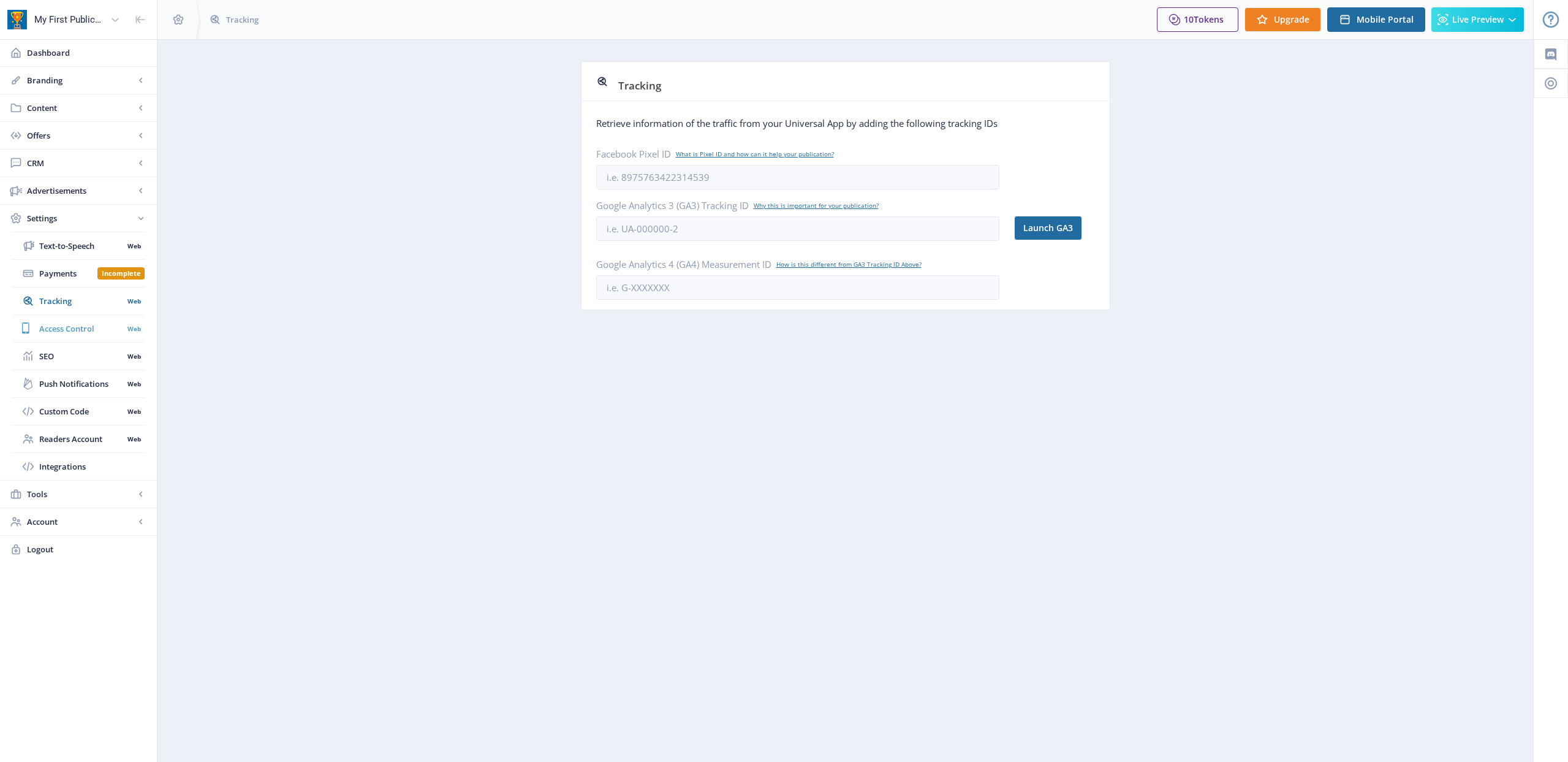
click at [51, 328] on span "Access Control" at bounding box center [81, 328] width 84 height 12
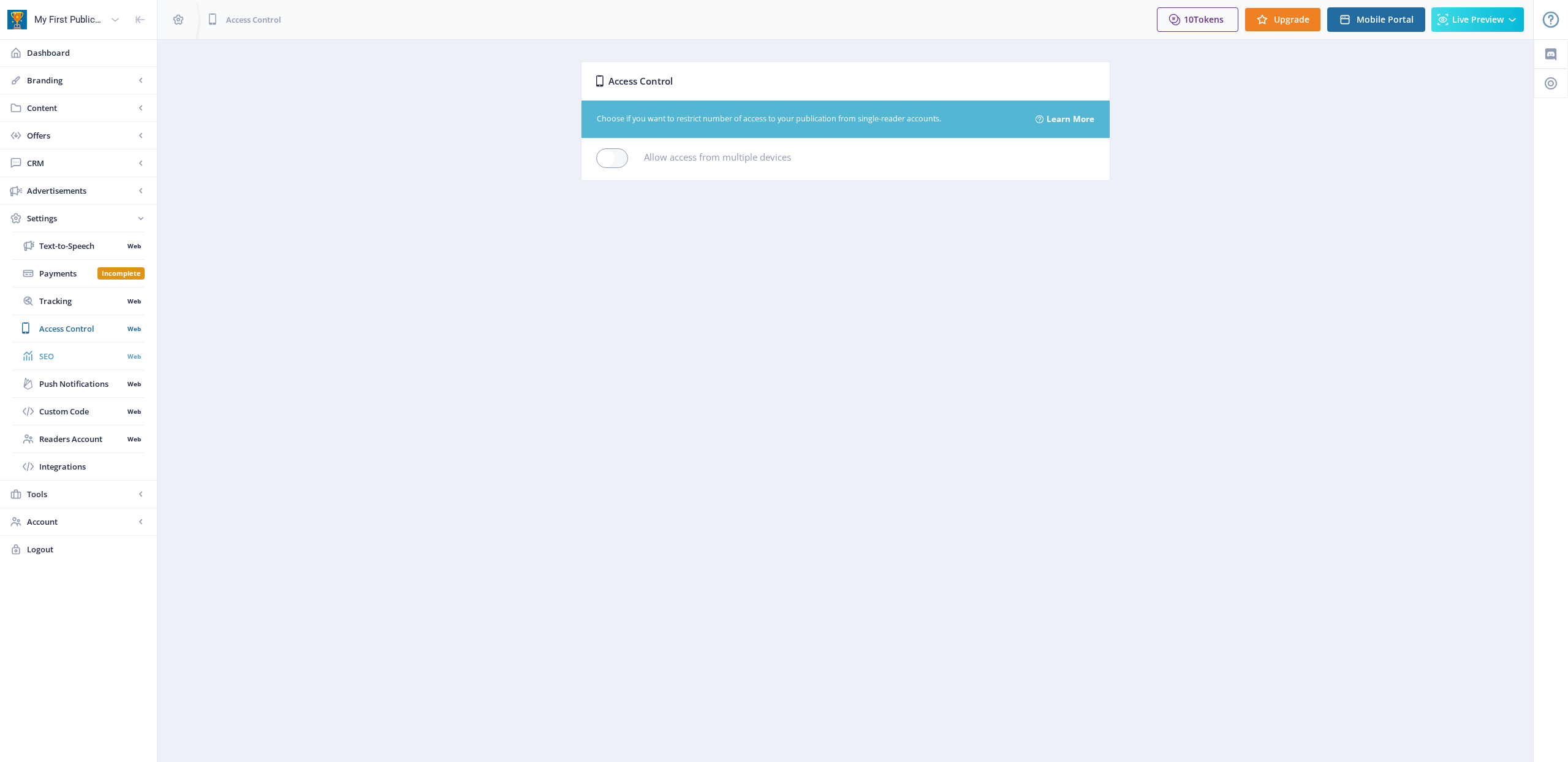
click at [58, 355] on span "SEO" at bounding box center [81, 356] width 84 height 12
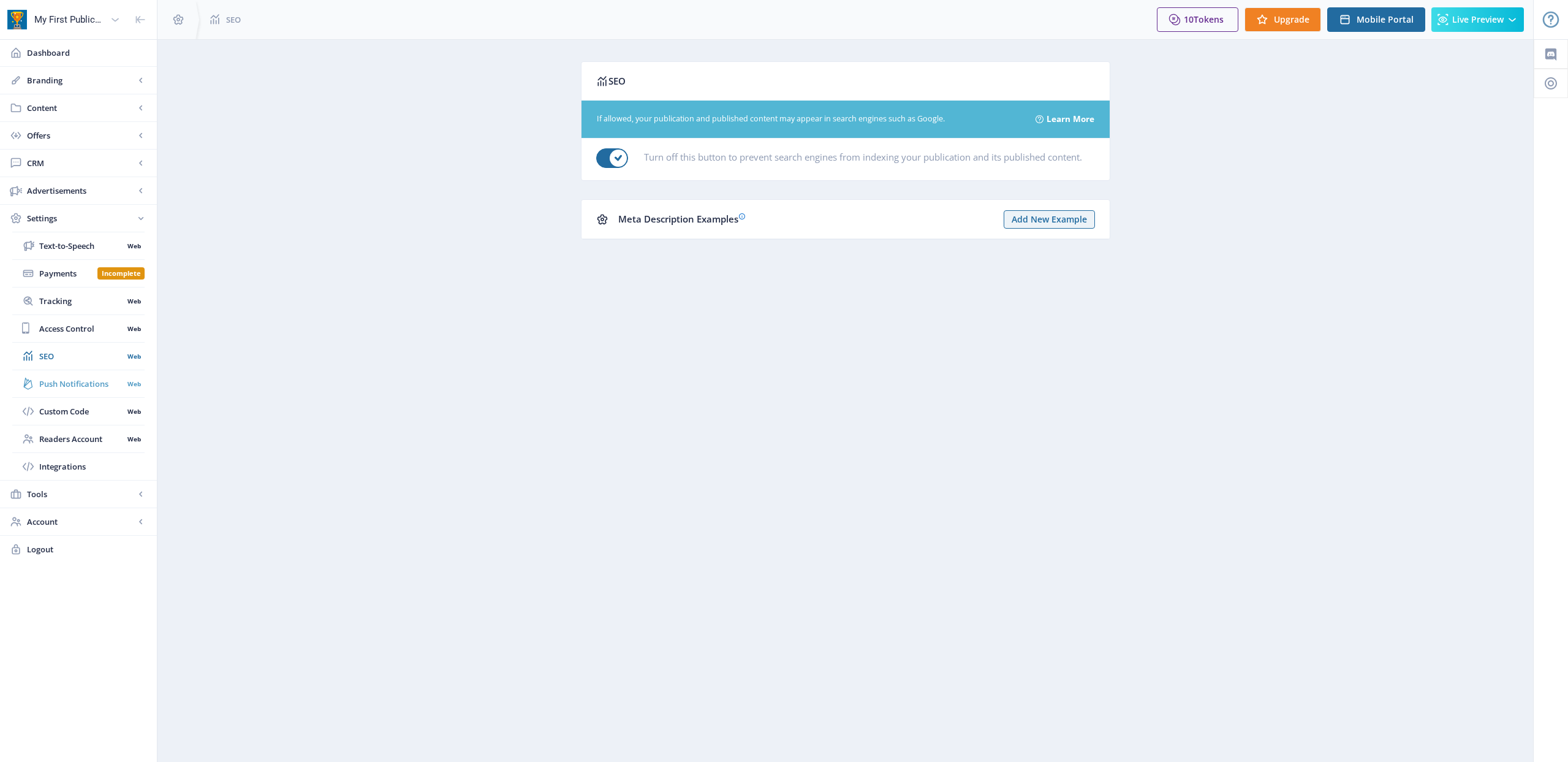
click at [59, 380] on span "Push Notifications" at bounding box center [81, 383] width 84 height 12
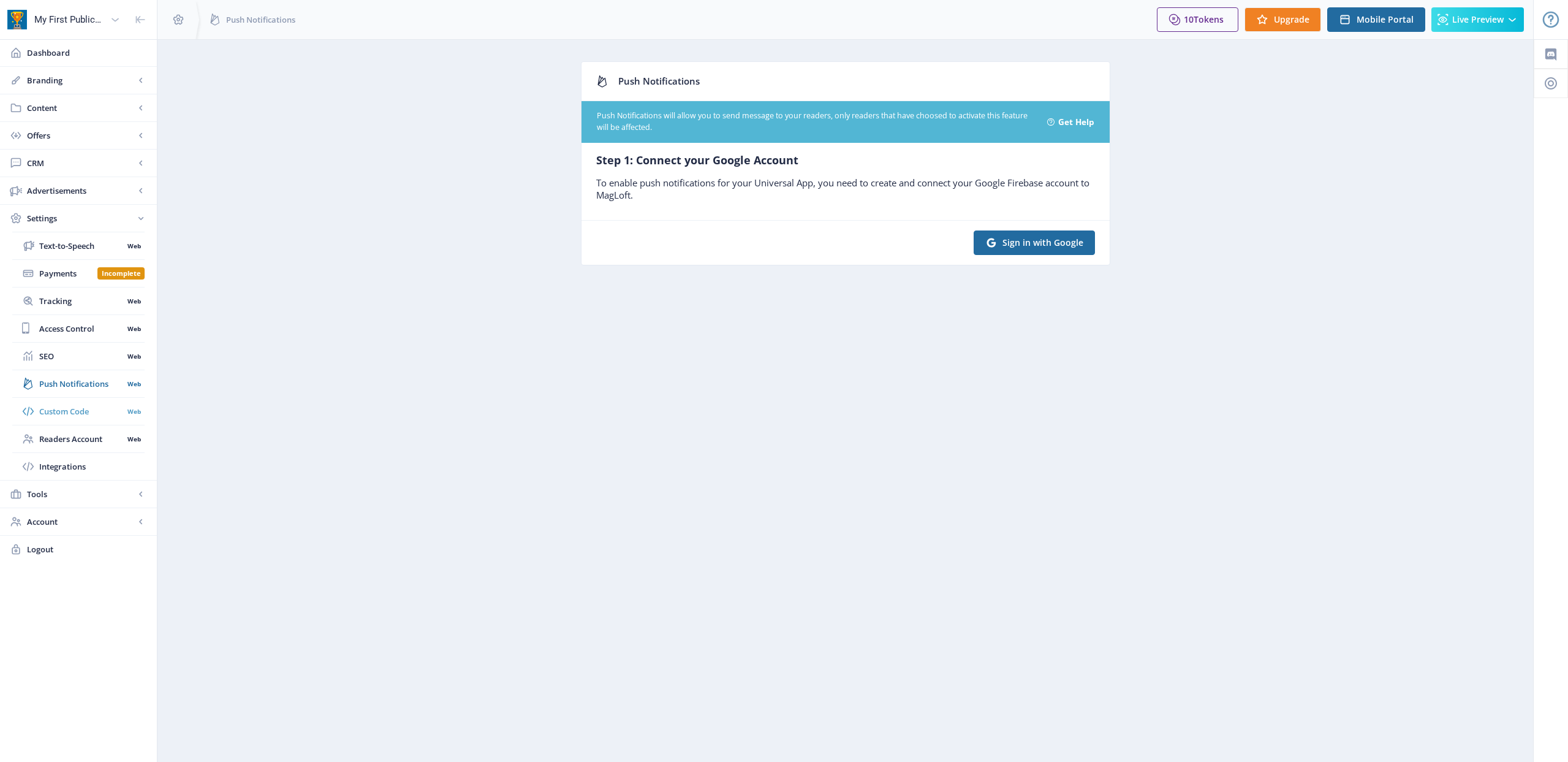
click at [59, 408] on span "Custom Code" at bounding box center [81, 411] width 84 height 12
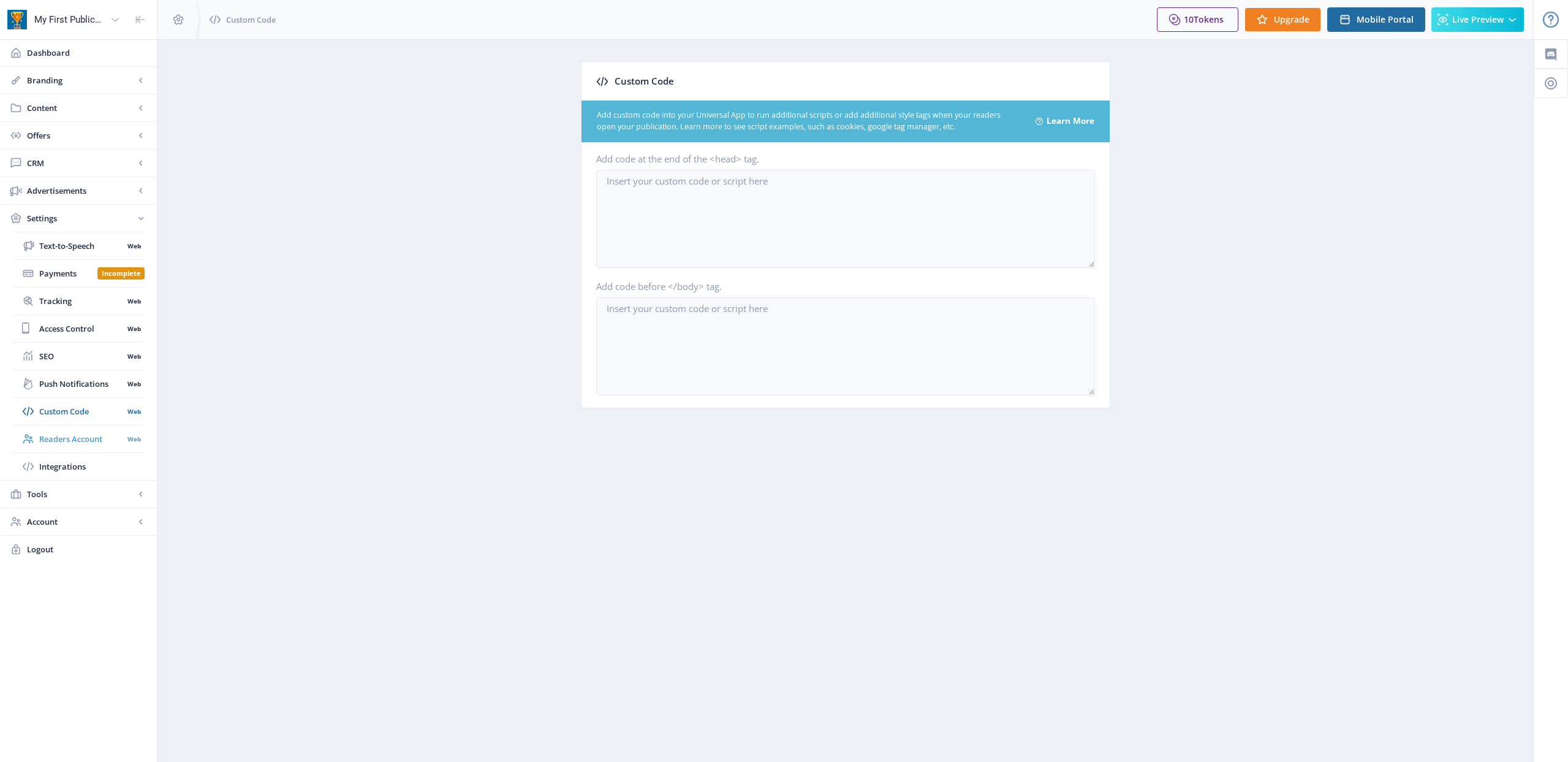
click at [67, 437] on span "Readers Account" at bounding box center [81, 439] width 84 height 12
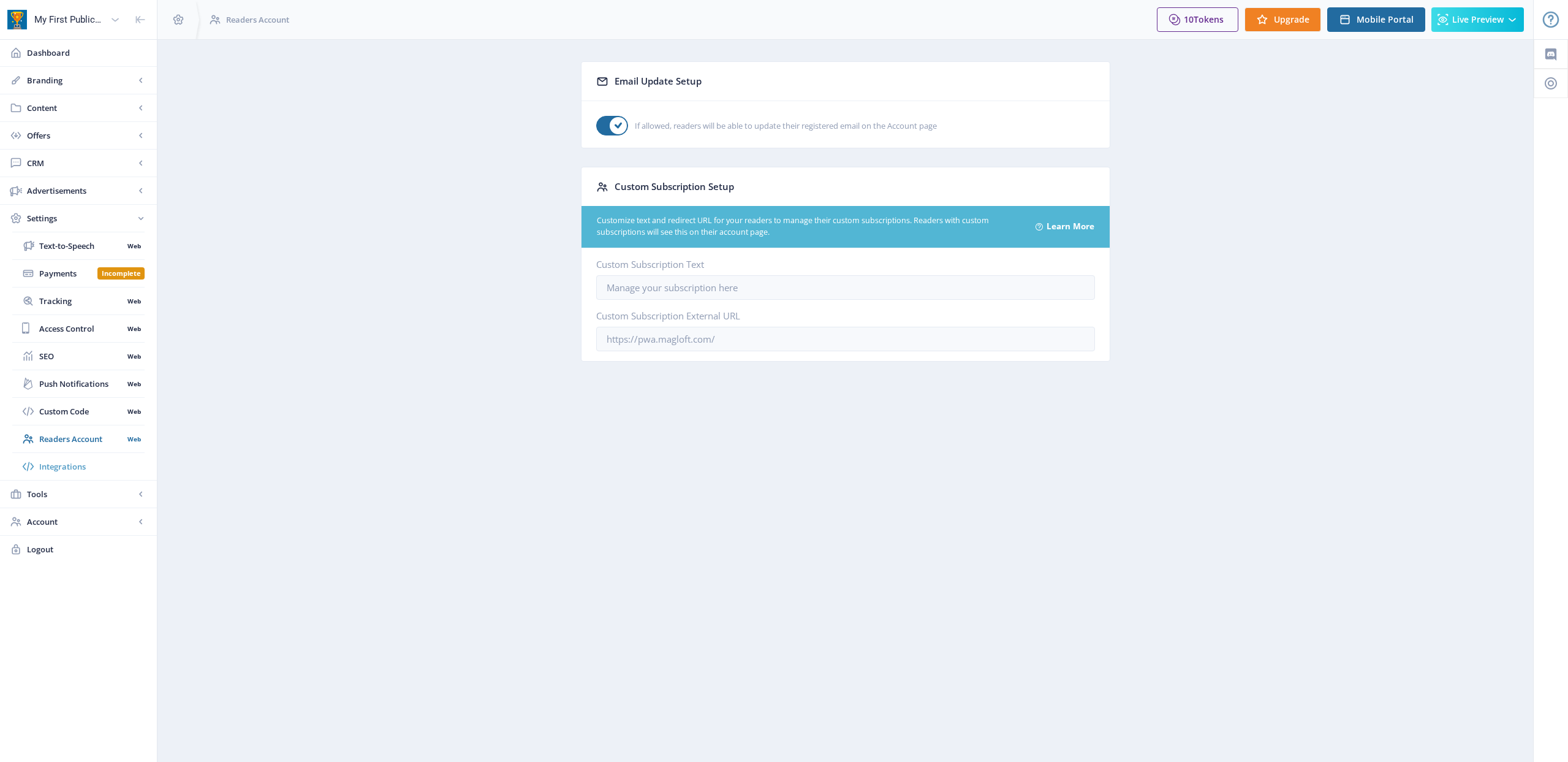
click at [66, 460] on span "Integrations" at bounding box center [91, 466] width 105 height 12
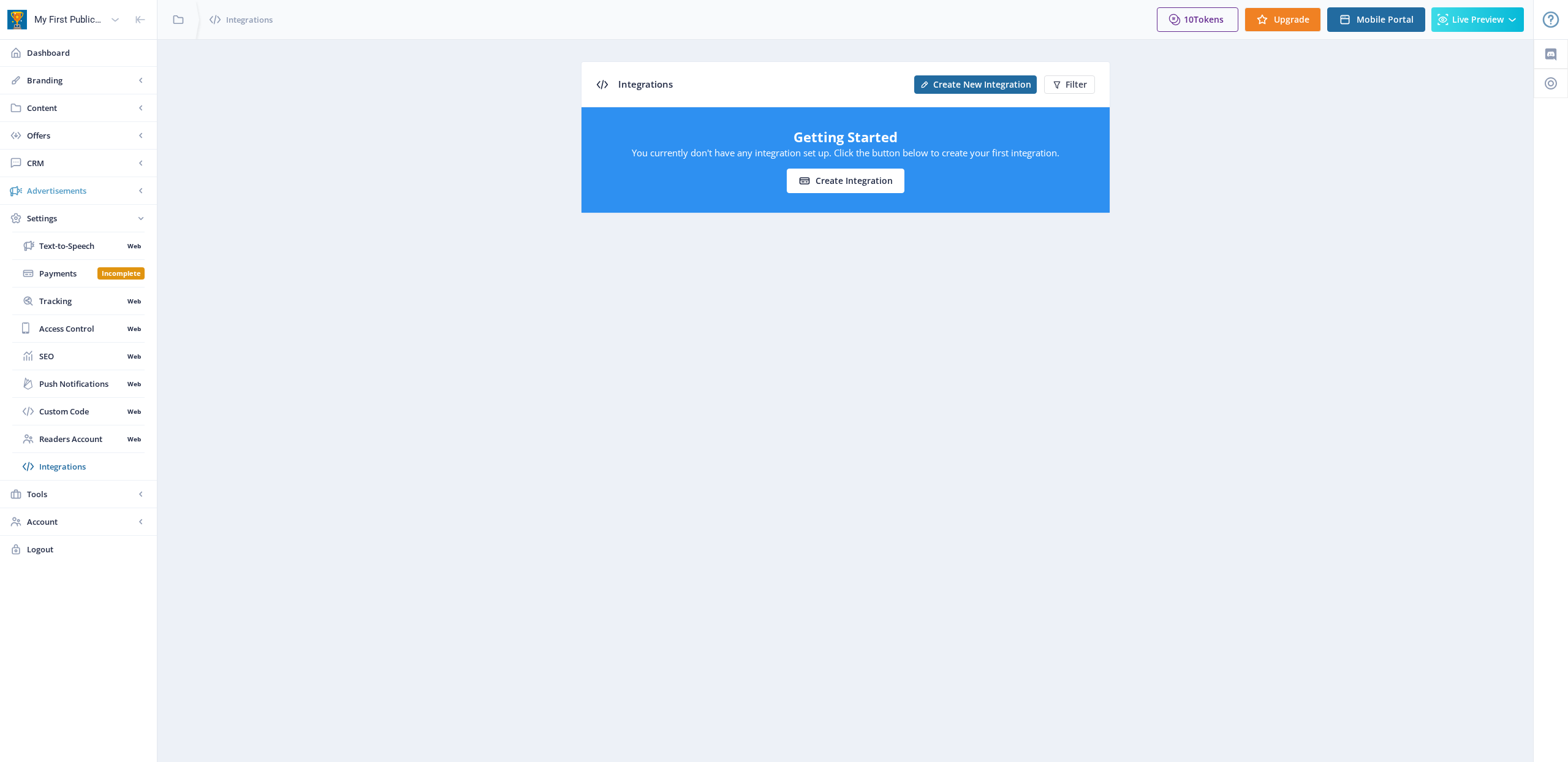
click at [52, 188] on span "Advertisements" at bounding box center [81, 190] width 108 height 12
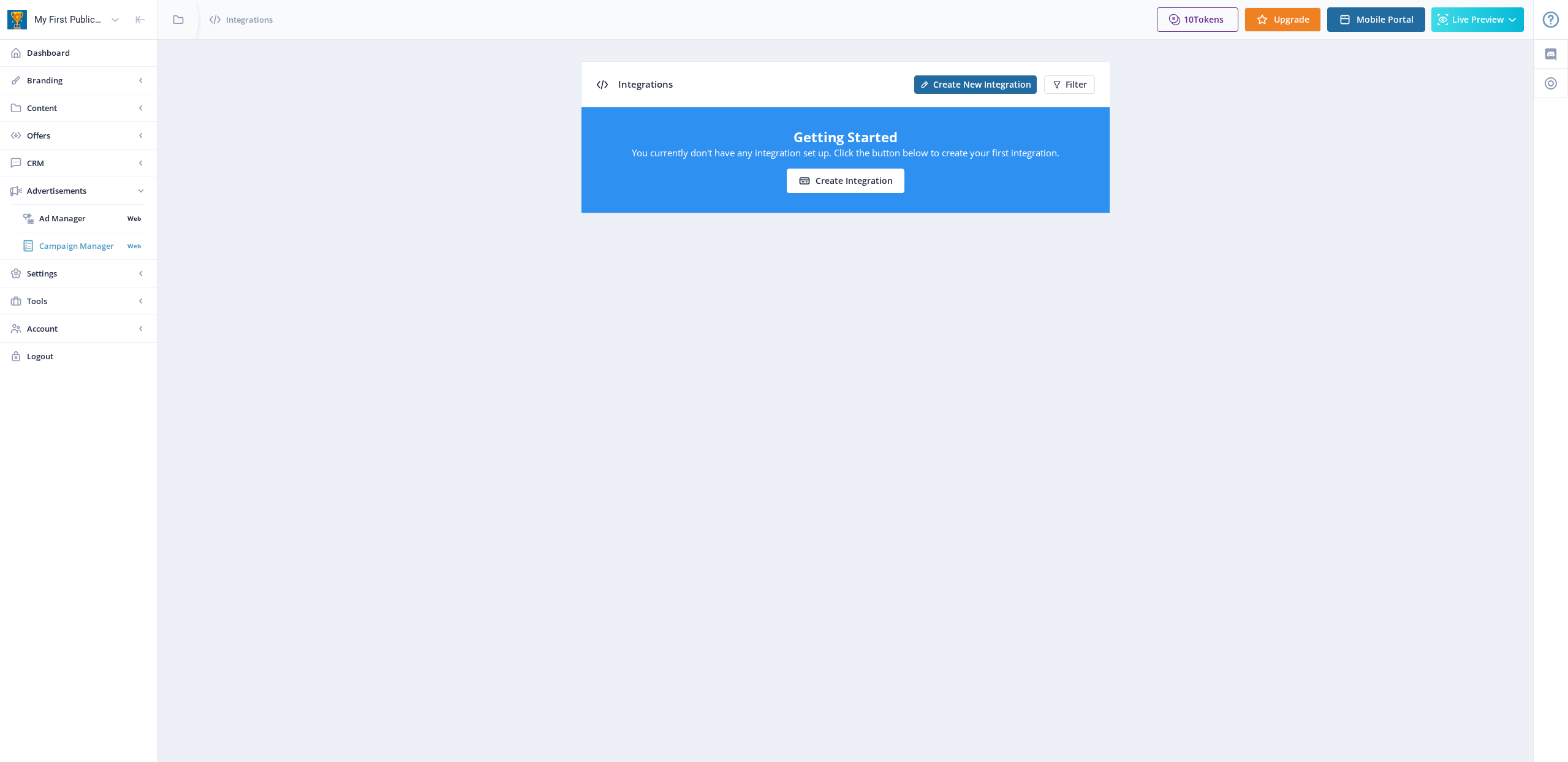
click at [49, 240] on span "Campaign Manager" at bounding box center [81, 245] width 84 height 12
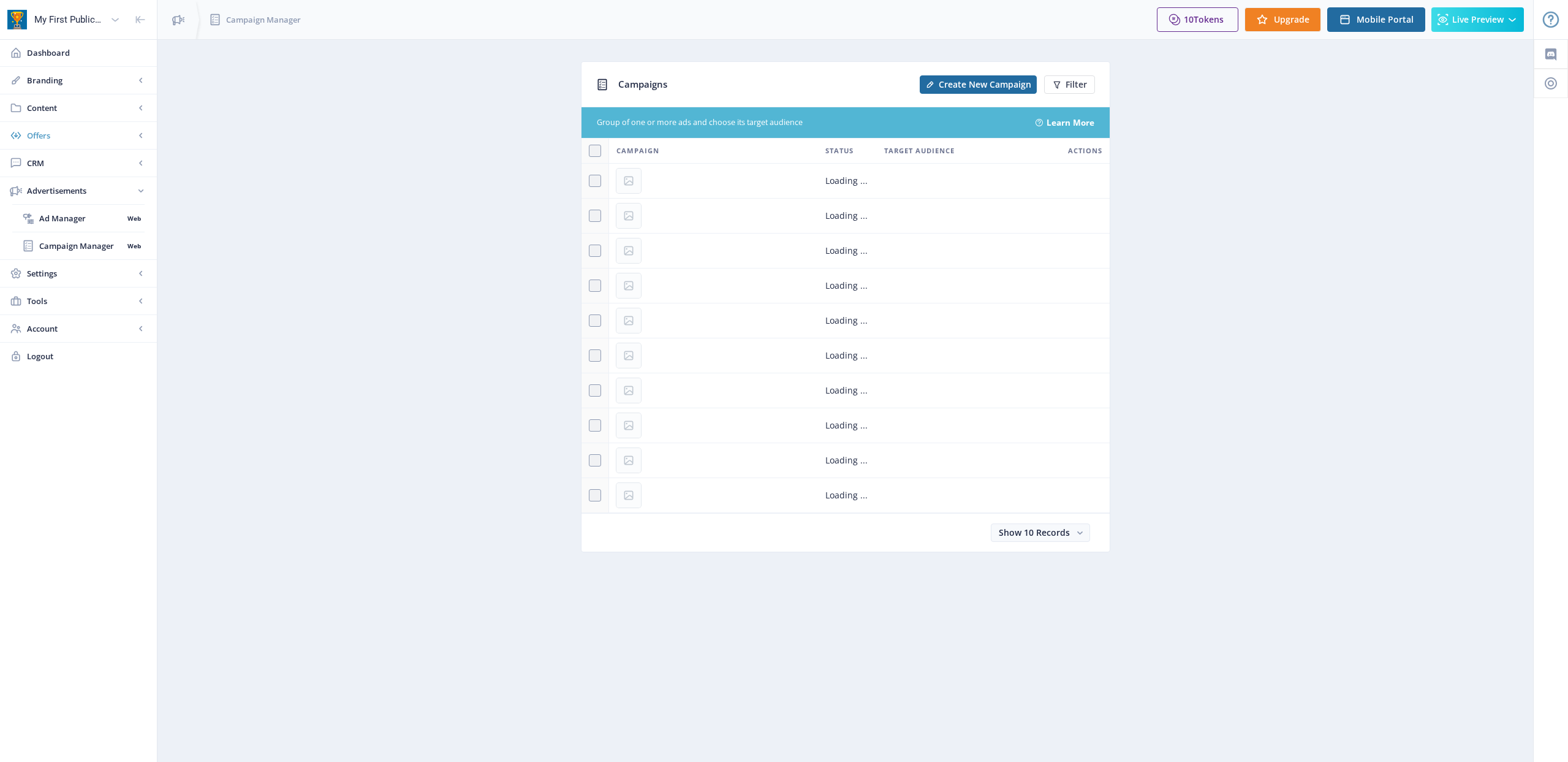
click at [64, 140] on span "Offers" at bounding box center [81, 135] width 108 height 12
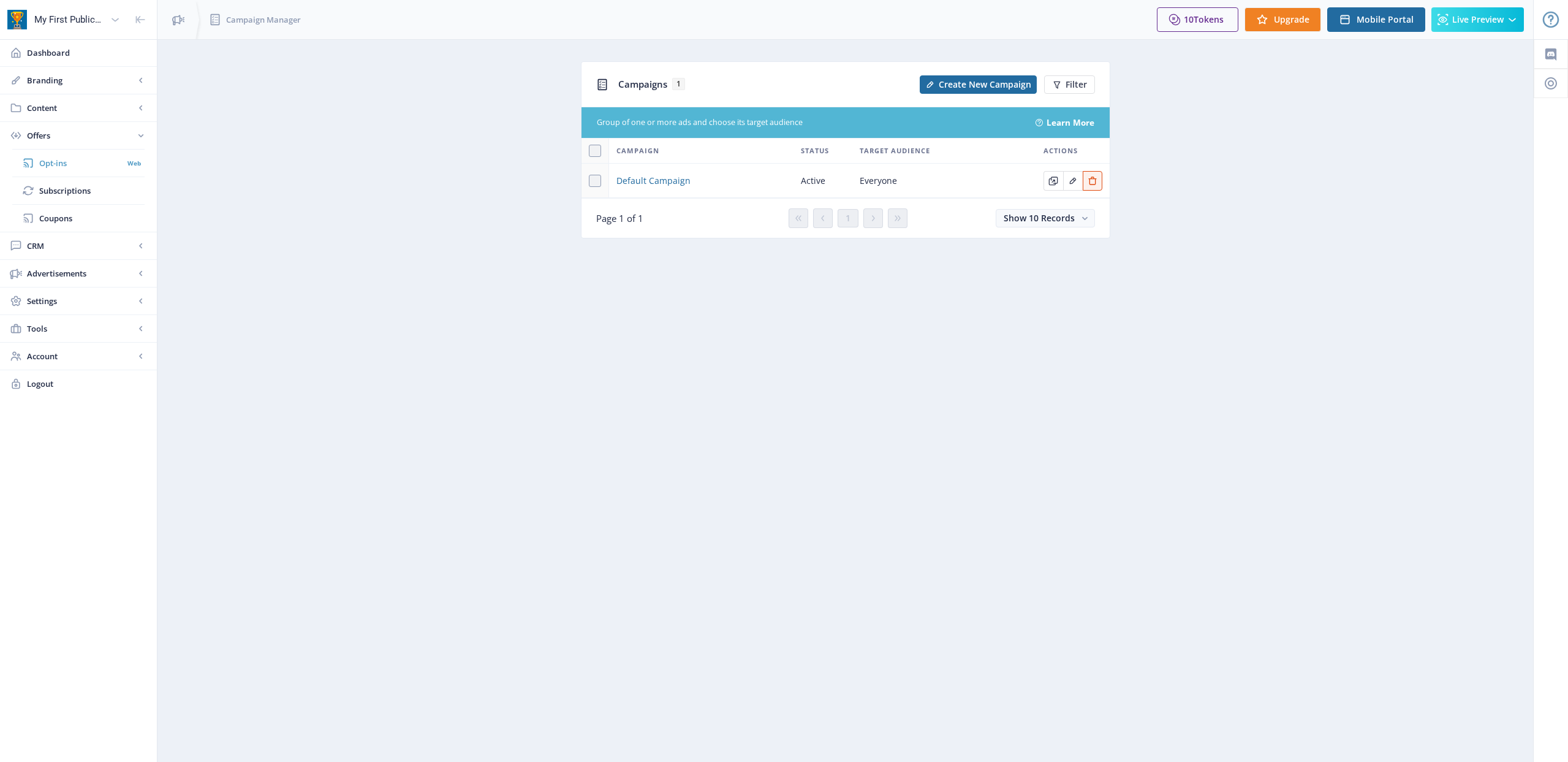
click at [67, 167] on span "Opt-ins" at bounding box center [81, 163] width 84 height 12
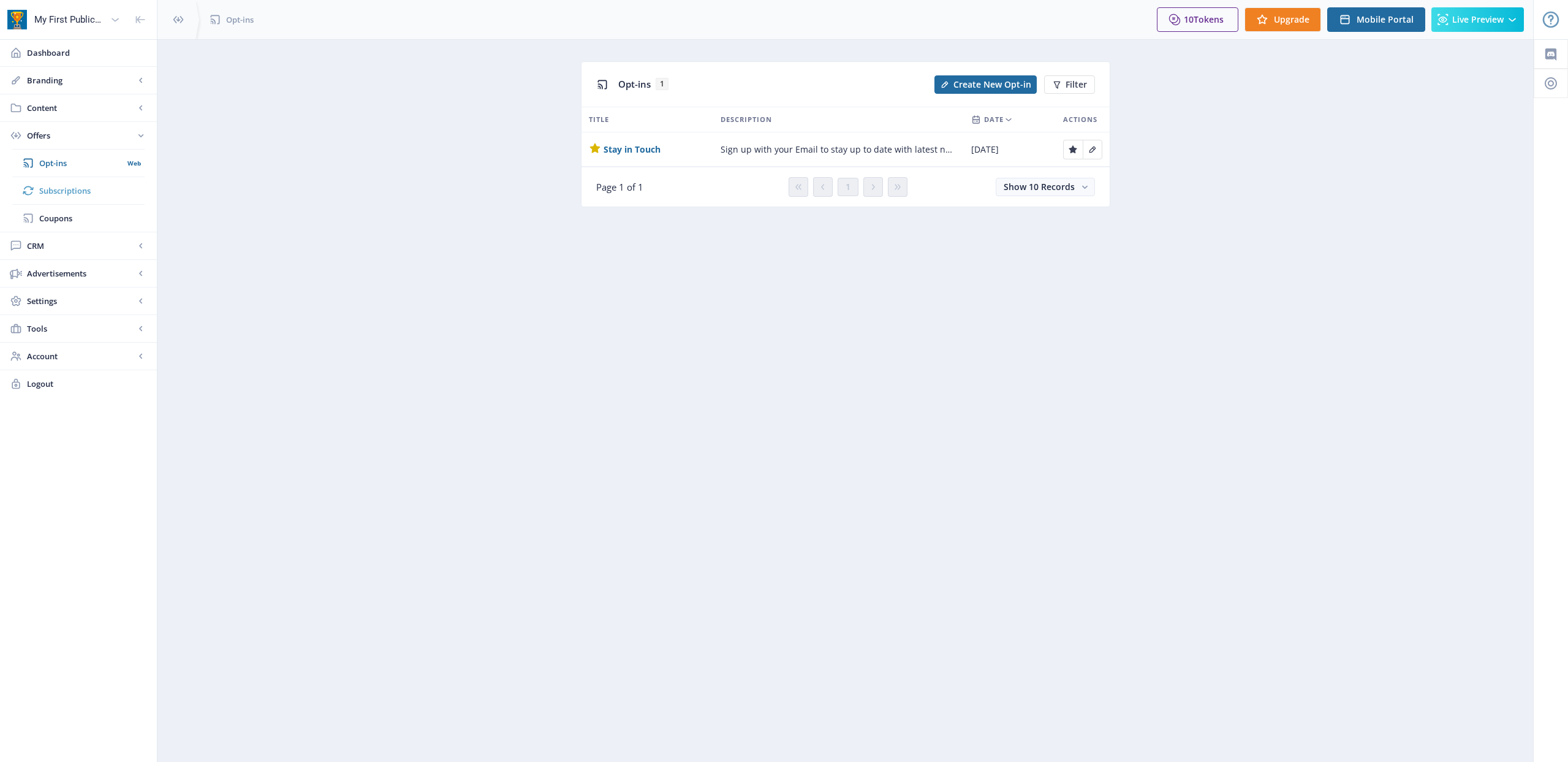
click at [57, 186] on span "Subscriptions" at bounding box center [91, 190] width 105 height 12
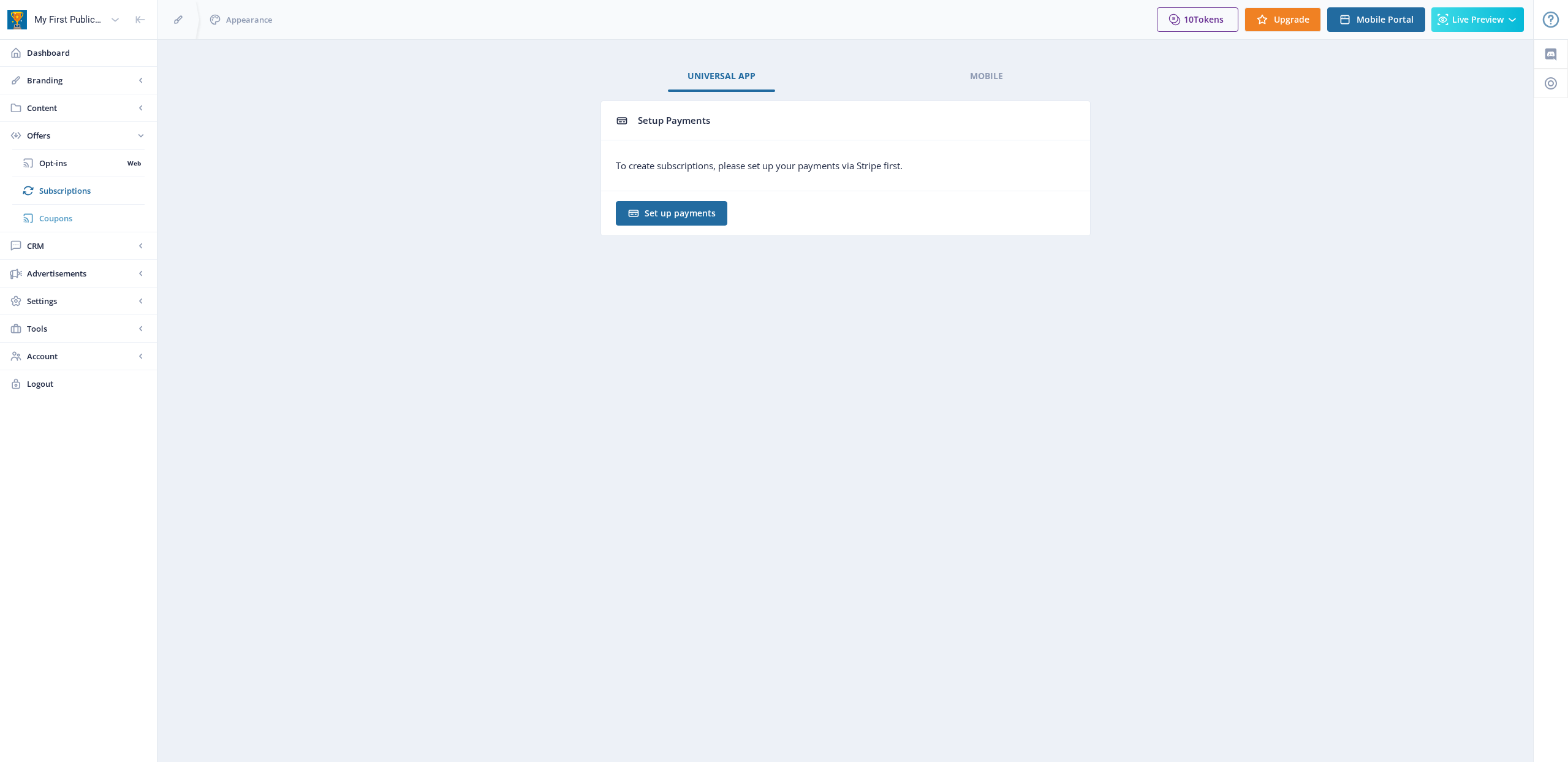
click at [64, 213] on span "Coupons" at bounding box center [91, 217] width 105 height 12
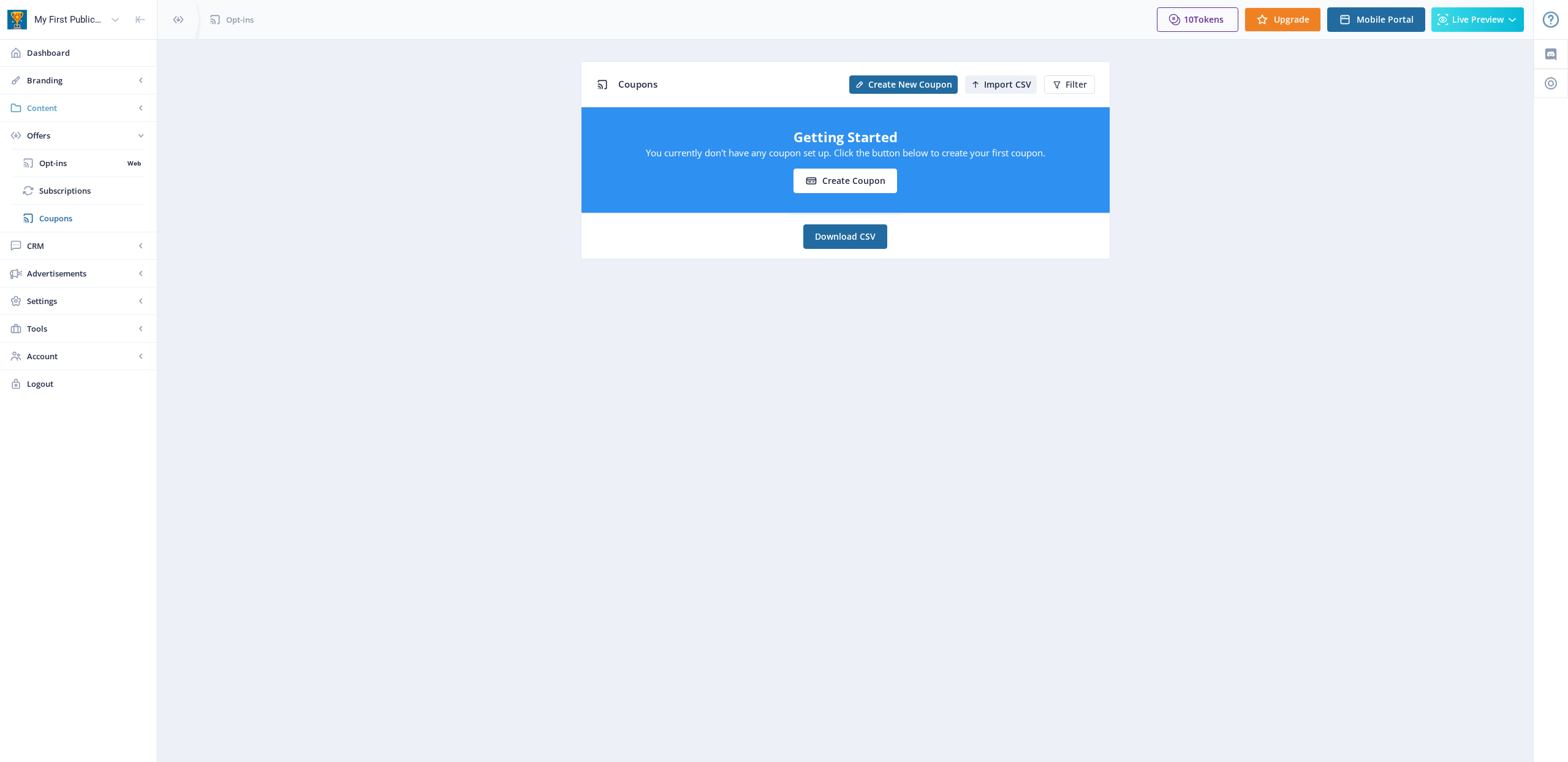
click at [64, 112] on span "Content" at bounding box center [81, 107] width 108 height 12
click at [60, 186] on span "Import PDF" at bounding box center [91, 190] width 105 height 12
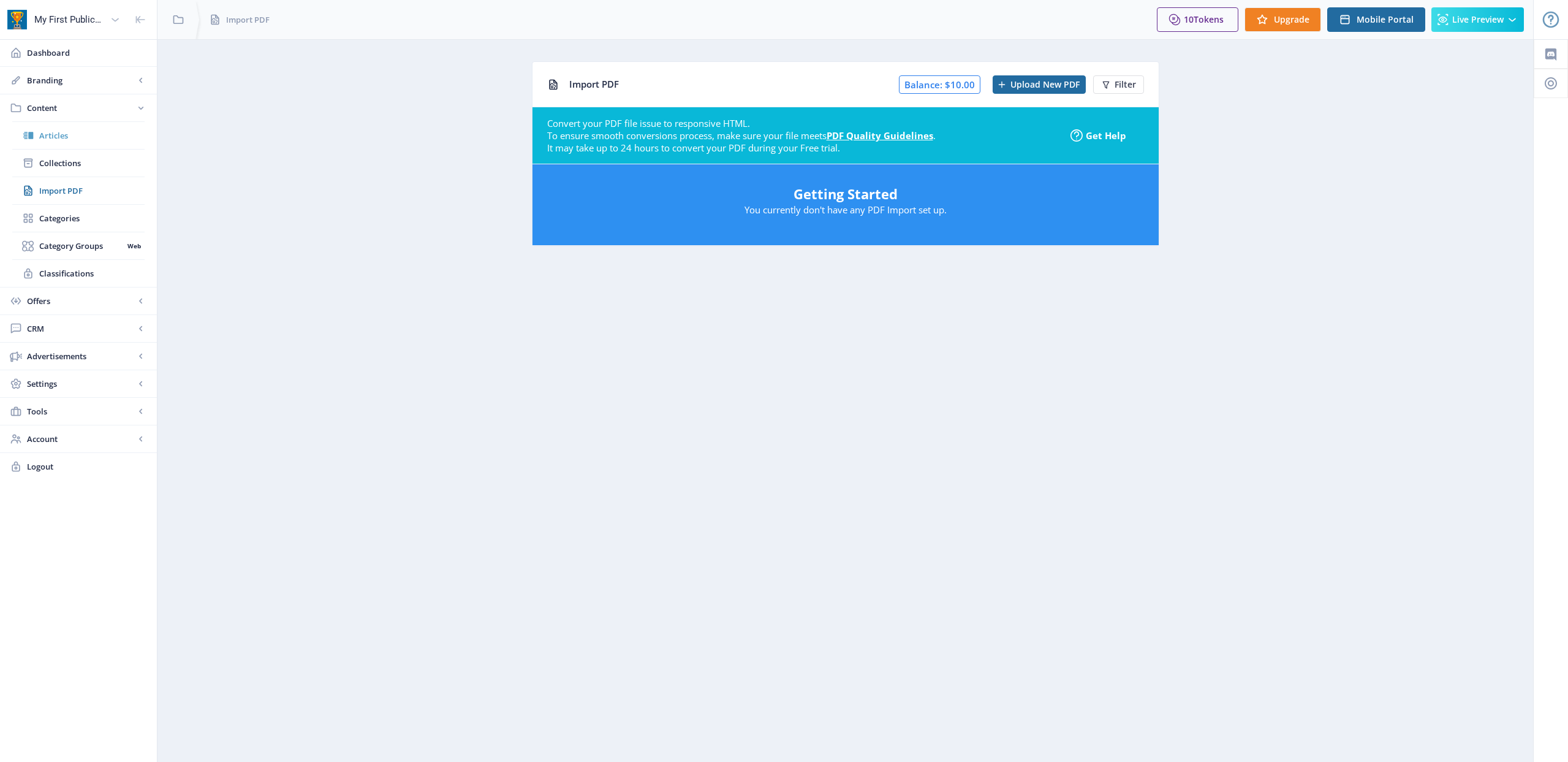
click at [55, 132] on span "Articles" at bounding box center [91, 135] width 105 height 12
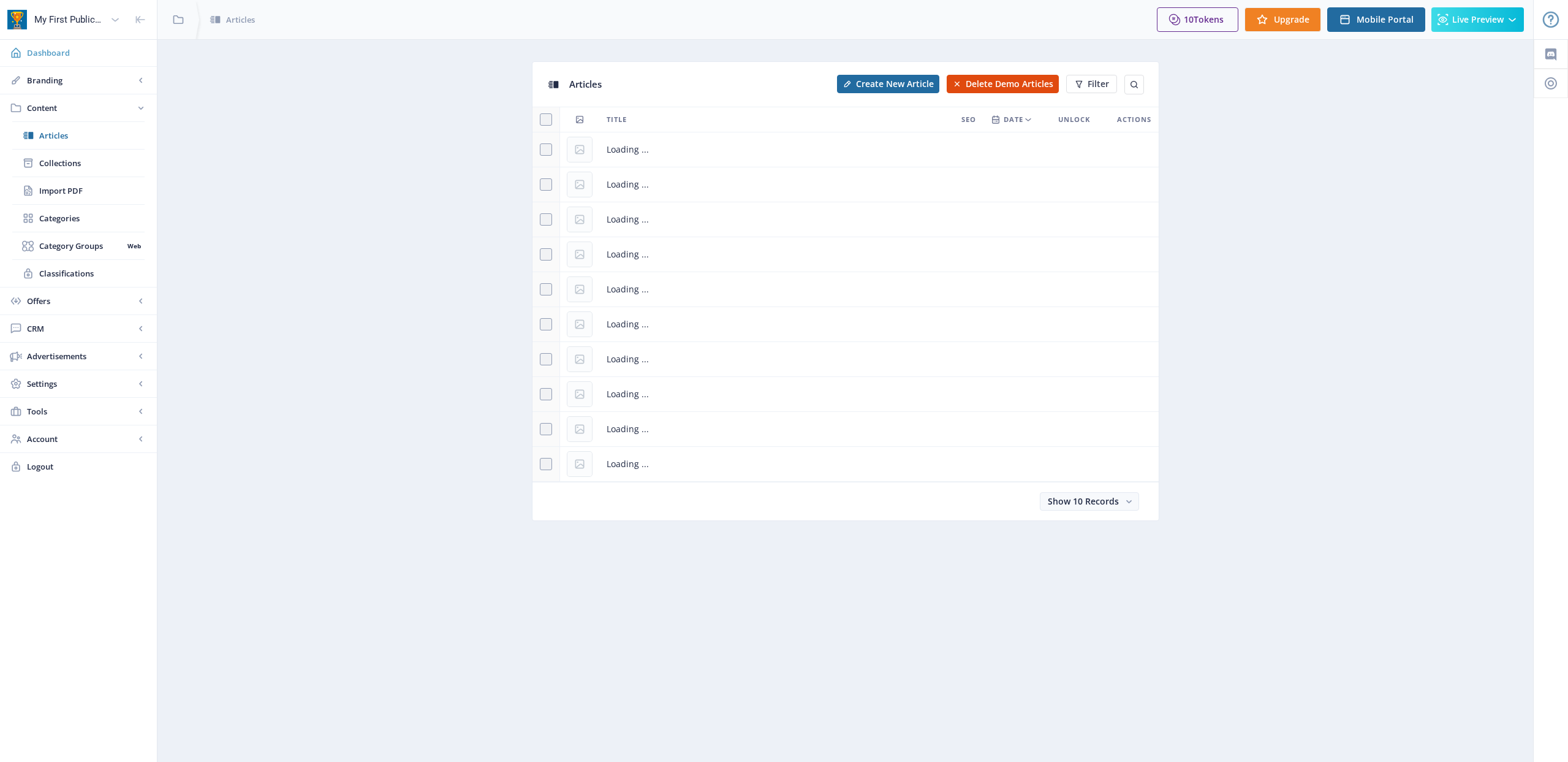
click at [67, 59] on span "Dashboard" at bounding box center [86, 52] width 120 height 12
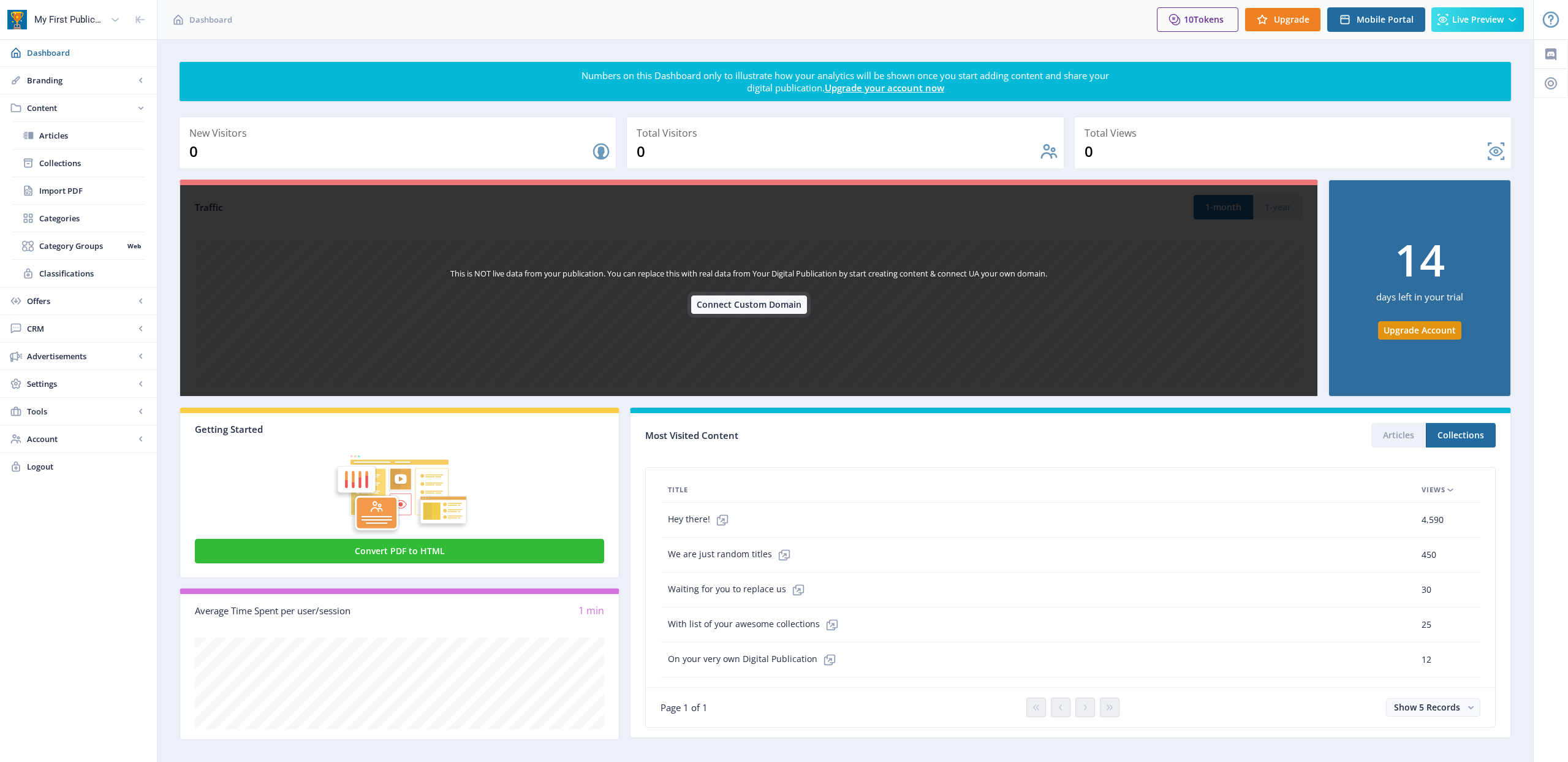
click at [726, 307] on button "Connect Custom Domain" at bounding box center [749, 305] width 116 height 19
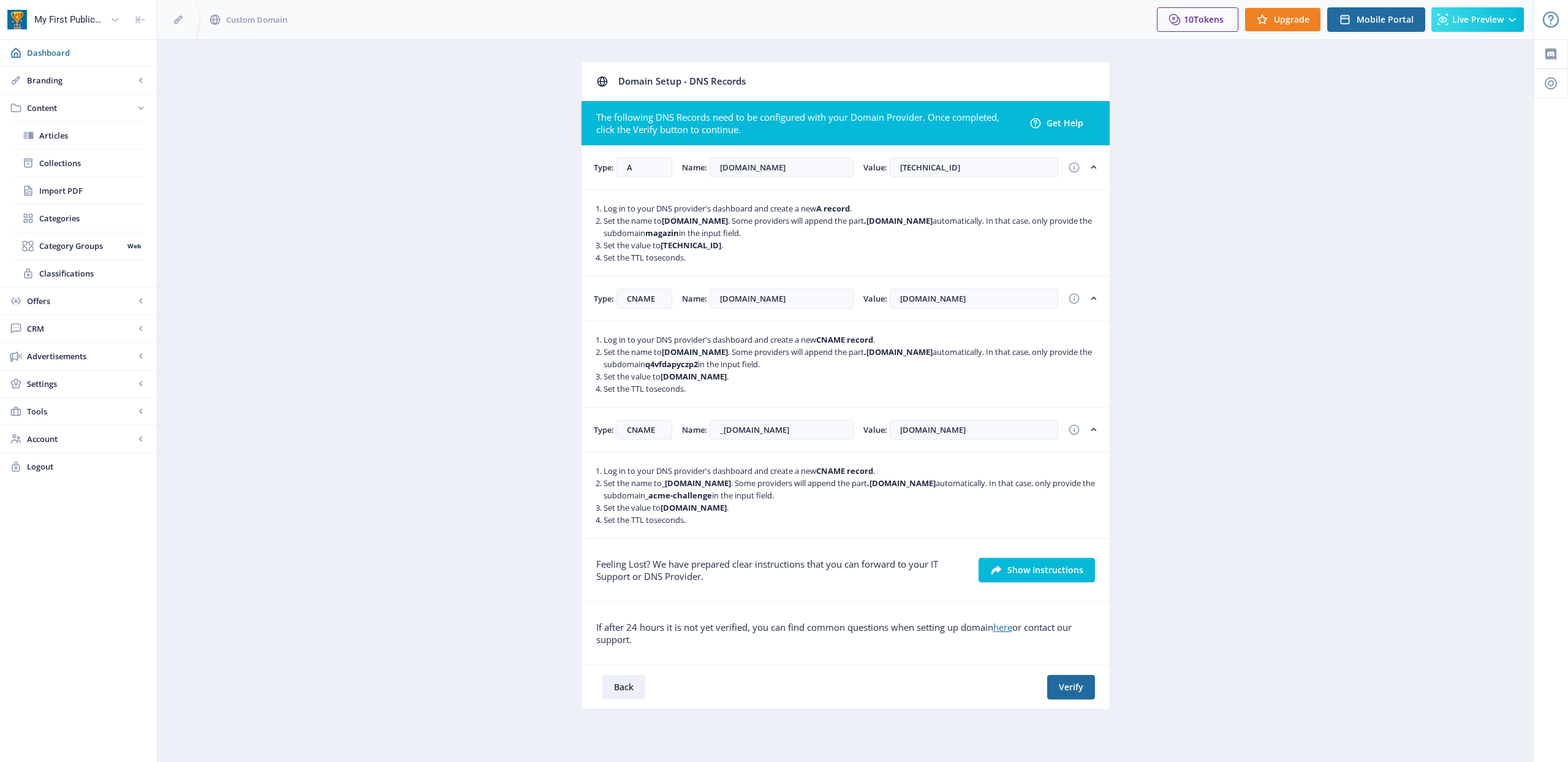
click at [1057, 224] on li "Set the name to [DOMAIN_NAME] . Some providers will append the part .[DOMAIN_NA…" at bounding box center [850, 227] width 494 height 24
click at [1064, 688] on button "Verify" at bounding box center [1071, 687] width 47 height 24
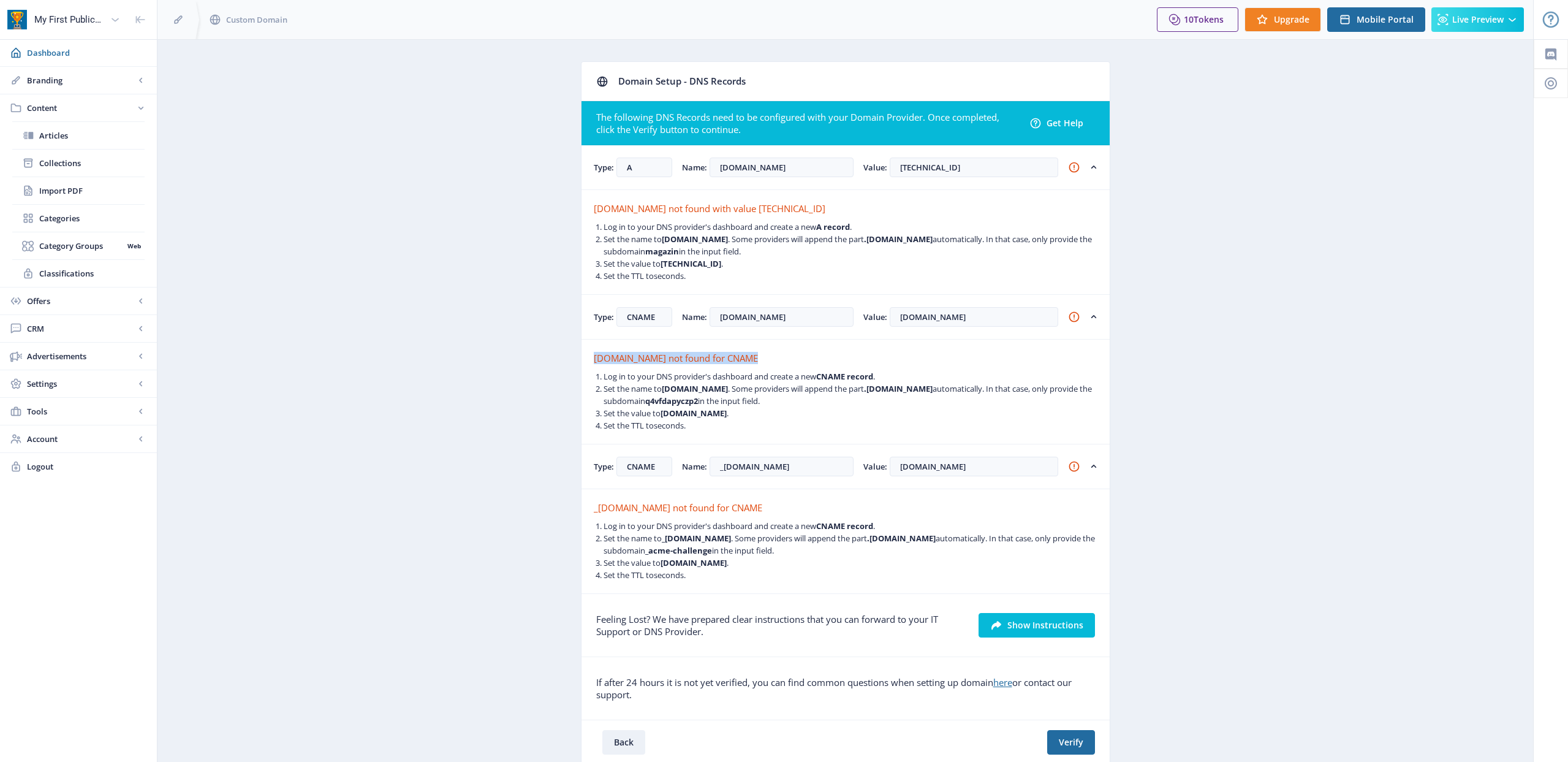
copy div "[DOMAIN_NAME]"
drag, startPoint x: 594, startPoint y: 358, endPoint x: 749, endPoint y: 360, distance: 155.0
click at [749, 360] on div "[DOMAIN_NAME] not found for CNAME" at bounding box center [846, 357] width 504 height 12
